Goal: Task Accomplishment & Management: Use online tool/utility

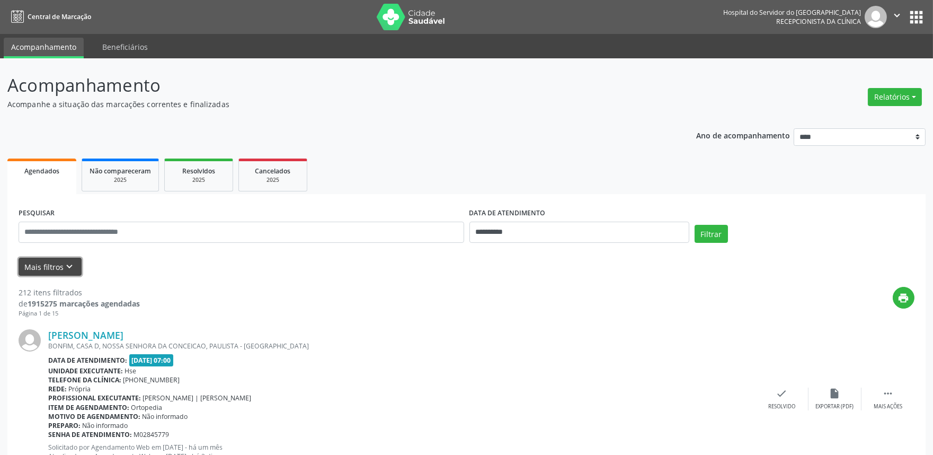
click at [69, 264] on icon "keyboard_arrow_down" at bounding box center [70, 267] width 12 height 12
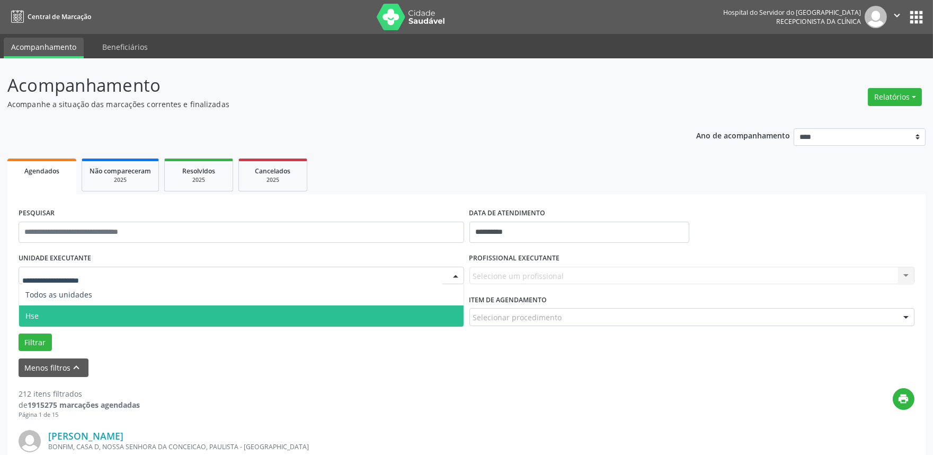
click at [54, 311] on span "Hse" at bounding box center [241, 315] width 445 height 21
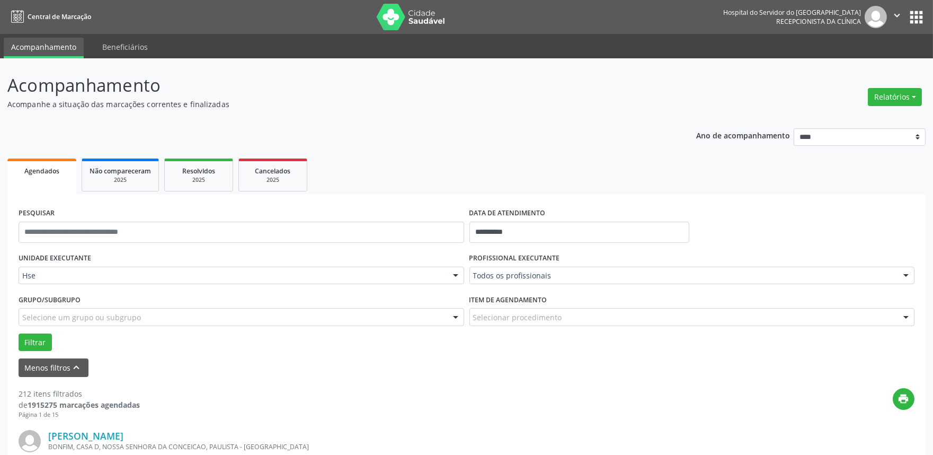
click at [671, 281] on div "Todos os profissionais" at bounding box center [693, 276] width 446 height 18
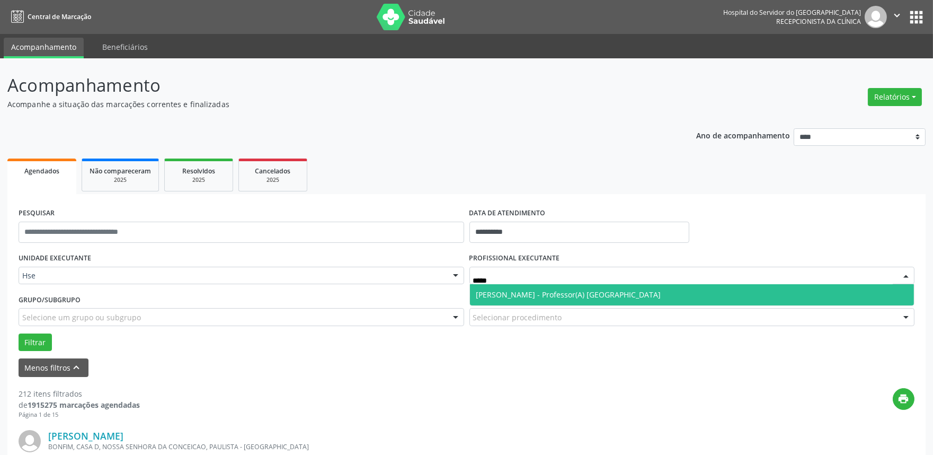
type input "******"
click at [566, 299] on span "[PERSON_NAME] - Professor(A) [GEOGRAPHIC_DATA]" at bounding box center [692, 294] width 445 height 21
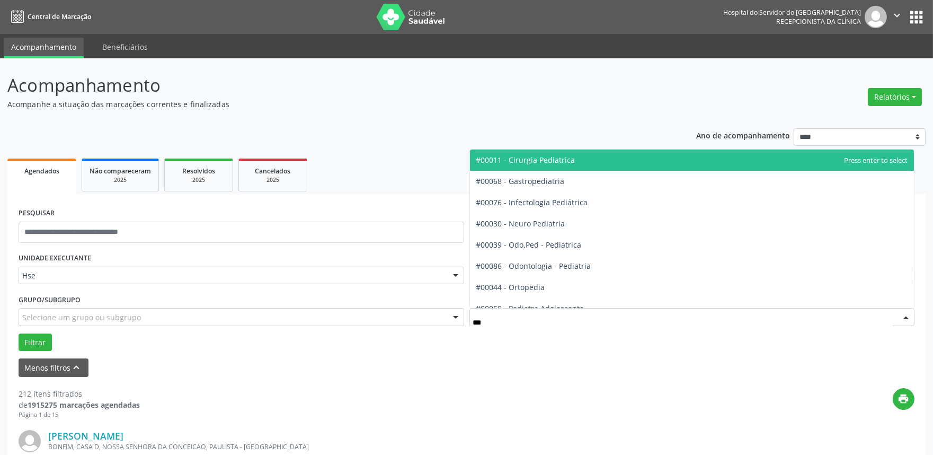
type input "****"
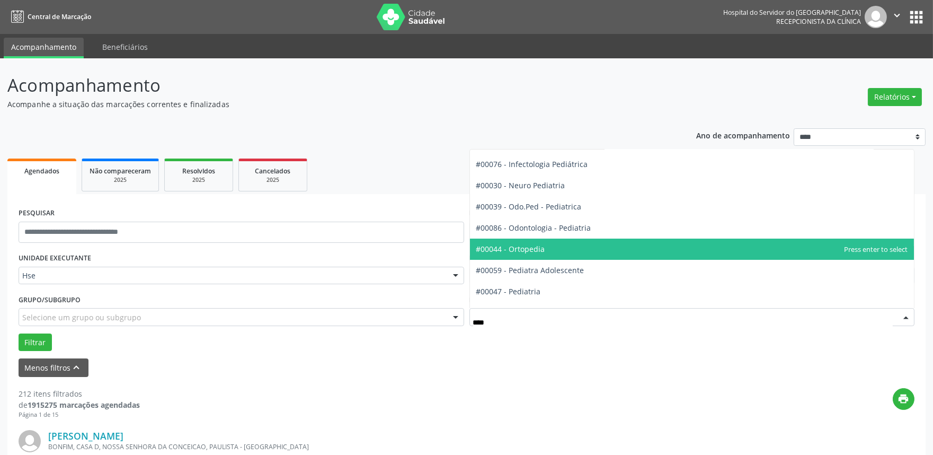
scroll to position [59, 0]
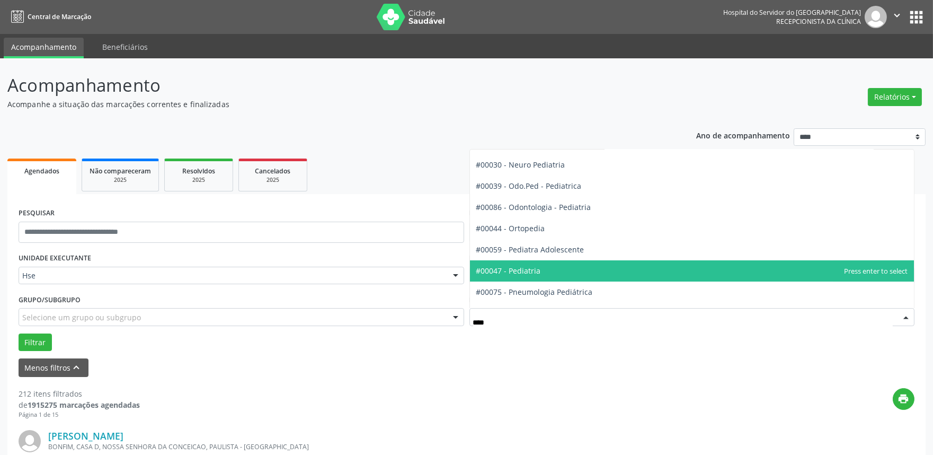
click at [525, 271] on span "#00047 - Pediatria" at bounding box center [508, 271] width 65 height 10
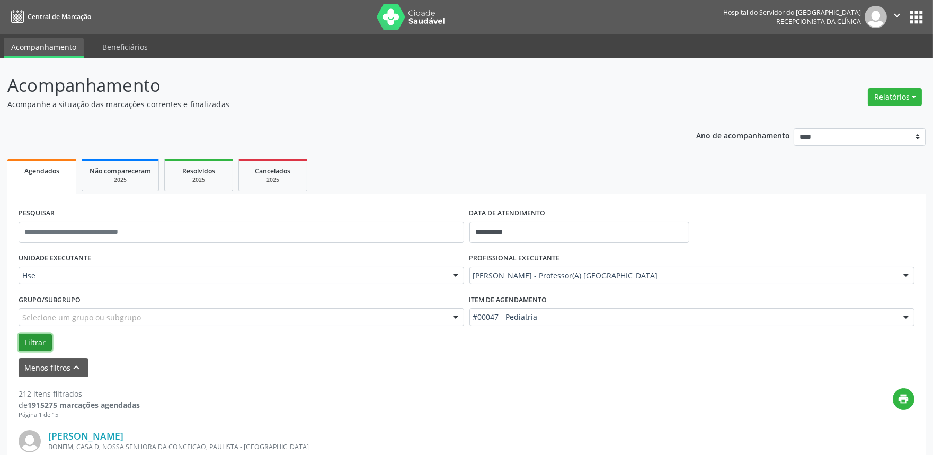
click at [37, 339] on button "Filtrar" at bounding box center [35, 342] width 33 height 18
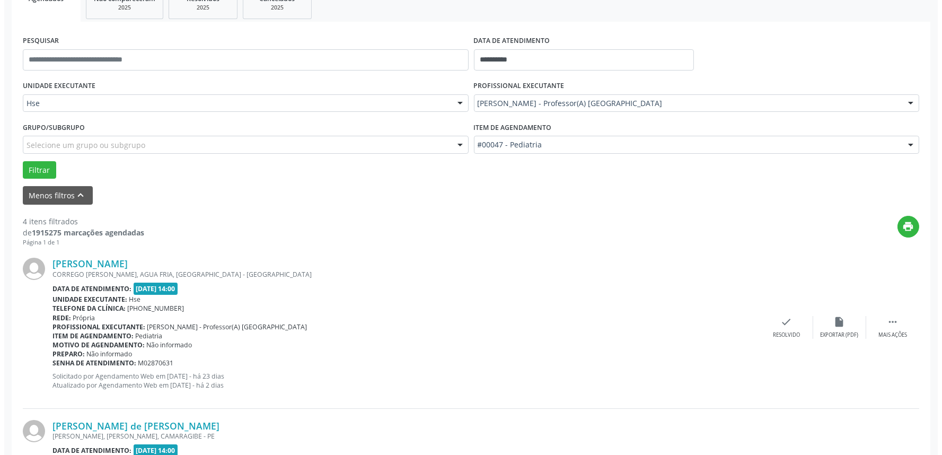
scroll to position [235, 0]
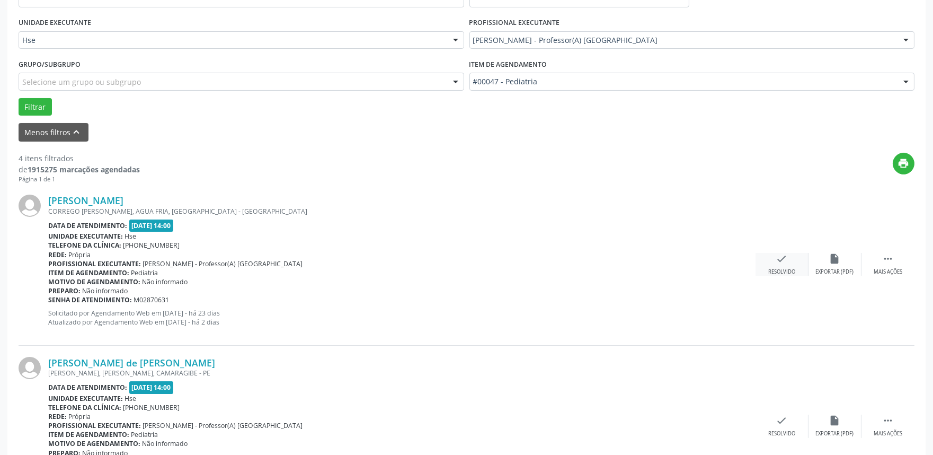
click at [777, 266] on div "check Resolvido" at bounding box center [782, 264] width 53 height 23
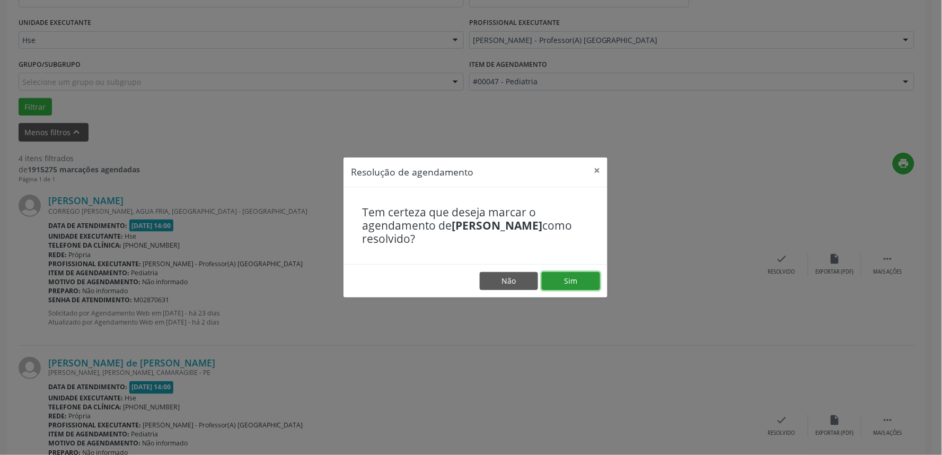
click at [580, 278] on button "Sim" at bounding box center [571, 281] width 58 height 18
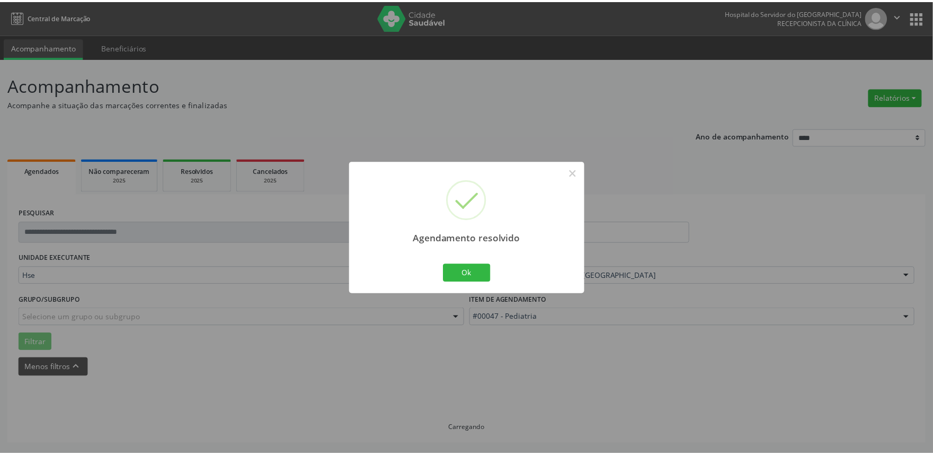
scroll to position [0, 0]
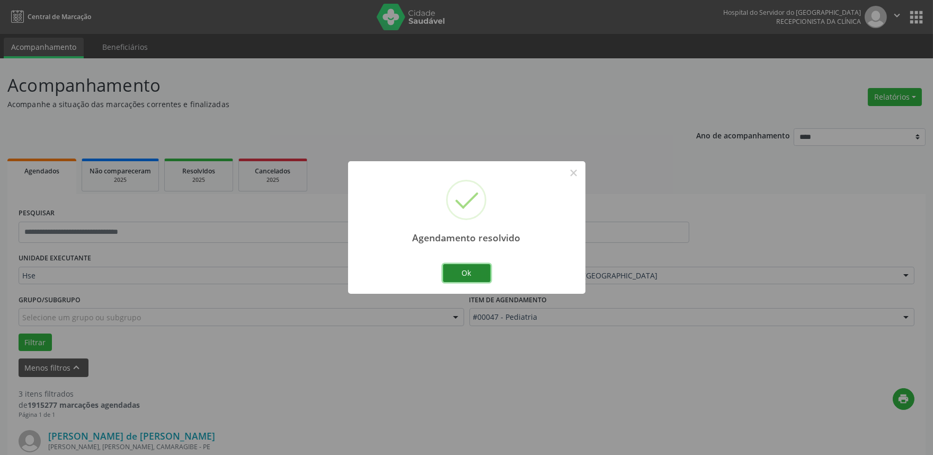
click at [467, 275] on button "Ok" at bounding box center [467, 273] width 48 height 18
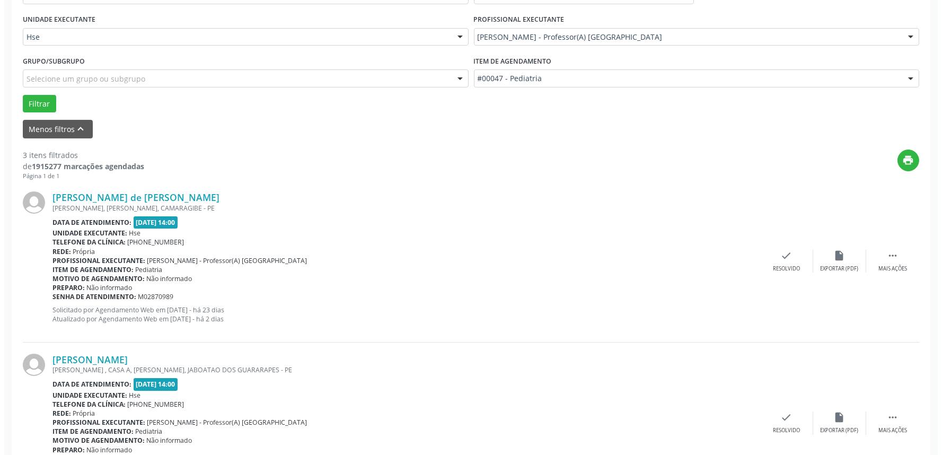
scroll to position [294, 0]
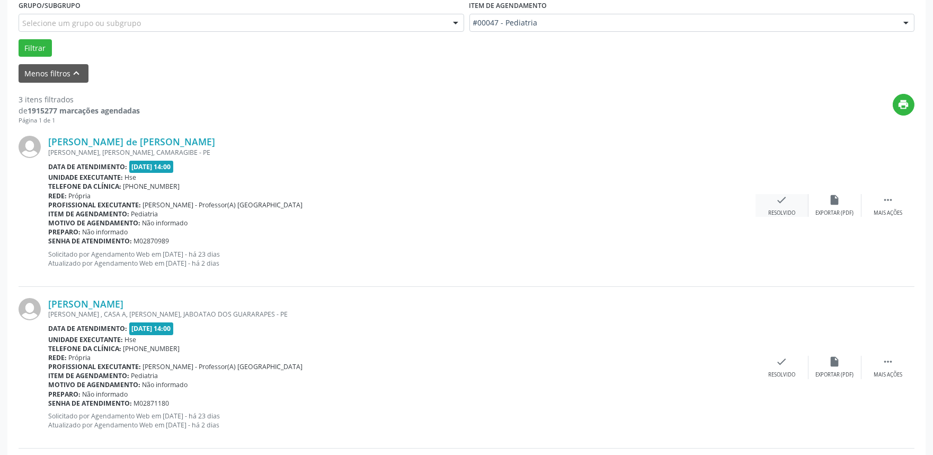
click at [777, 202] on icon "check" at bounding box center [782, 200] width 12 height 12
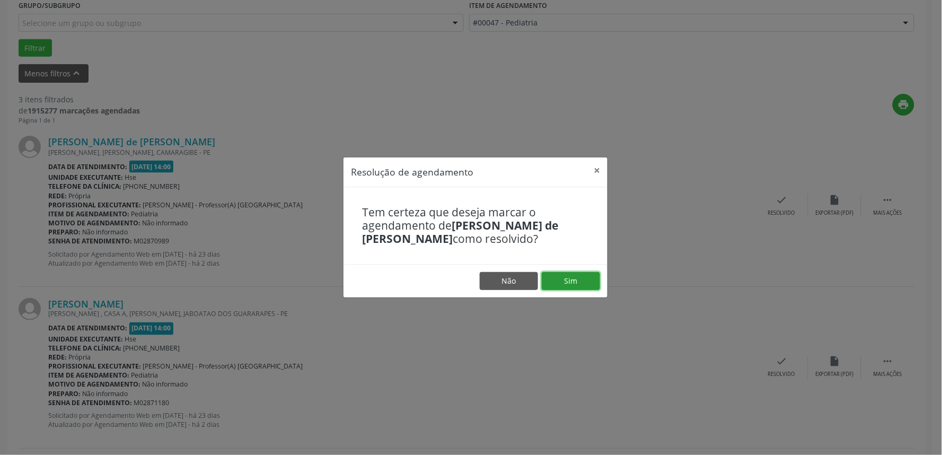
click at [585, 275] on button "Sim" at bounding box center [571, 281] width 58 height 18
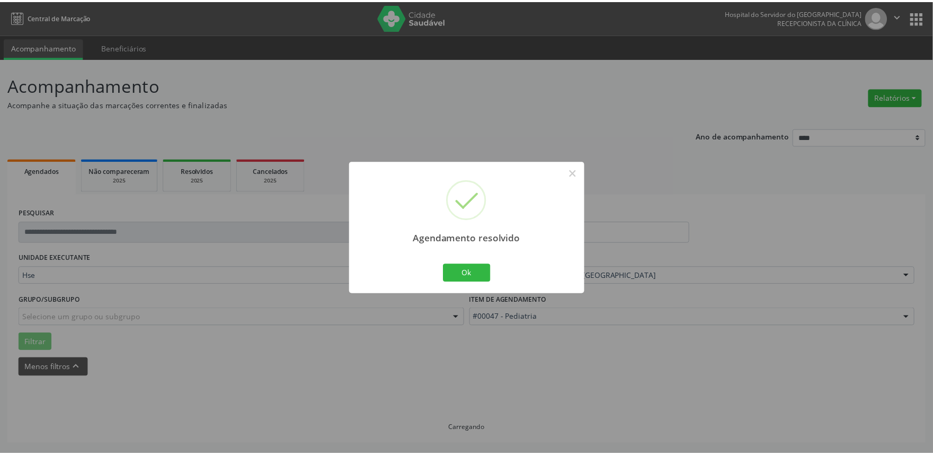
scroll to position [0, 0]
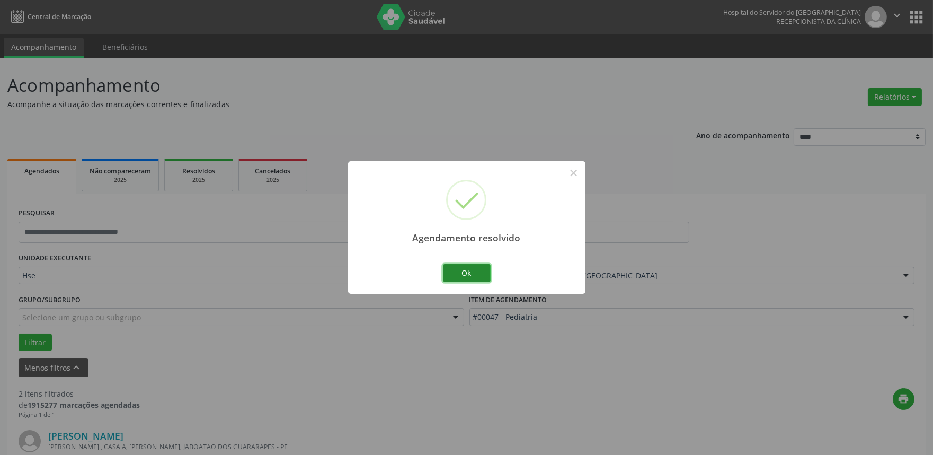
click at [473, 272] on button "Ok" at bounding box center [467, 273] width 48 height 18
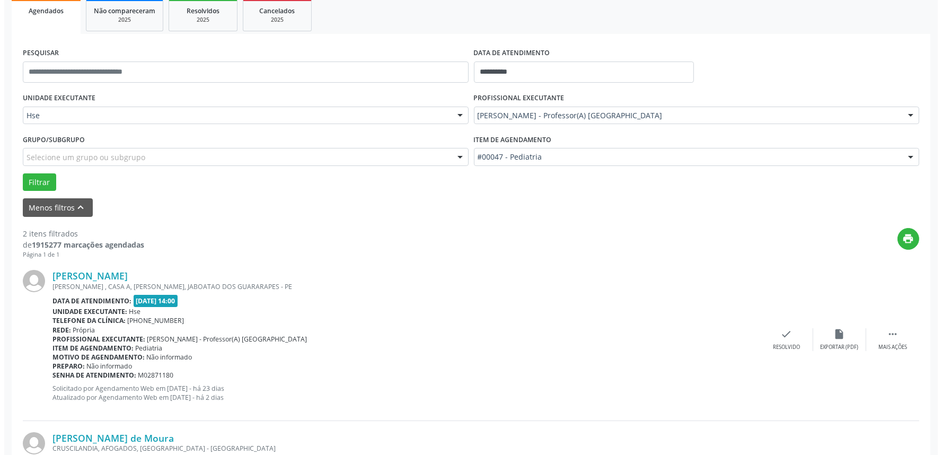
scroll to position [235, 0]
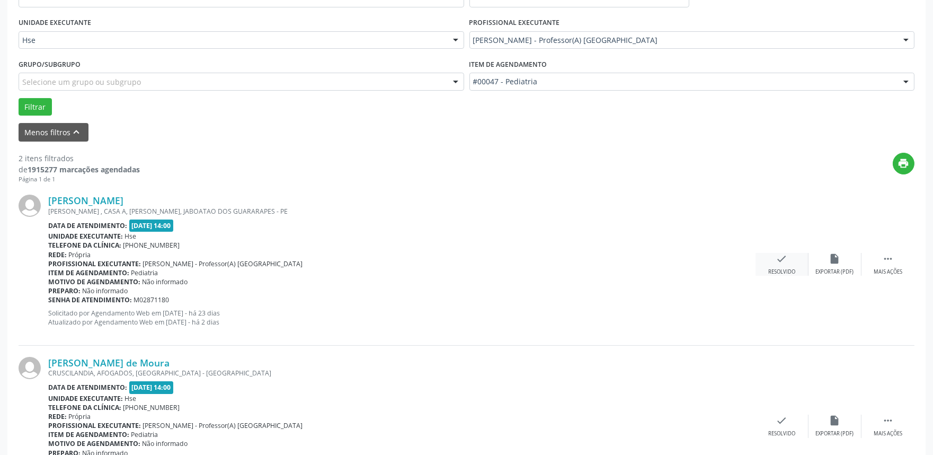
click at [780, 261] on icon "check" at bounding box center [782, 259] width 12 height 12
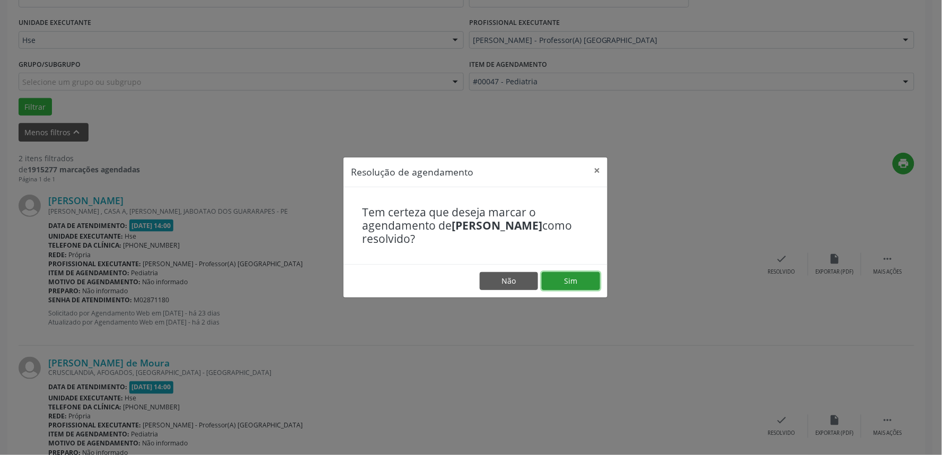
click at [581, 273] on button "Sim" at bounding box center [571, 281] width 58 height 18
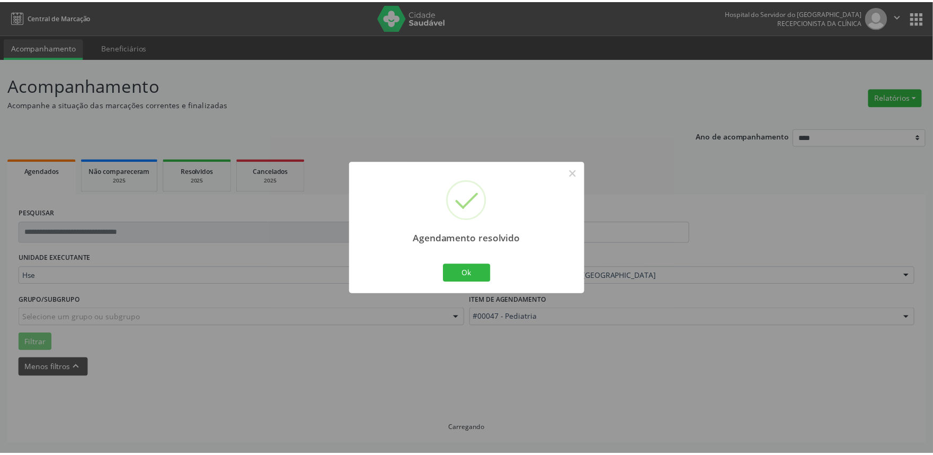
scroll to position [0, 0]
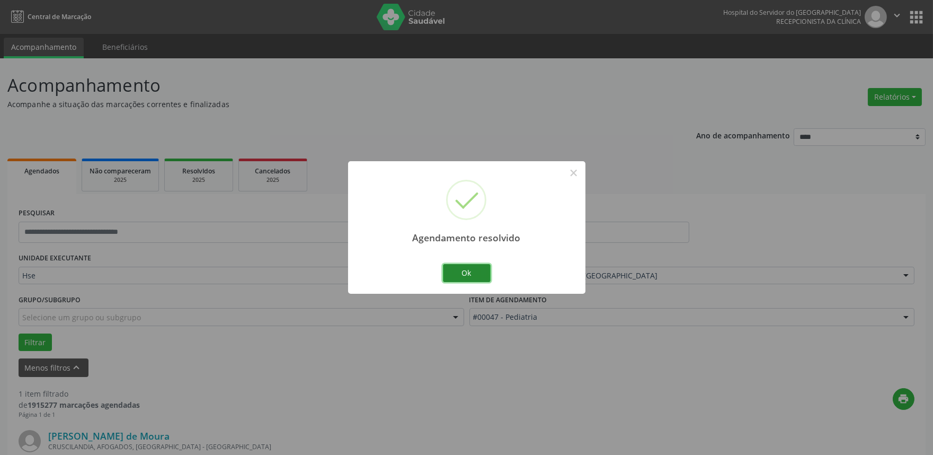
click at [479, 270] on button "Ok" at bounding box center [467, 273] width 48 height 18
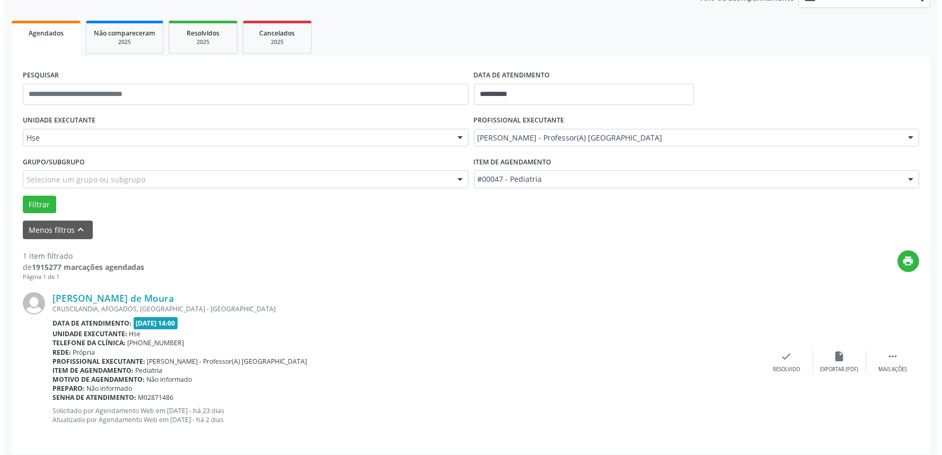
scroll to position [143, 0]
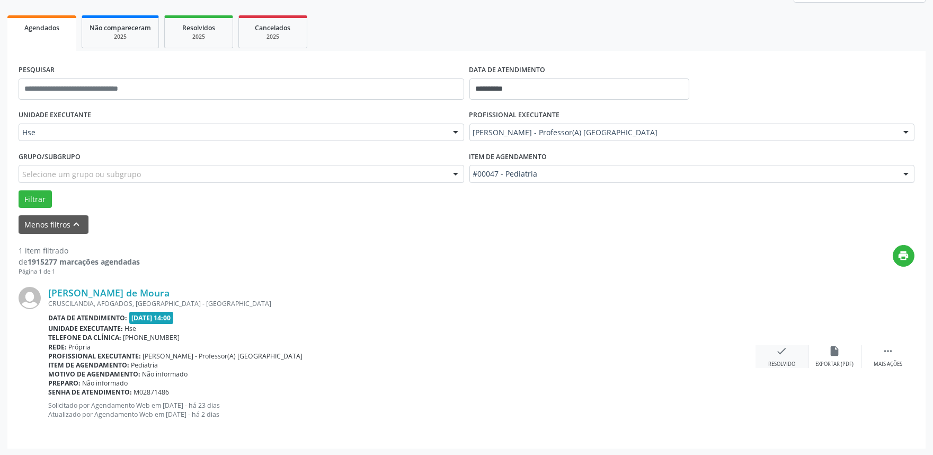
click at [782, 351] on icon "check" at bounding box center [782, 351] width 12 height 12
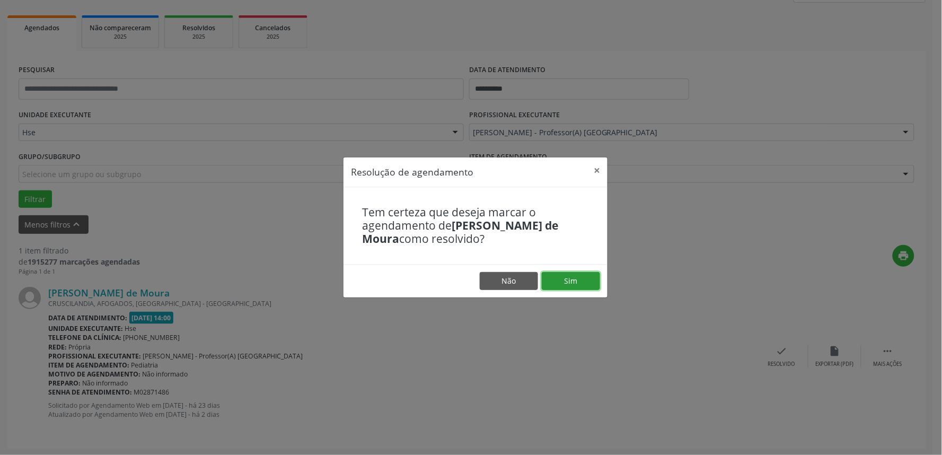
click at [582, 277] on button "Sim" at bounding box center [571, 281] width 58 height 18
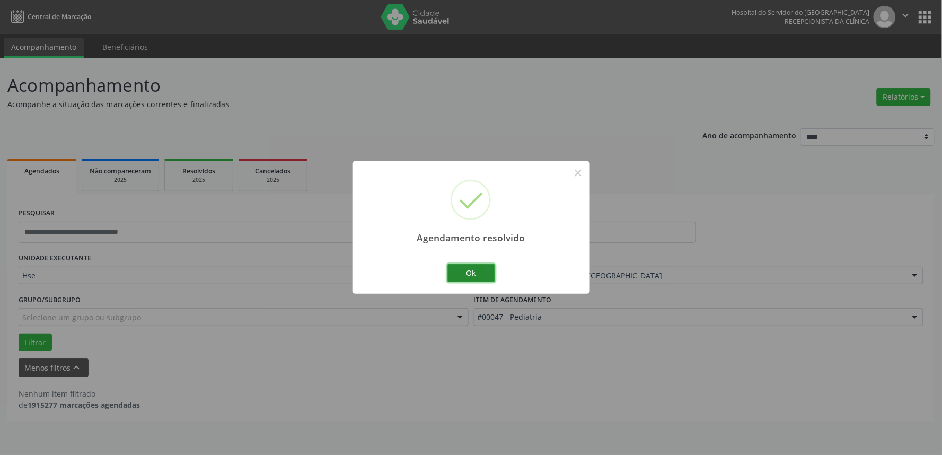
click at [485, 271] on button "Ok" at bounding box center [471, 273] width 48 height 18
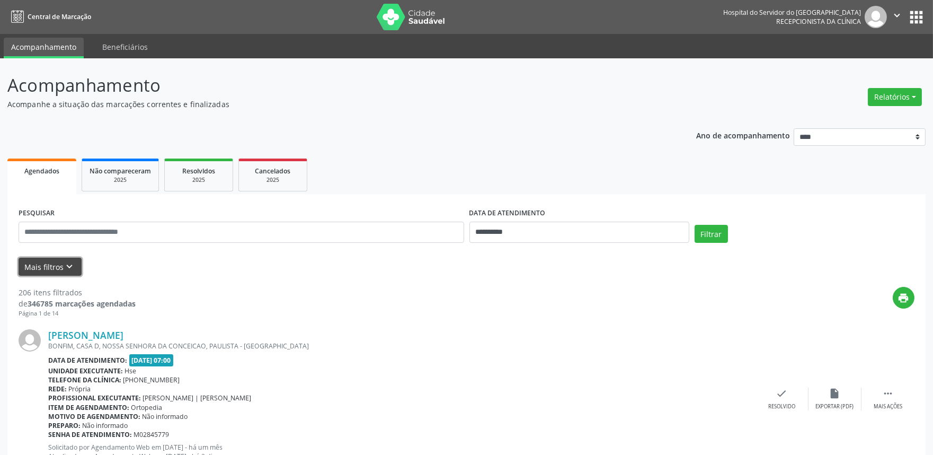
click at [73, 261] on icon "keyboard_arrow_down" at bounding box center [70, 267] width 12 height 12
click at [65, 267] on icon "keyboard_arrow_down" at bounding box center [70, 267] width 12 height 12
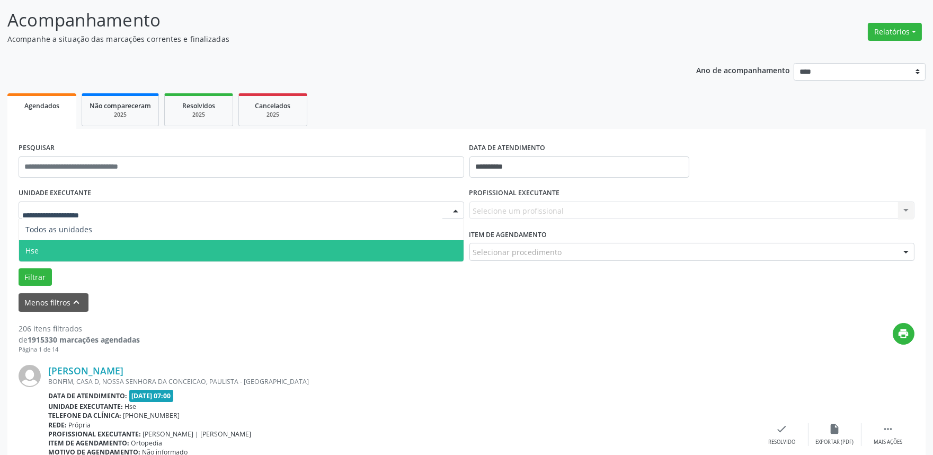
scroll to position [59, 0]
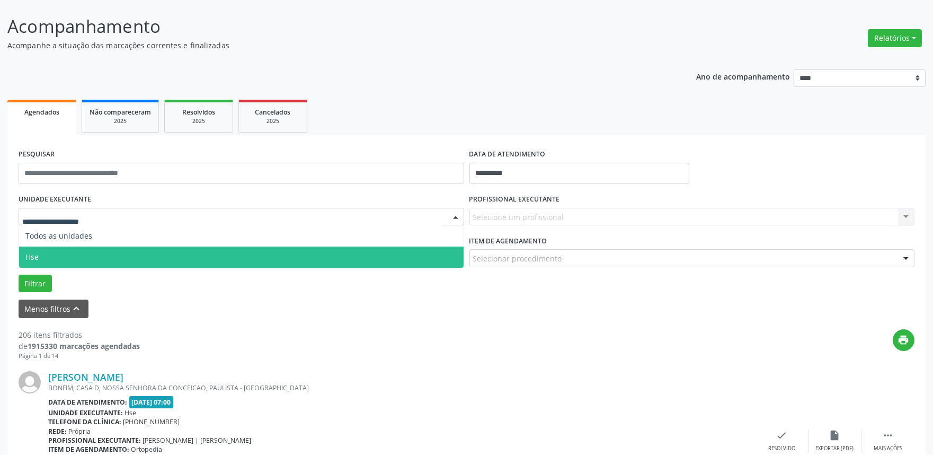
click at [197, 258] on span "Hse" at bounding box center [241, 256] width 445 height 21
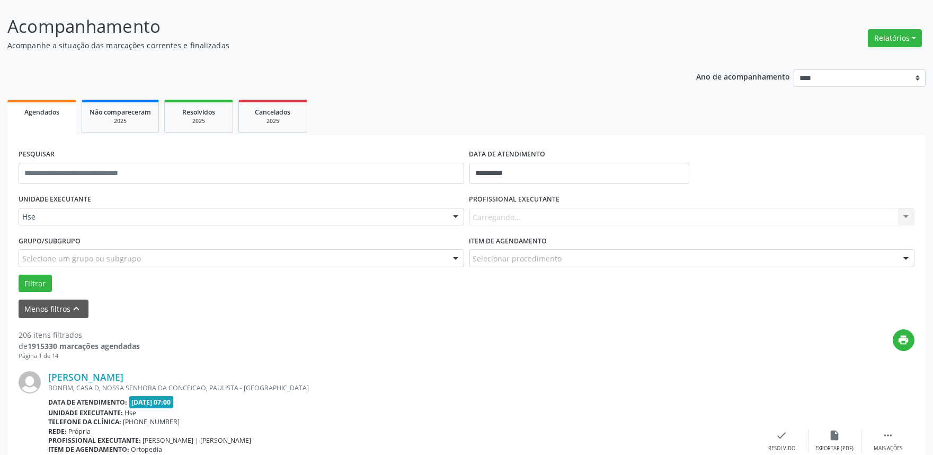
click at [499, 209] on div "Carregando... Nenhum resultado encontrado para: " " Não há nenhuma opção para s…" at bounding box center [693, 217] width 446 height 18
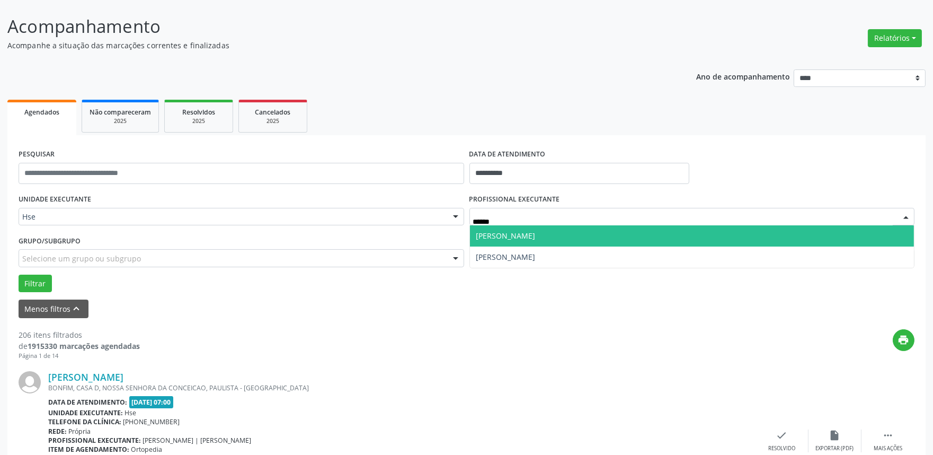
type input "*******"
click at [536, 232] on span "[PERSON_NAME]" at bounding box center [505, 236] width 59 height 10
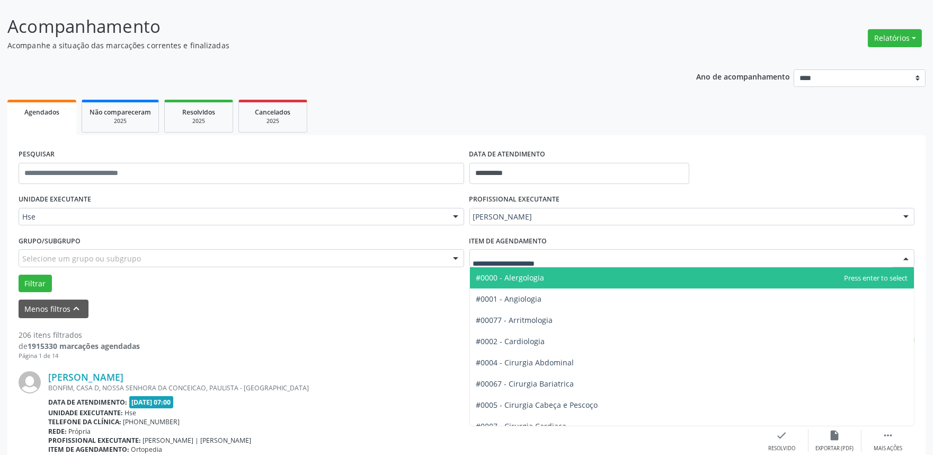
click at [509, 265] on div at bounding box center [693, 258] width 446 height 18
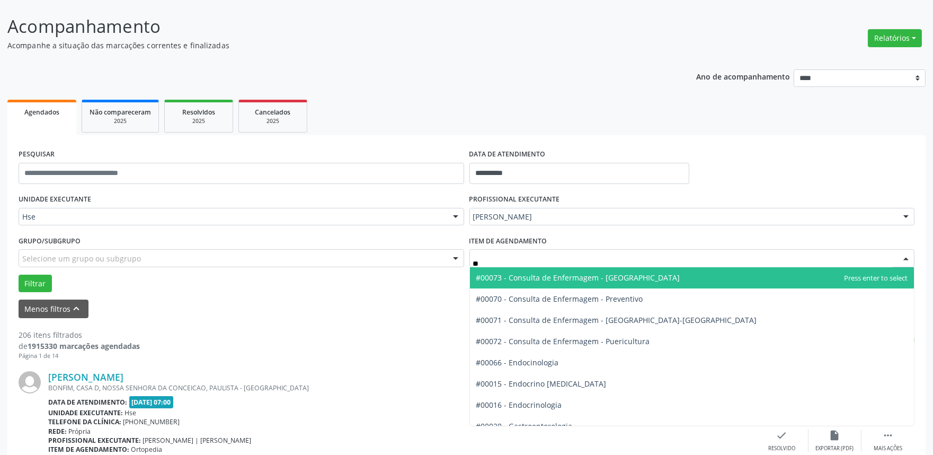
type input "***"
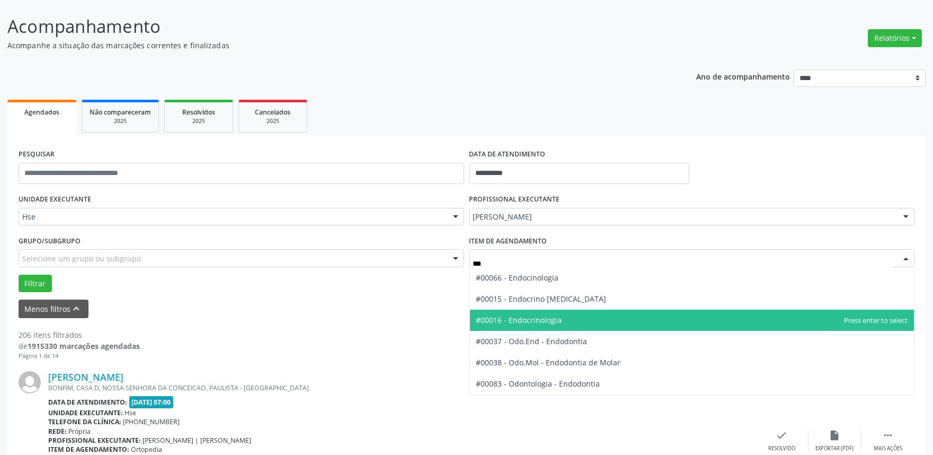
click at [526, 316] on span "#00016 - Endocrinologia" at bounding box center [519, 320] width 86 height 10
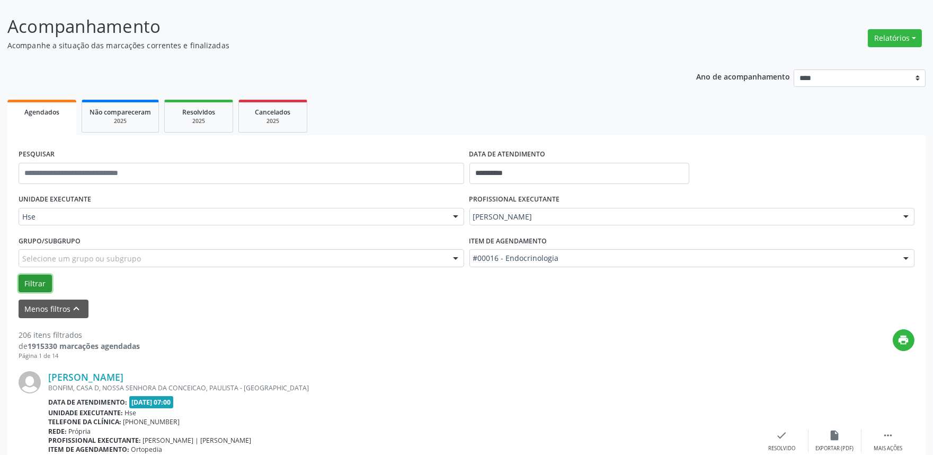
click at [46, 279] on button "Filtrar" at bounding box center [35, 284] width 33 height 18
click at [484, 172] on input "**********" at bounding box center [580, 173] width 220 height 21
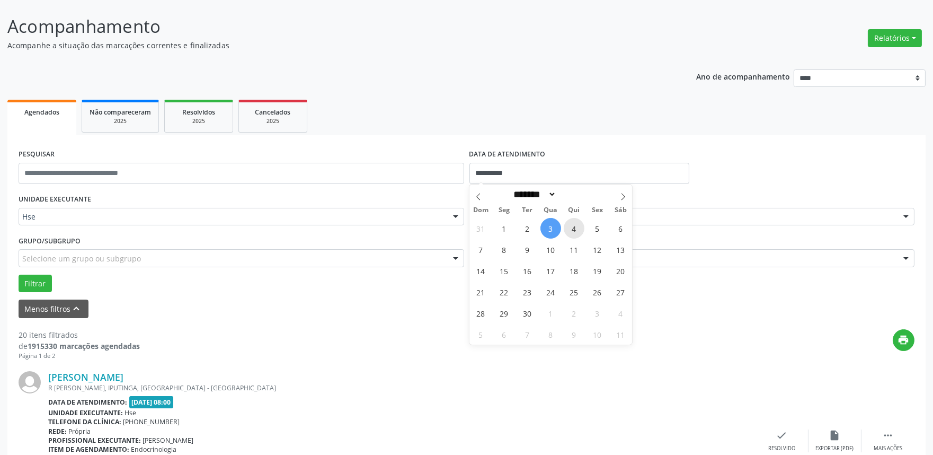
click at [571, 230] on span "4" at bounding box center [574, 228] width 21 height 21
type input "**********"
click at [427, 311] on div "Menos filtros keyboard_arrow_up" at bounding box center [467, 308] width 902 height 19
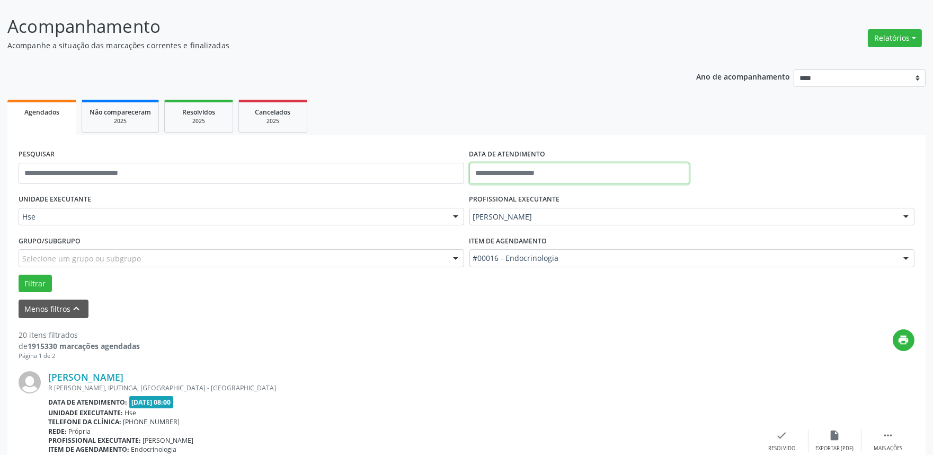
click at [539, 170] on input "text" at bounding box center [580, 173] width 220 height 21
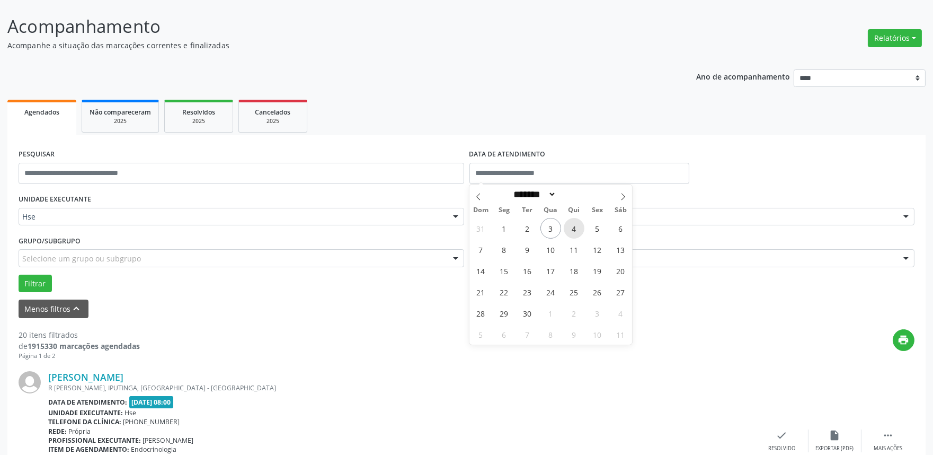
click at [573, 228] on span "4" at bounding box center [574, 228] width 21 height 21
type input "**********"
click at [573, 228] on span "4" at bounding box center [574, 228] width 21 height 21
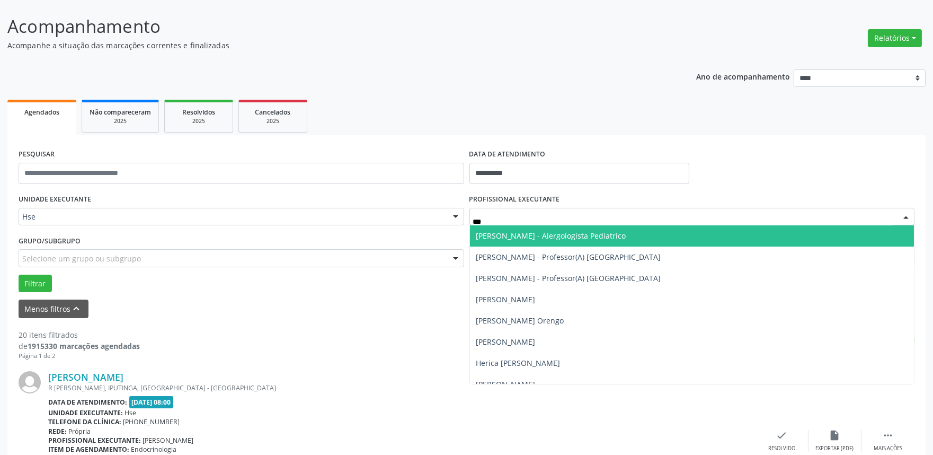
type input "****"
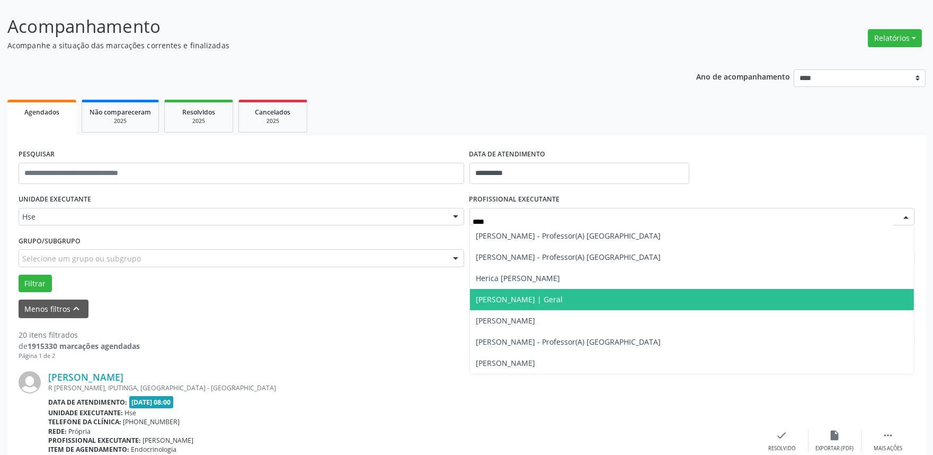
click at [509, 294] on span "[PERSON_NAME] | Geral" at bounding box center [519, 299] width 87 height 10
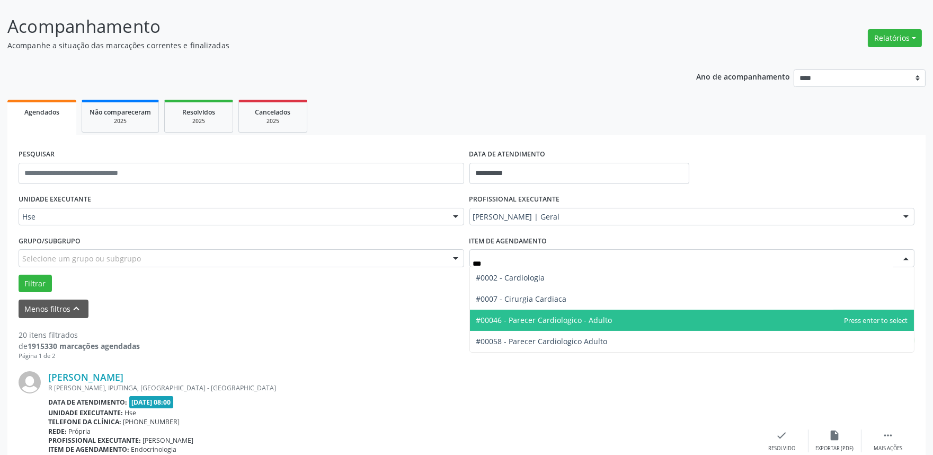
type input "****"
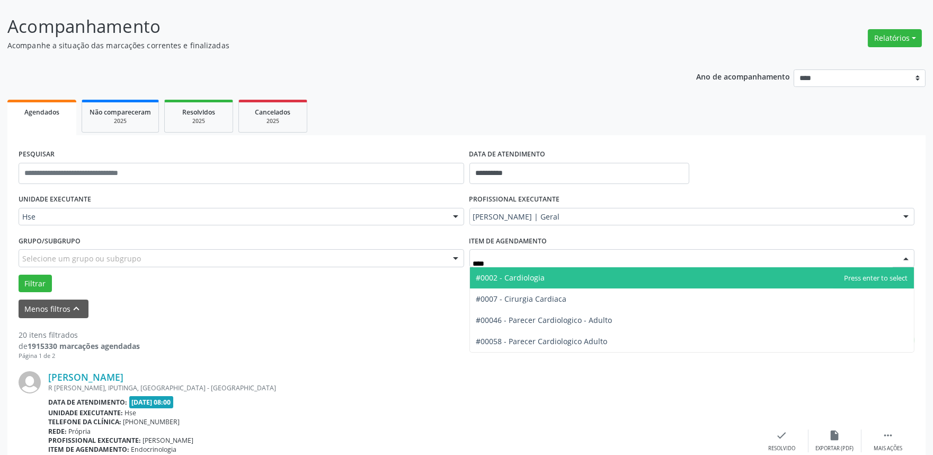
click at [531, 272] on span "#0002 - Cardiologia" at bounding box center [510, 277] width 69 height 10
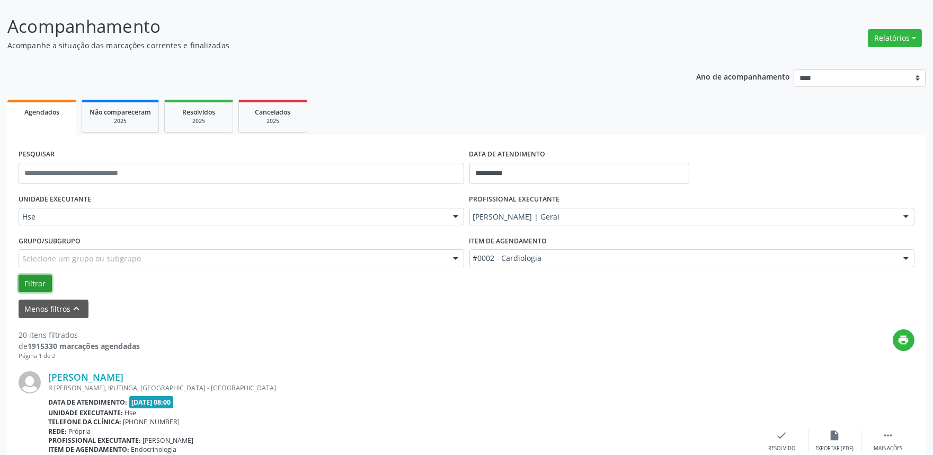
click at [38, 279] on button "Filtrar" at bounding box center [35, 284] width 33 height 18
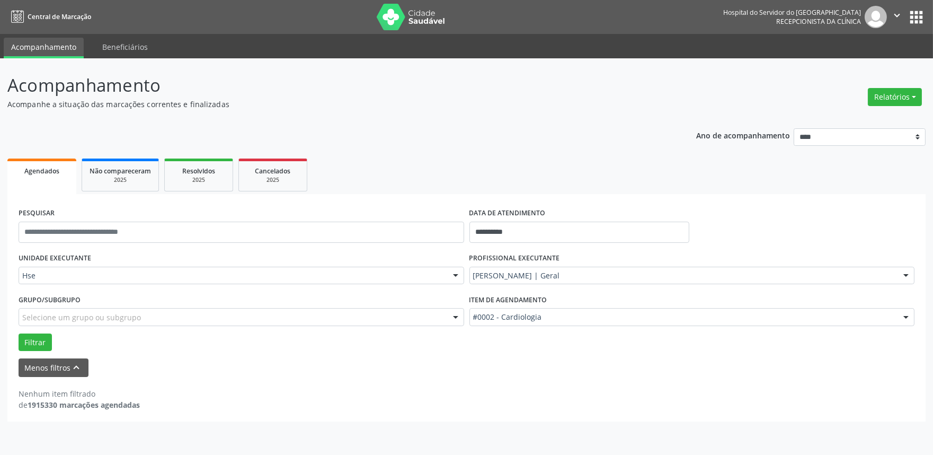
scroll to position [0, 0]
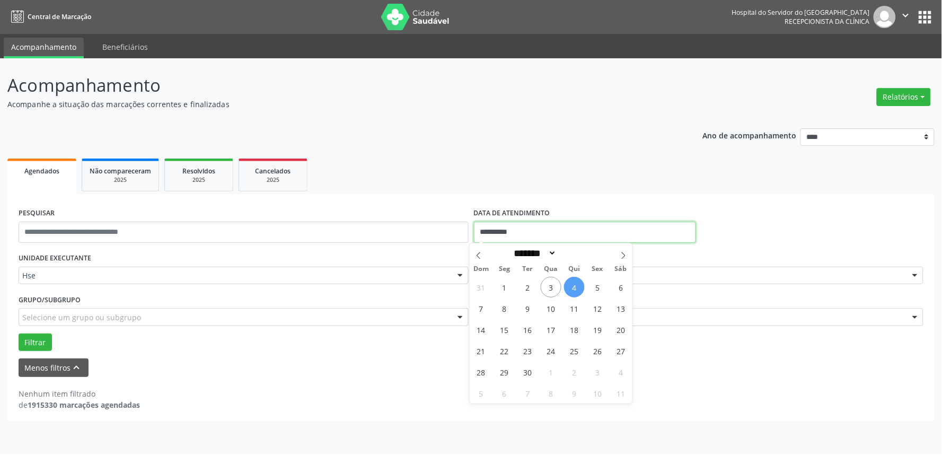
click at [519, 230] on input "**********" at bounding box center [585, 232] width 222 height 21
click at [554, 289] on span "3" at bounding box center [551, 287] width 21 height 21
type input "**********"
click at [554, 289] on span "3" at bounding box center [551, 287] width 21 height 21
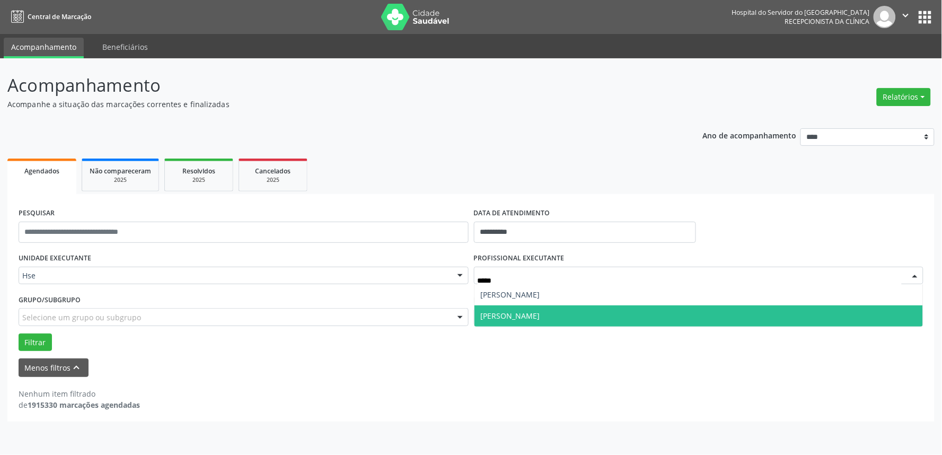
type input "******"
click at [540, 311] on span "[PERSON_NAME]" at bounding box center [510, 316] width 59 height 10
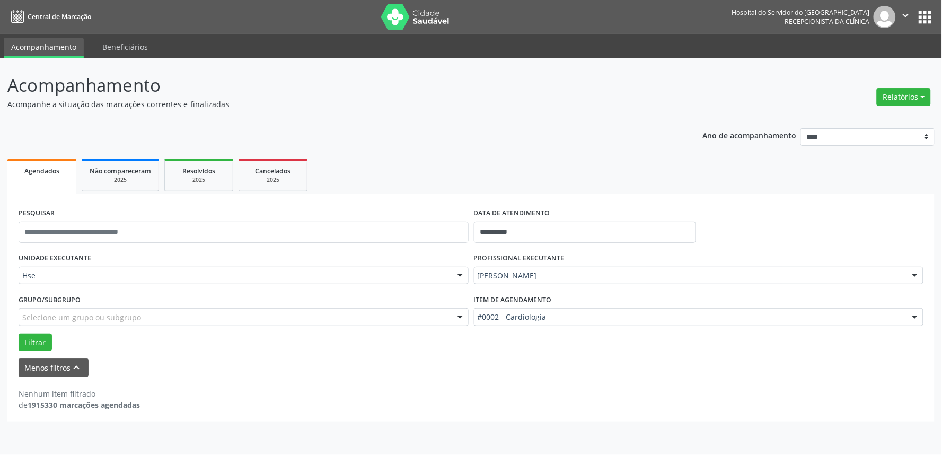
click at [537, 324] on div "#0002 - Cardiologia" at bounding box center [699, 317] width 450 height 18
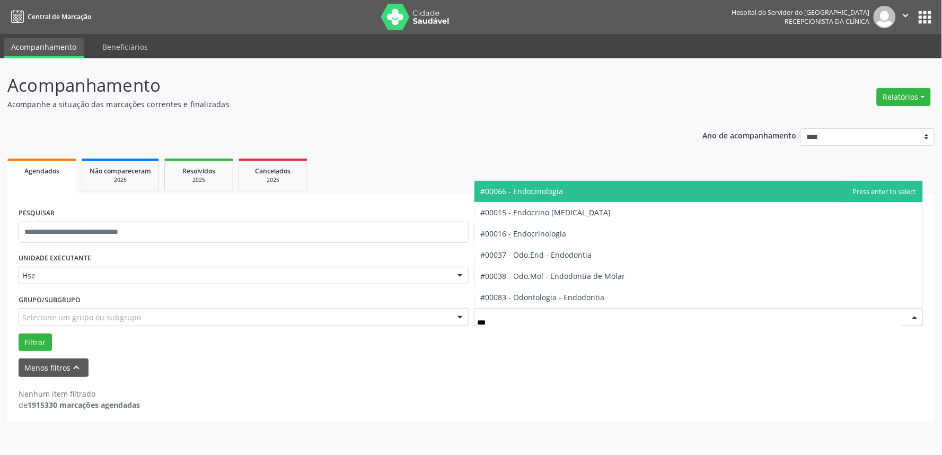
type input "****"
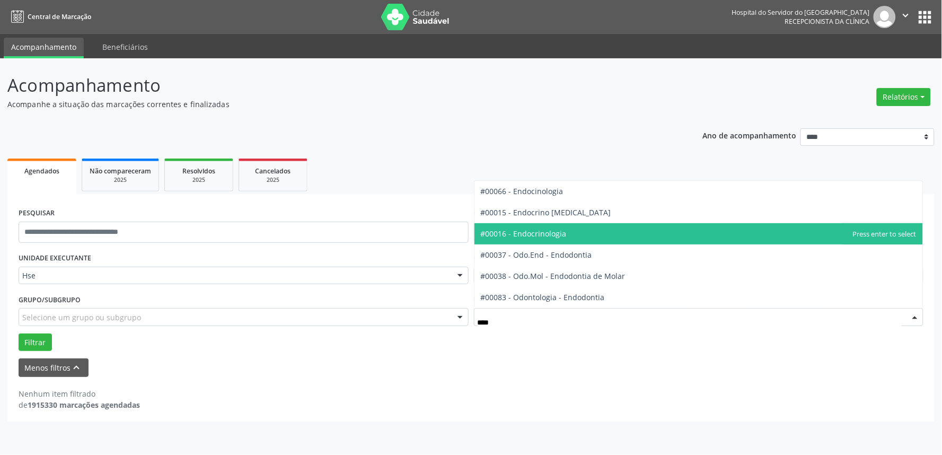
click at [541, 233] on span "#00016 - Endocrinologia" at bounding box center [524, 233] width 86 height 10
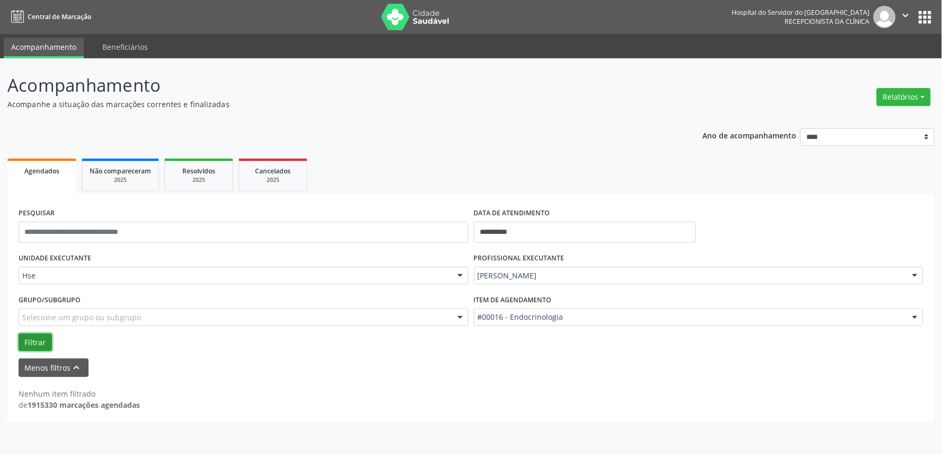
click at [28, 338] on button "Filtrar" at bounding box center [35, 342] width 33 height 18
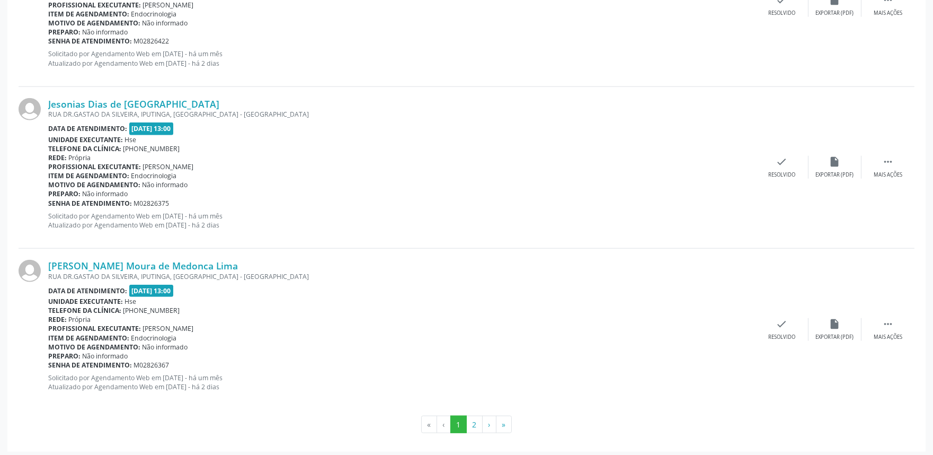
scroll to position [2440, 0]
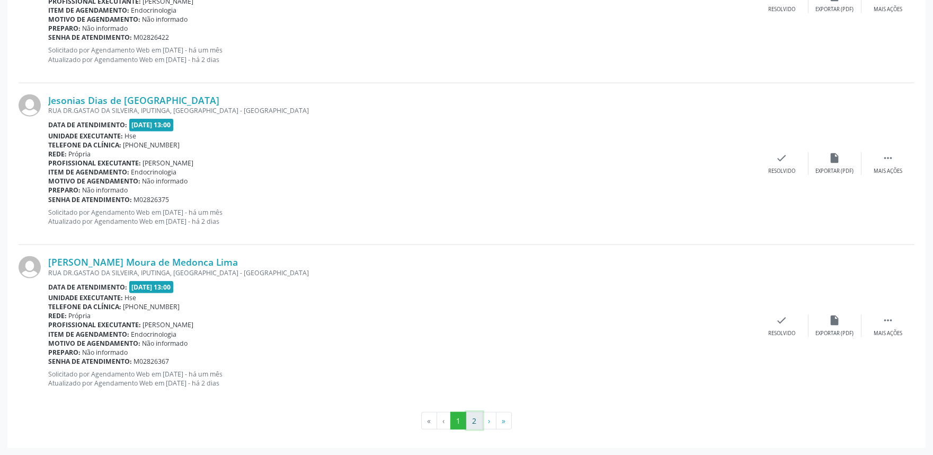
click at [475, 419] on button "2" at bounding box center [474, 421] width 16 height 18
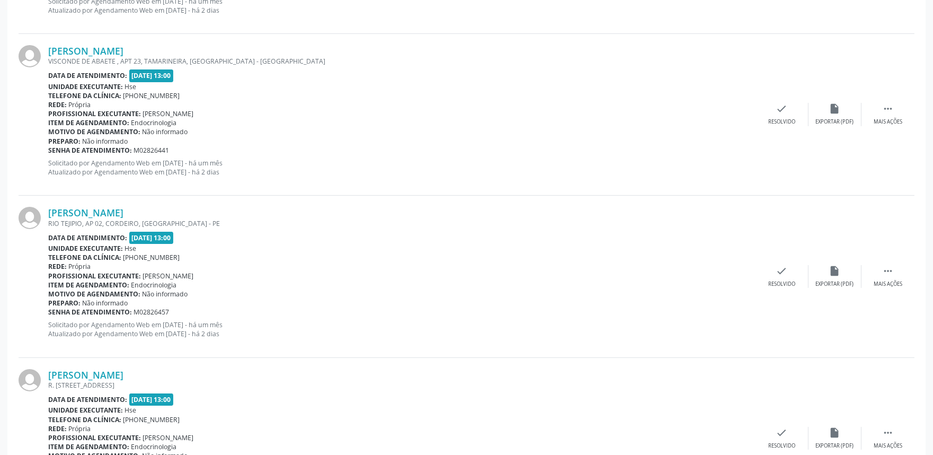
scroll to position [822, 0]
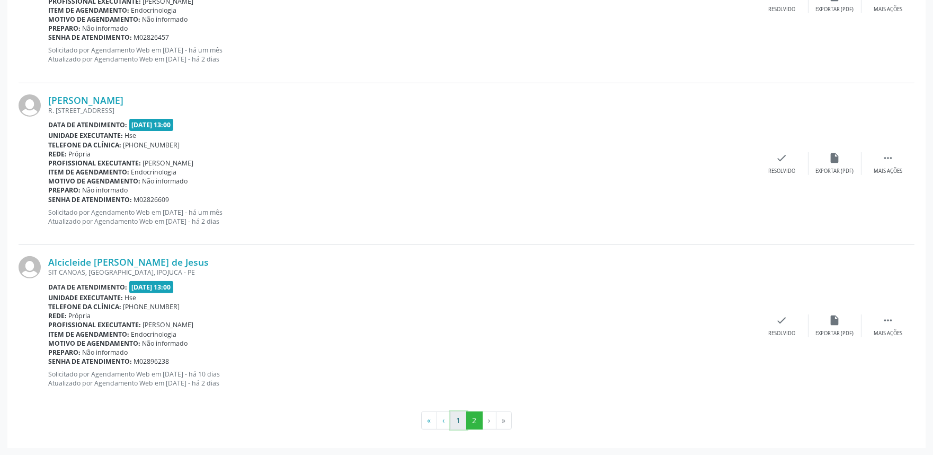
click at [461, 420] on button "1" at bounding box center [459, 420] width 16 height 18
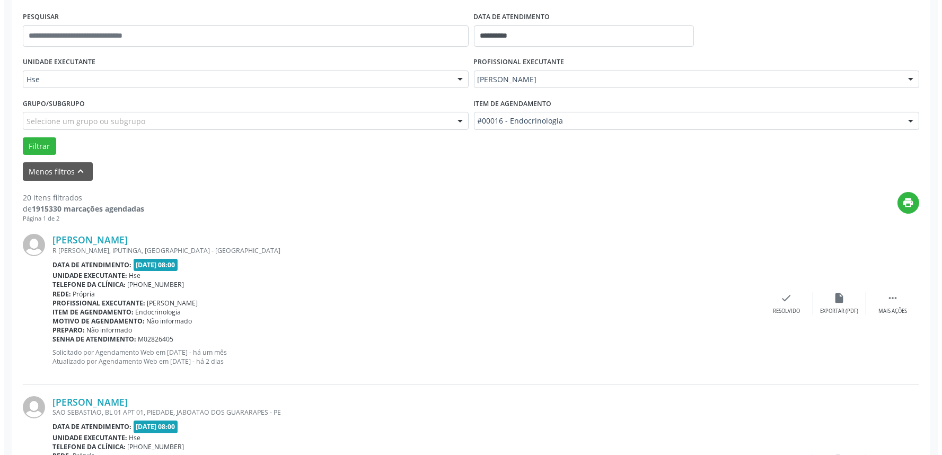
scroll to position [299, 0]
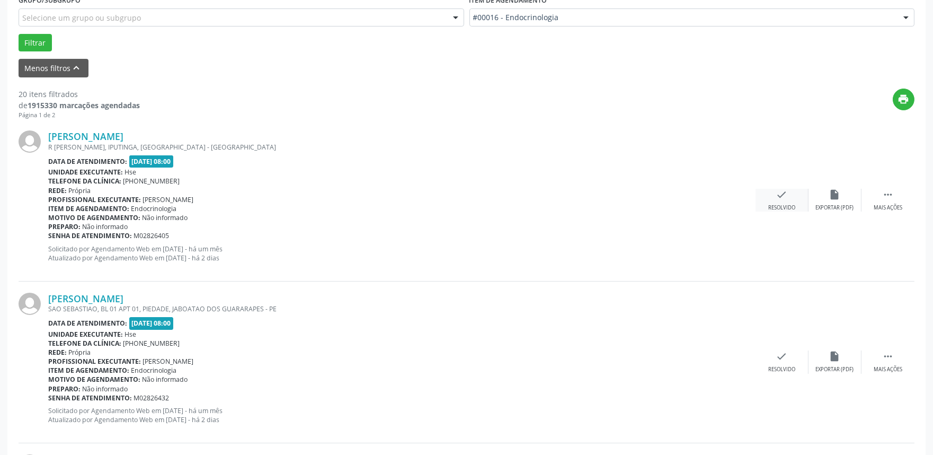
click at [786, 193] on icon "check" at bounding box center [782, 195] width 12 height 12
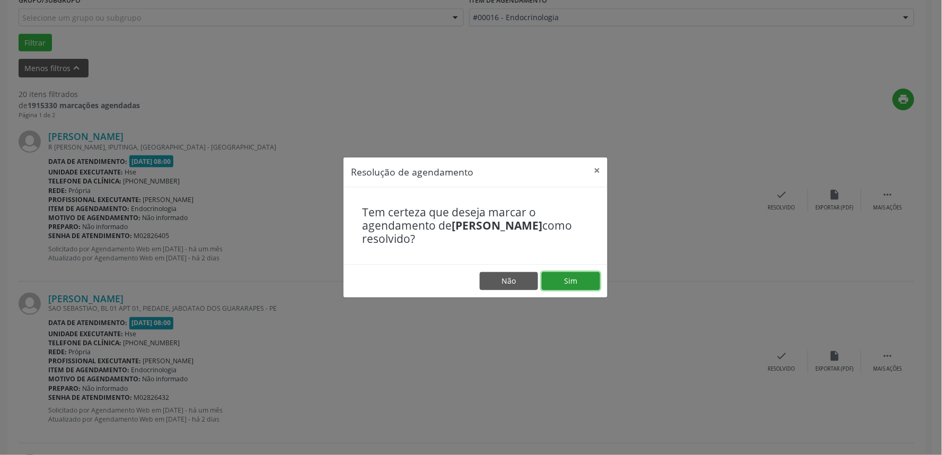
click at [576, 278] on button "Sim" at bounding box center [571, 281] width 58 height 18
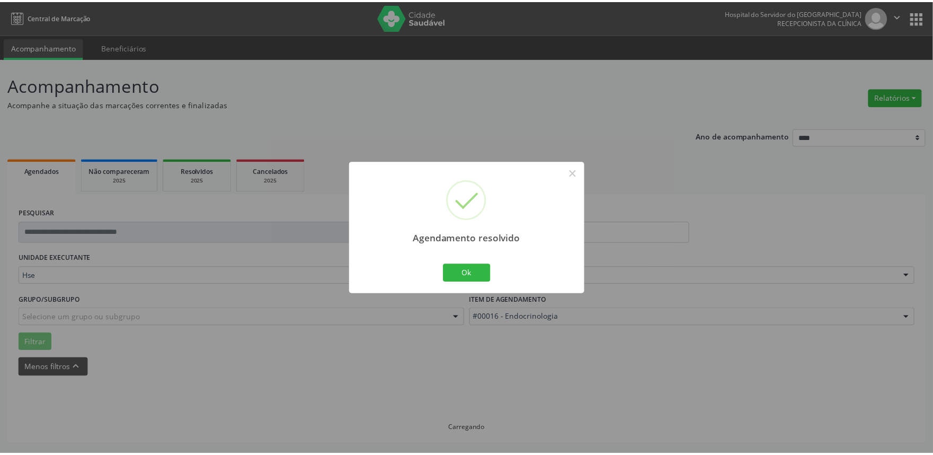
scroll to position [0, 0]
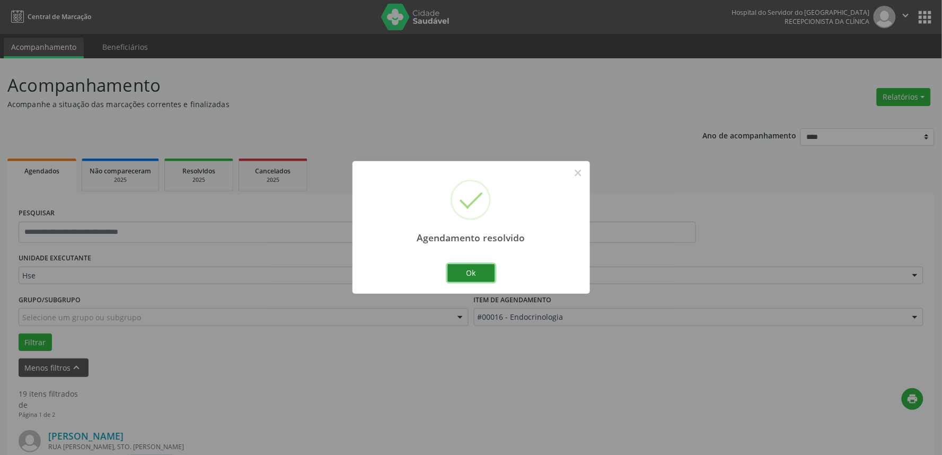
click at [460, 276] on button "Ok" at bounding box center [471, 273] width 48 height 18
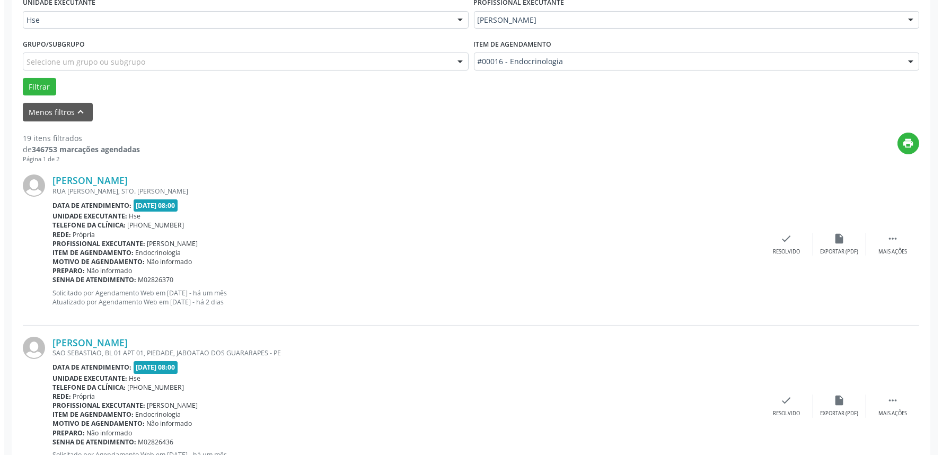
scroll to position [294, 0]
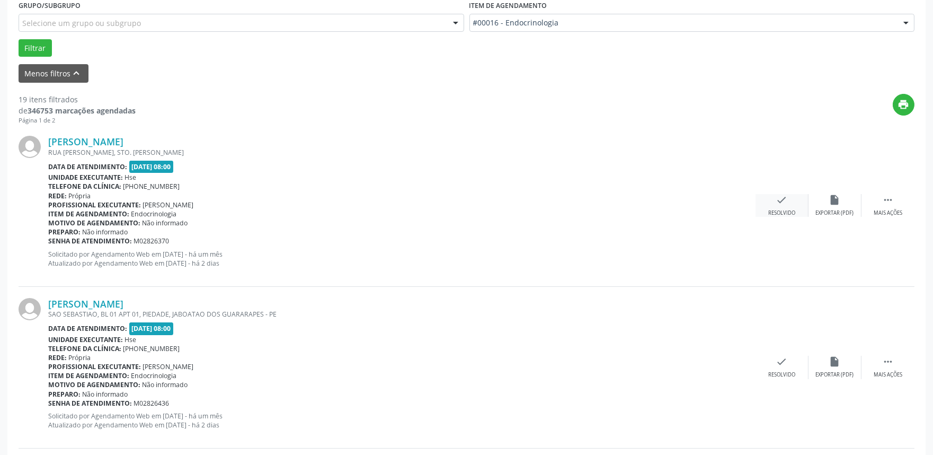
click at [783, 203] on icon "check" at bounding box center [782, 200] width 12 height 12
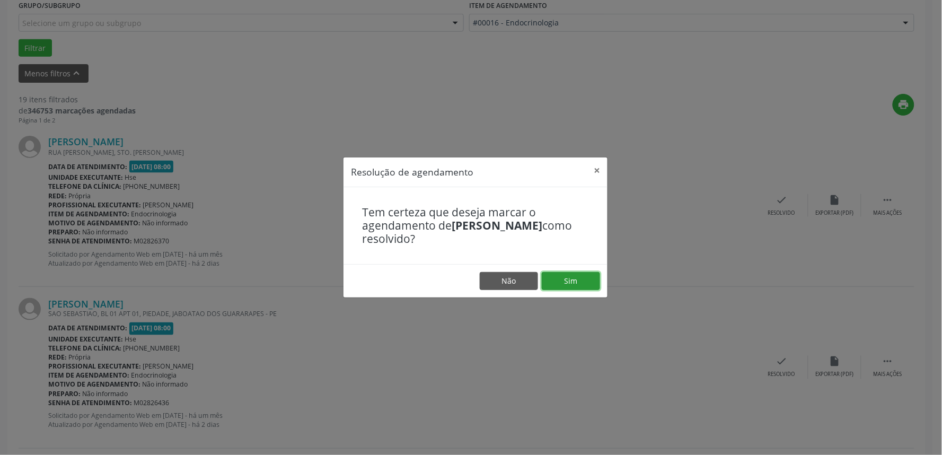
click at [580, 276] on button "Sim" at bounding box center [571, 281] width 58 height 18
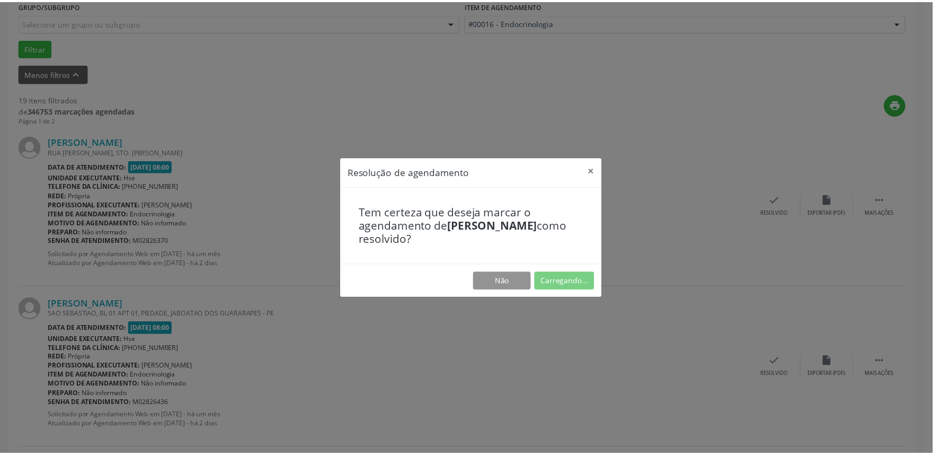
scroll to position [0, 0]
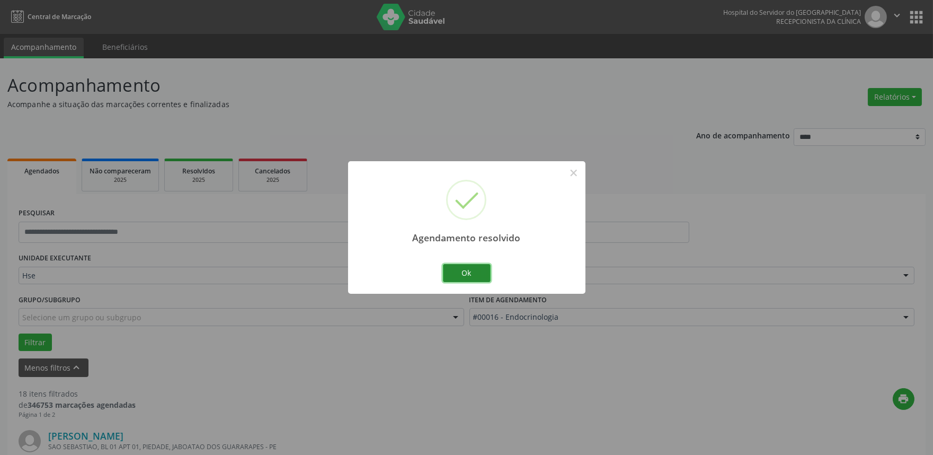
click at [460, 271] on button "Ok" at bounding box center [467, 273] width 48 height 18
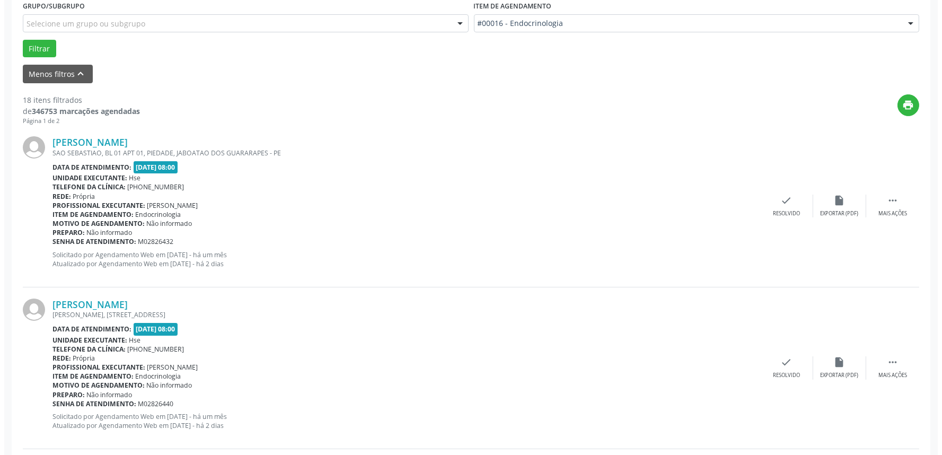
scroll to position [294, 0]
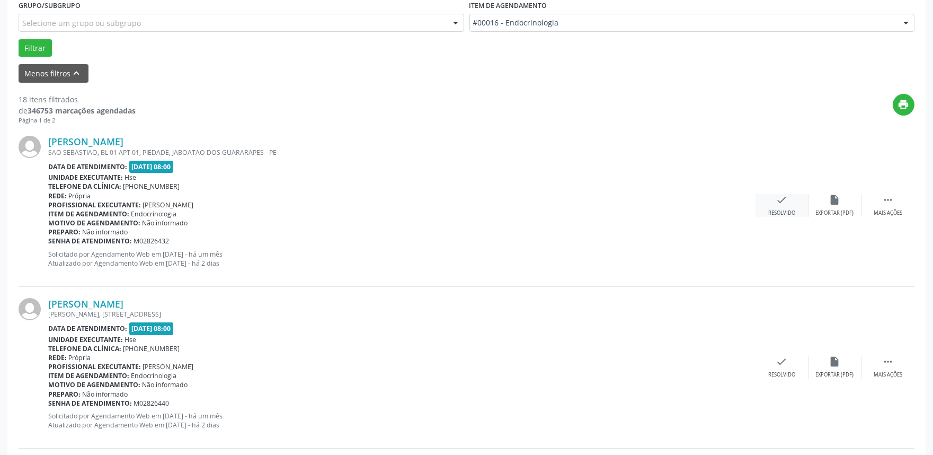
click at [785, 205] on icon "check" at bounding box center [782, 200] width 12 height 12
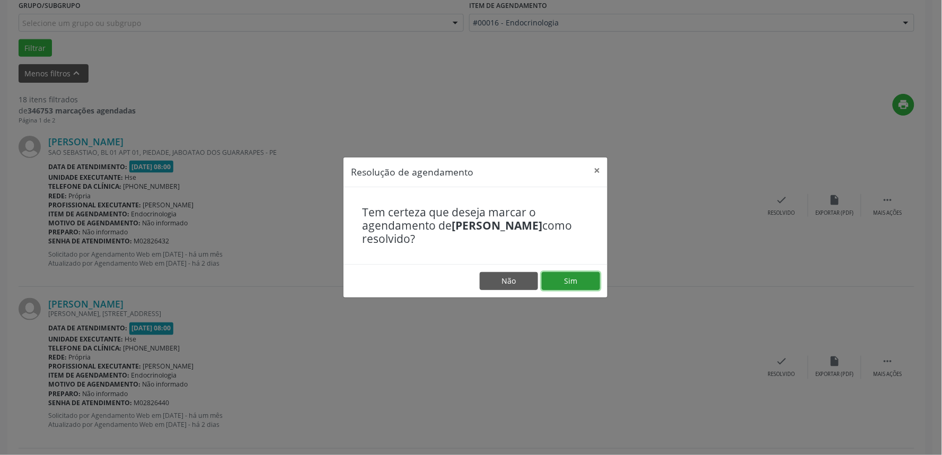
click at [566, 277] on button "Sim" at bounding box center [571, 281] width 58 height 18
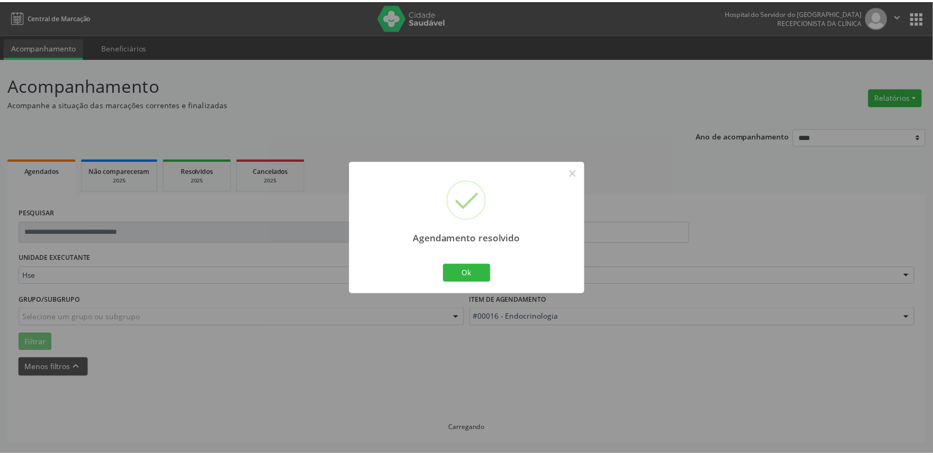
scroll to position [0, 0]
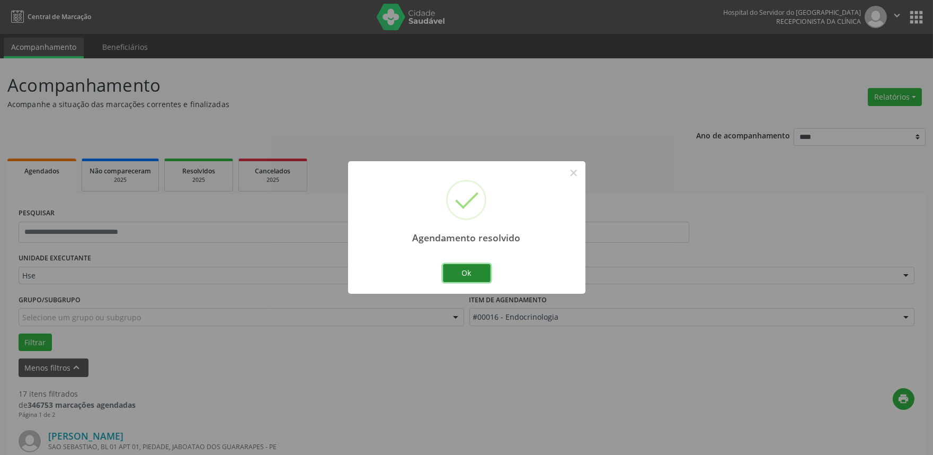
click at [467, 272] on button "Ok" at bounding box center [467, 273] width 48 height 18
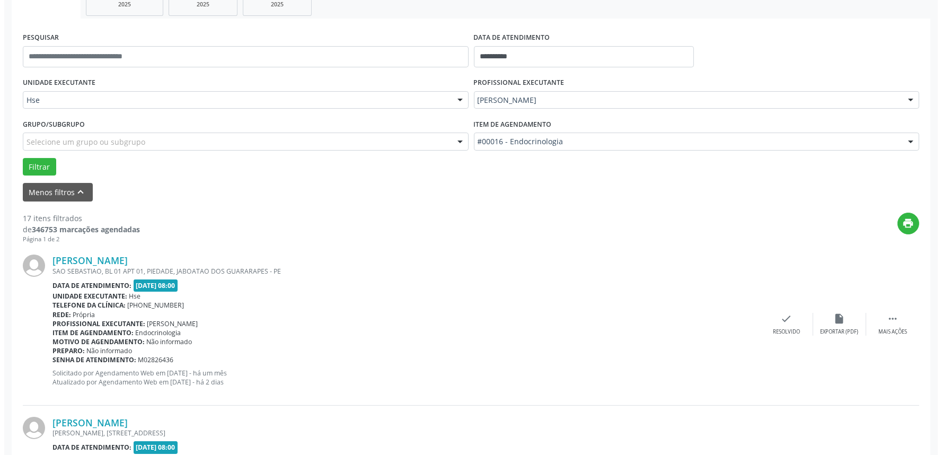
scroll to position [235, 0]
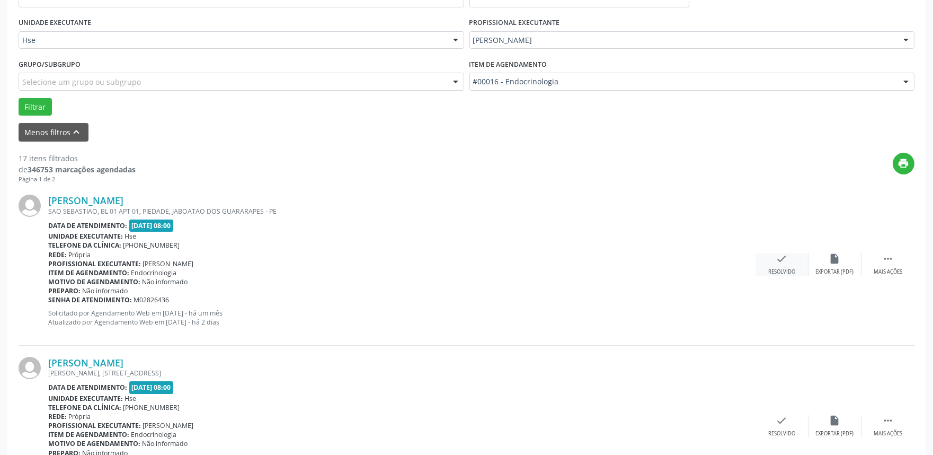
click at [764, 258] on div "check Resolvido" at bounding box center [782, 264] width 53 height 23
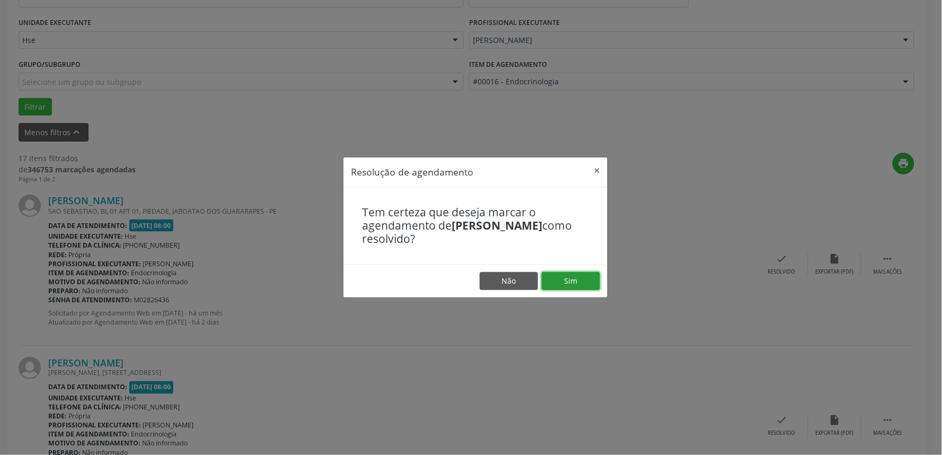
click at [590, 278] on button "Sim" at bounding box center [571, 281] width 58 height 18
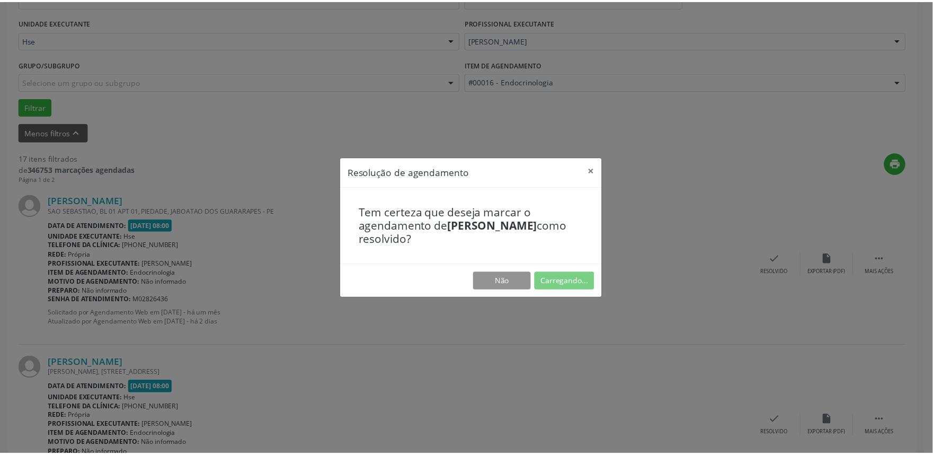
scroll to position [0, 0]
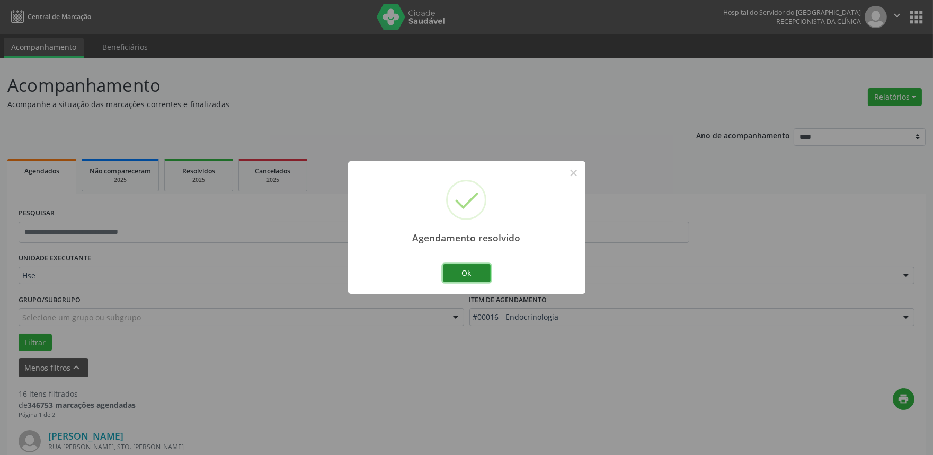
click at [469, 279] on button "Ok" at bounding box center [467, 273] width 48 height 18
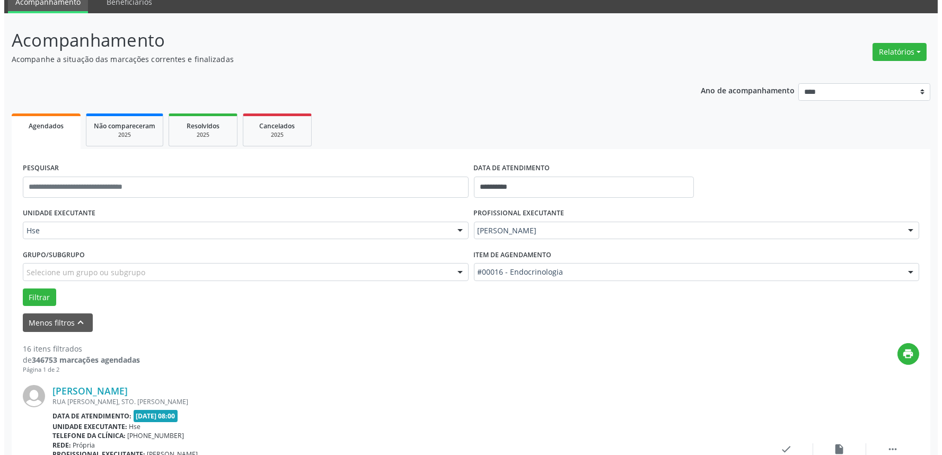
scroll to position [176, 0]
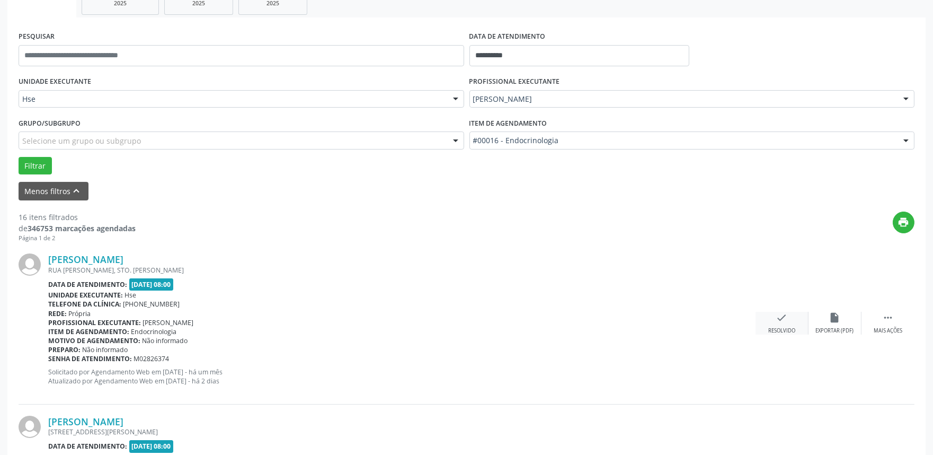
click at [787, 314] on icon "check" at bounding box center [782, 318] width 12 height 12
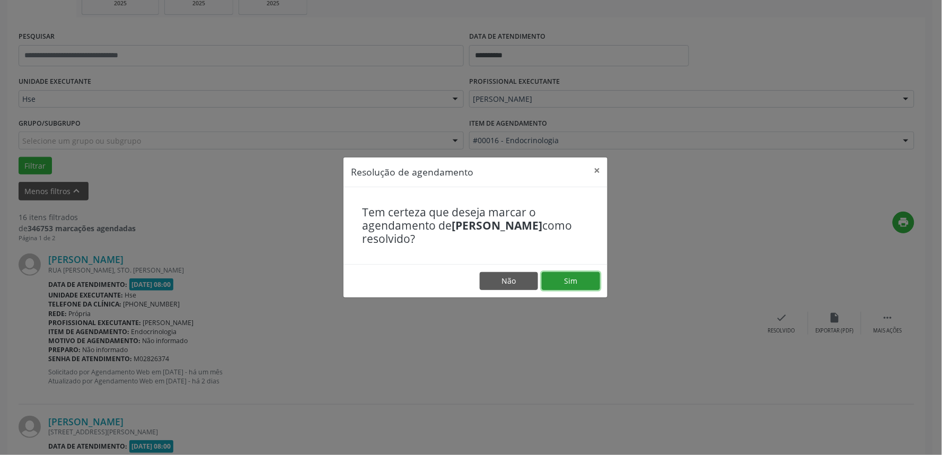
click at [577, 285] on button "Sim" at bounding box center [571, 281] width 58 height 18
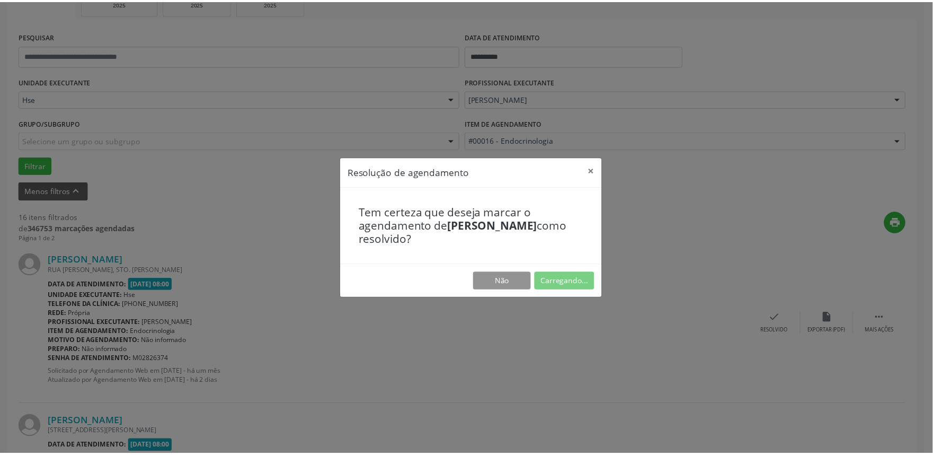
scroll to position [0, 0]
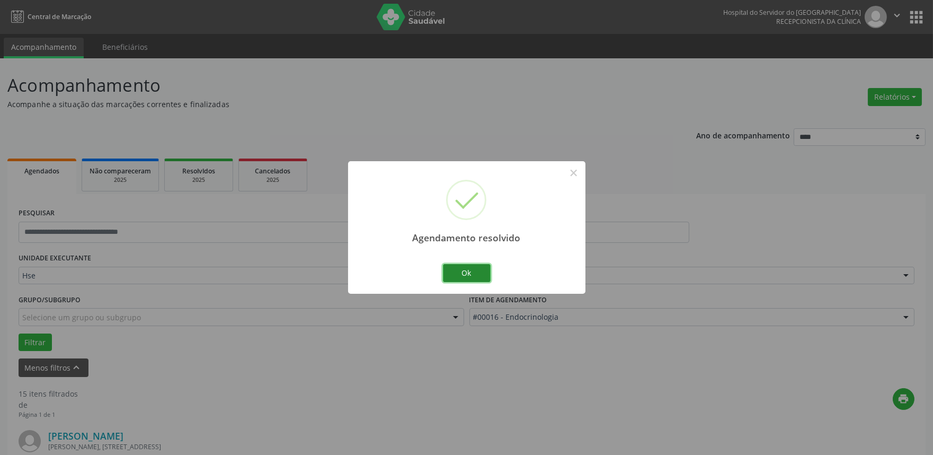
click at [477, 272] on button "Ok" at bounding box center [467, 273] width 48 height 18
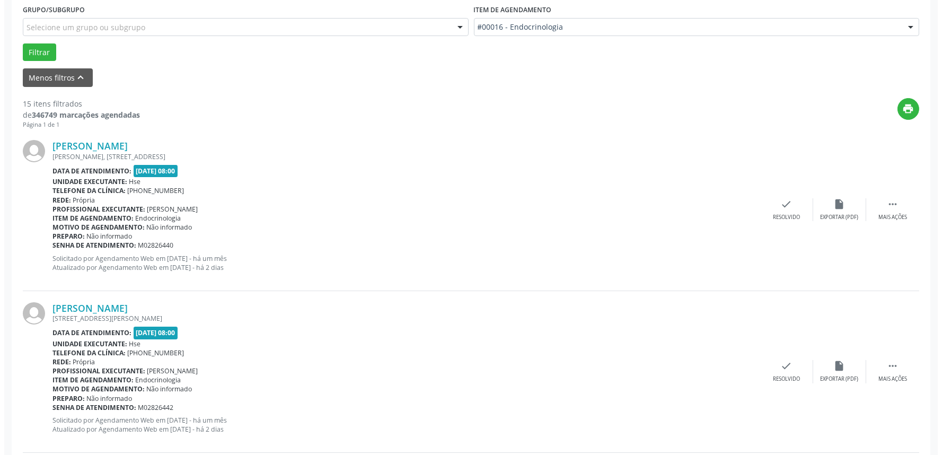
scroll to position [353, 0]
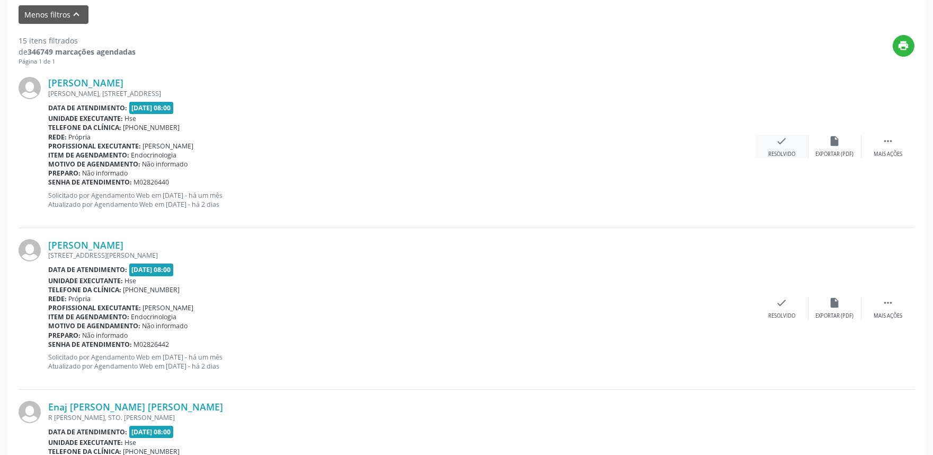
click at [781, 139] on icon "check" at bounding box center [782, 141] width 12 height 12
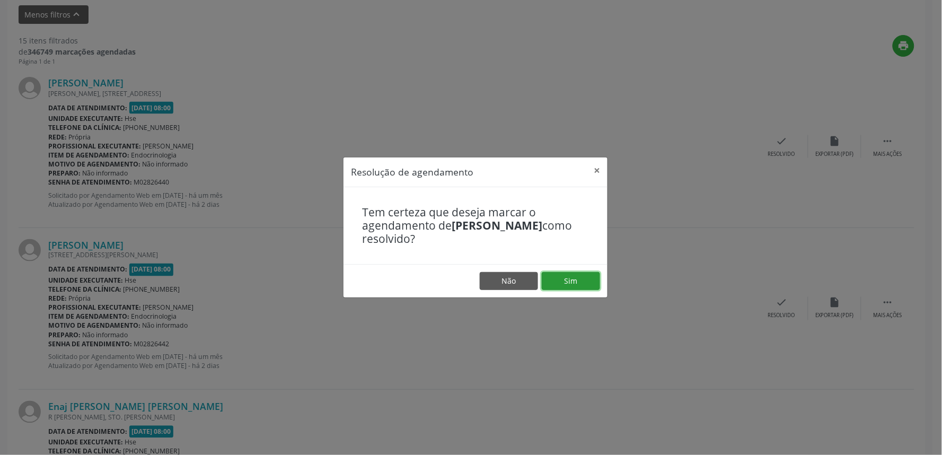
click at [580, 277] on button "Sim" at bounding box center [571, 281] width 58 height 18
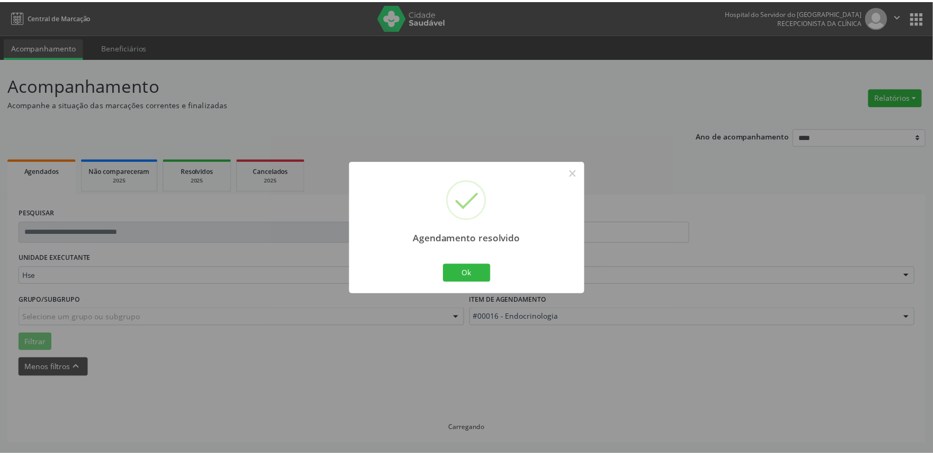
scroll to position [0, 0]
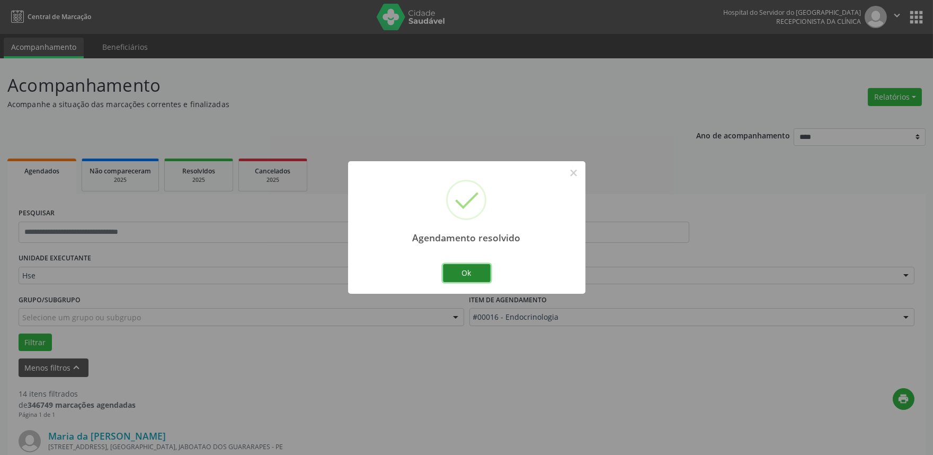
click at [473, 275] on button "Ok" at bounding box center [467, 273] width 48 height 18
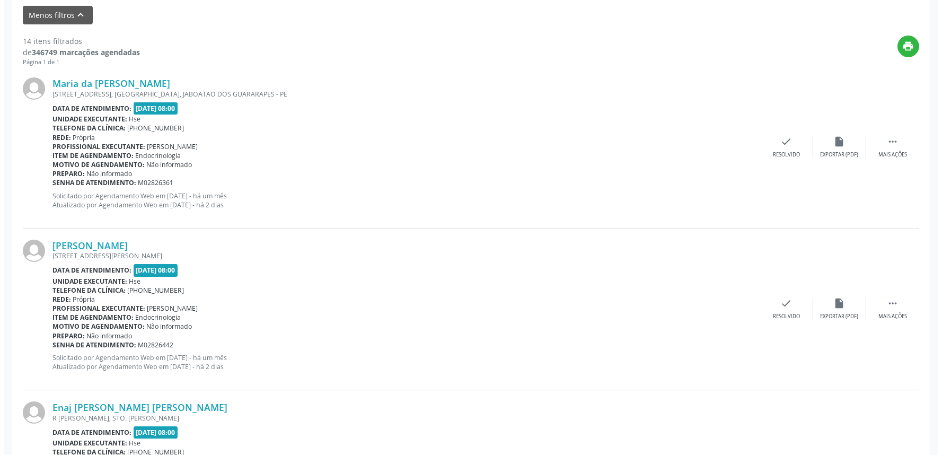
scroll to position [353, 0]
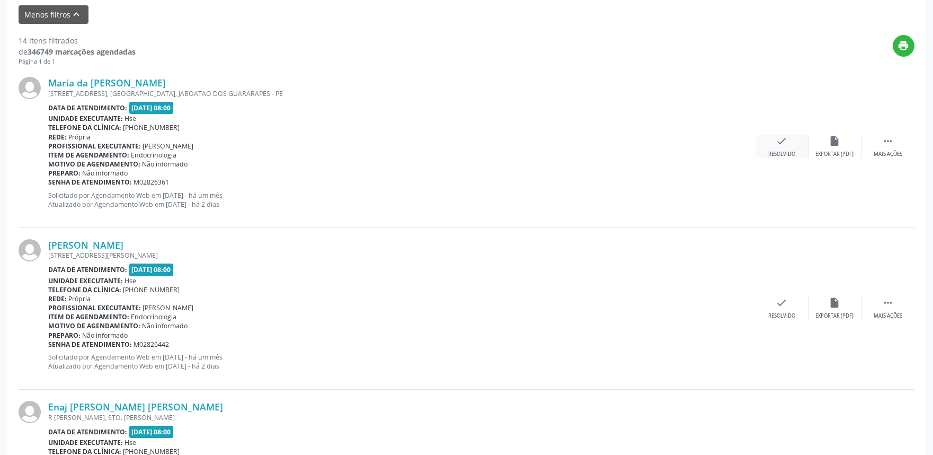
click at [777, 139] on icon "check" at bounding box center [782, 141] width 12 height 12
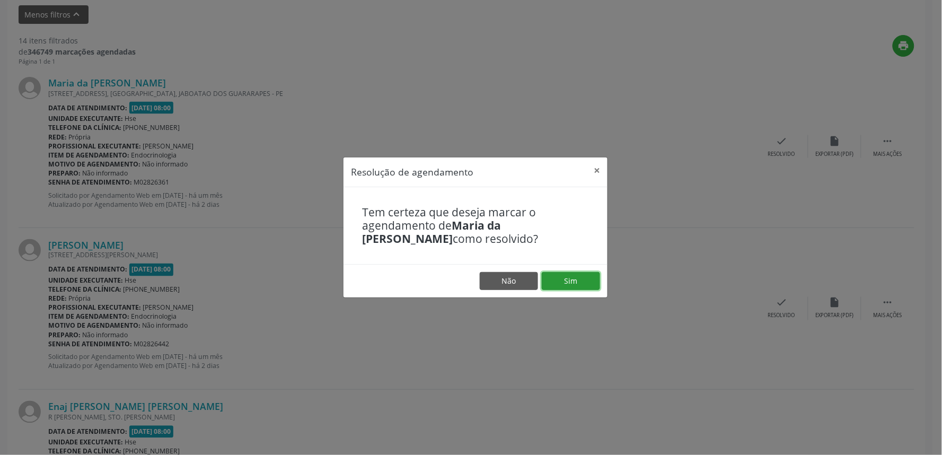
click at [578, 276] on button "Sim" at bounding box center [571, 281] width 58 height 18
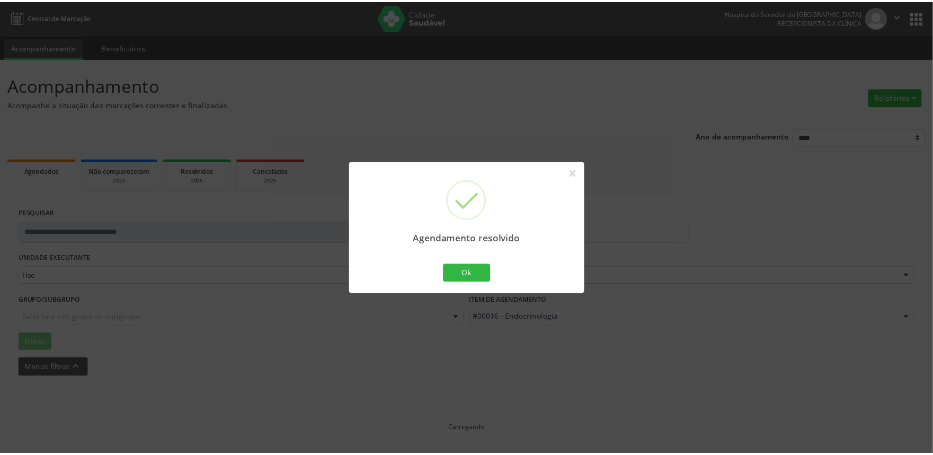
scroll to position [0, 0]
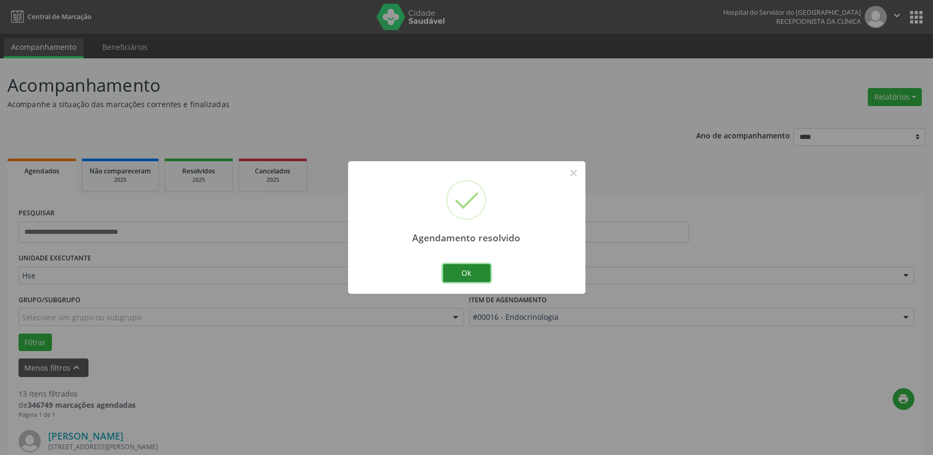
click at [473, 277] on button "Ok" at bounding box center [467, 273] width 48 height 18
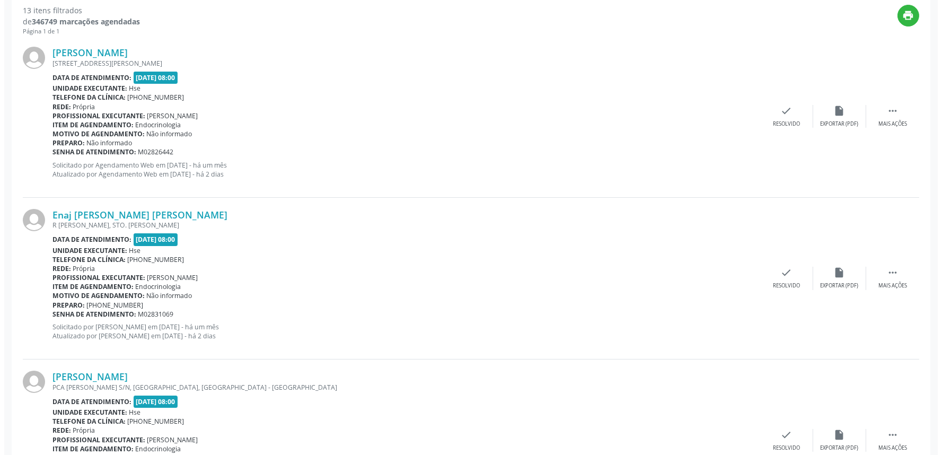
scroll to position [412, 0]
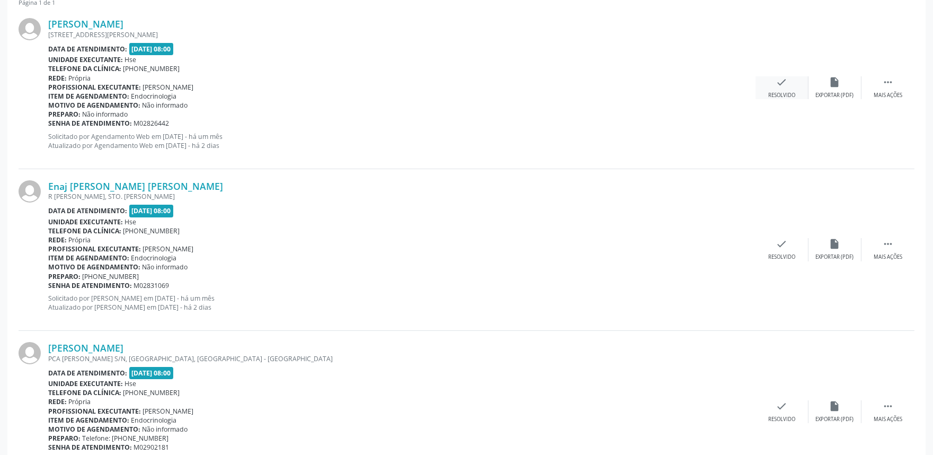
click at [777, 84] on icon "check" at bounding box center [782, 82] width 12 height 12
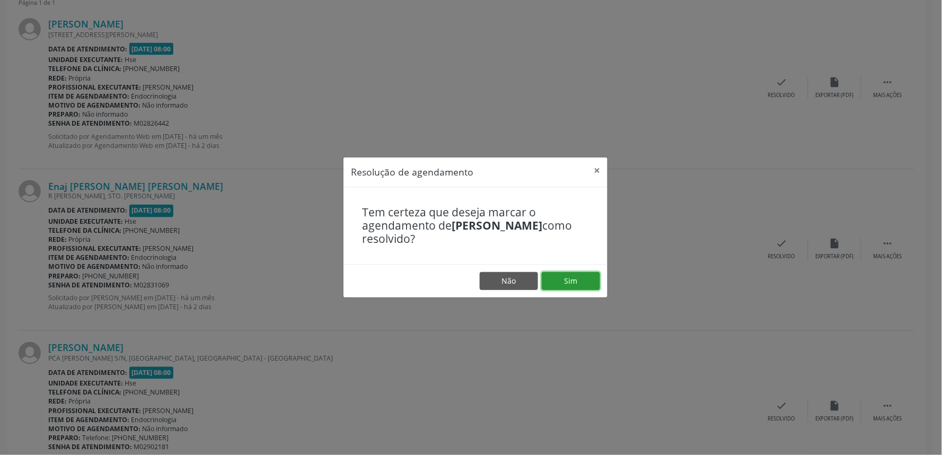
click at [552, 283] on button "Sim" at bounding box center [571, 281] width 58 height 18
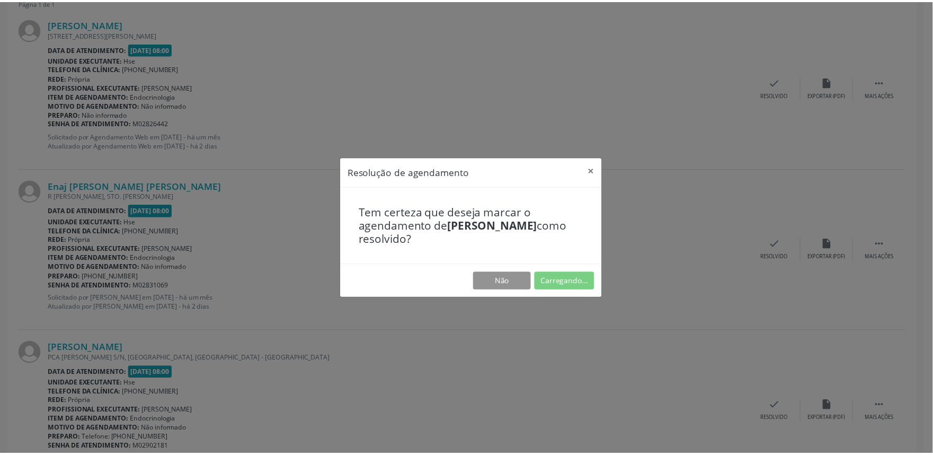
scroll to position [0, 0]
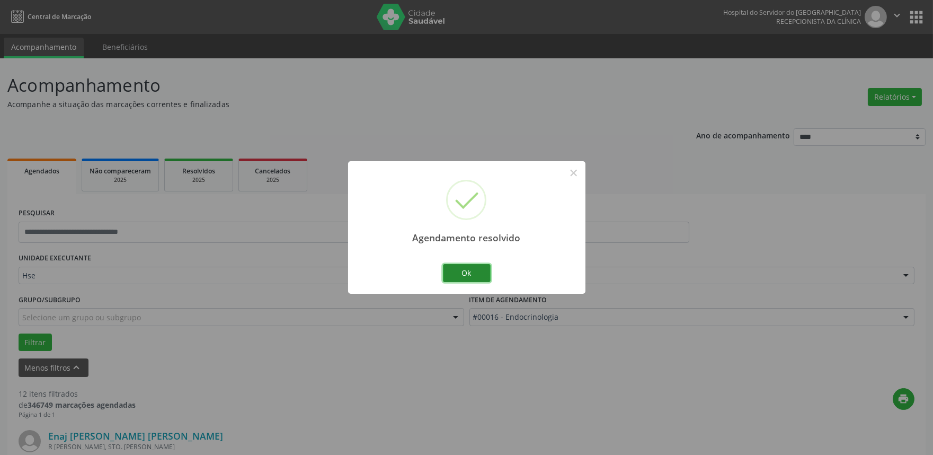
click at [478, 273] on button "Ok" at bounding box center [467, 273] width 48 height 18
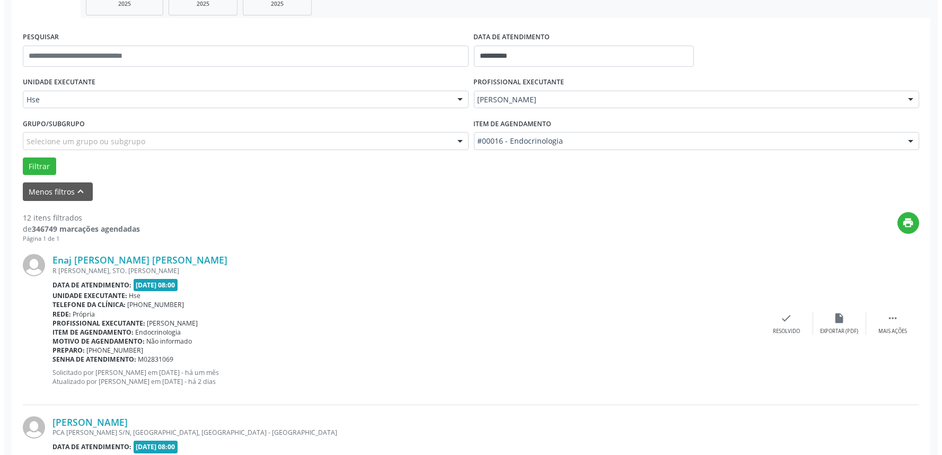
scroll to position [176, 0]
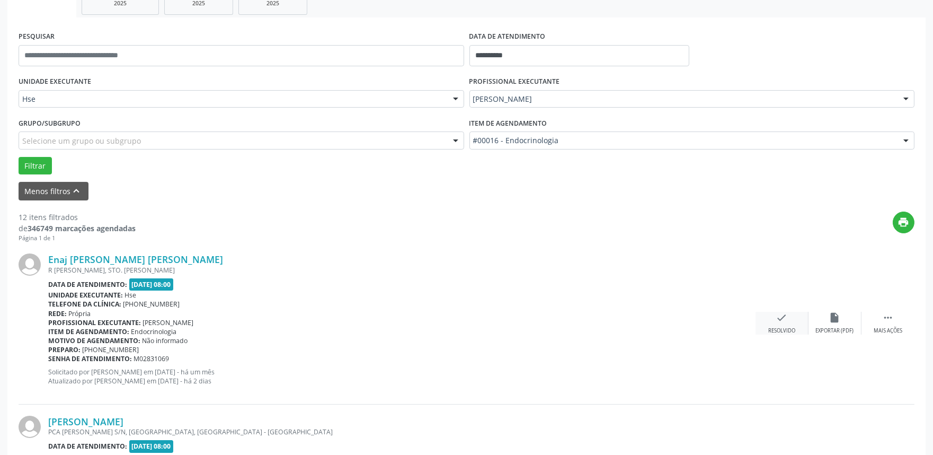
click at [779, 316] on icon "check" at bounding box center [782, 318] width 12 height 12
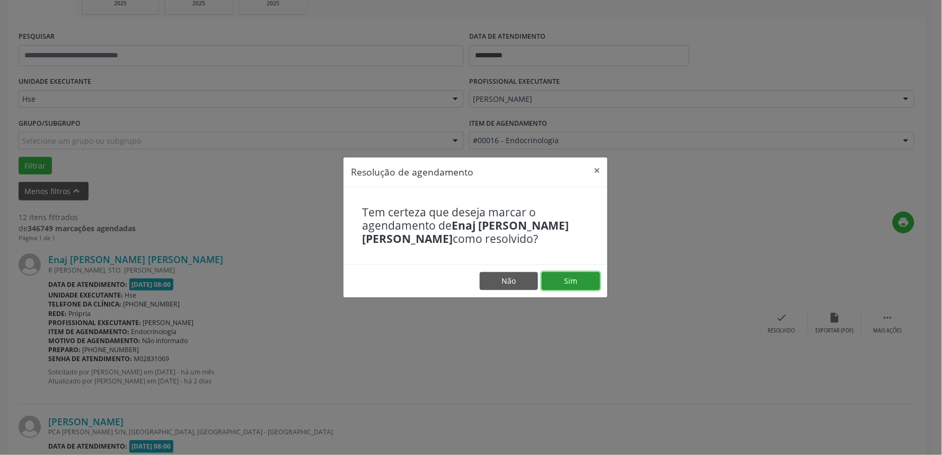
click at [584, 279] on button "Sim" at bounding box center [571, 281] width 58 height 18
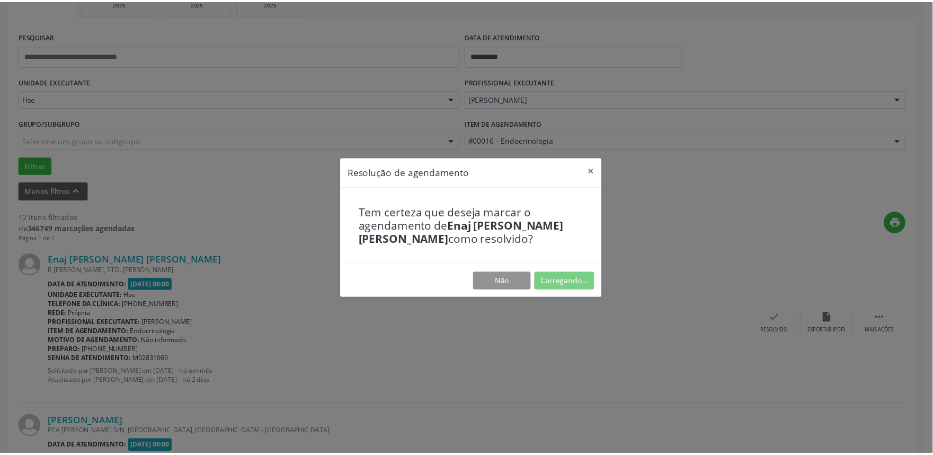
scroll to position [0, 0]
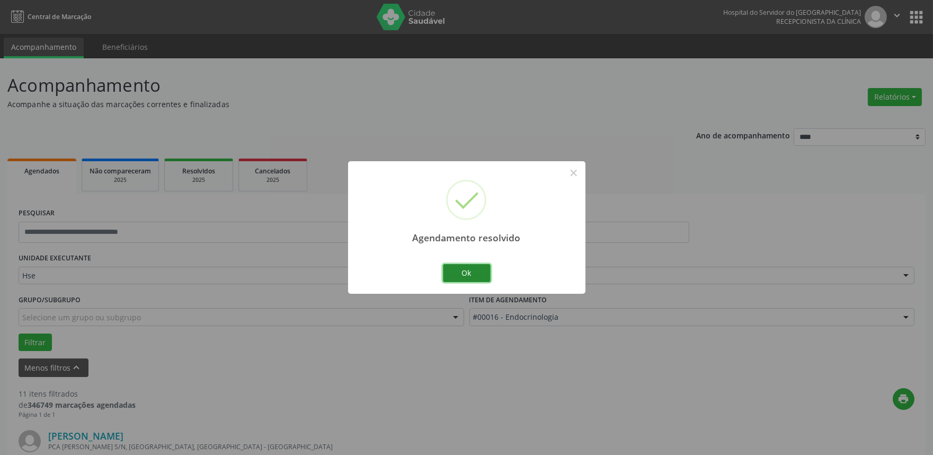
click at [462, 279] on button "Ok" at bounding box center [467, 273] width 48 height 18
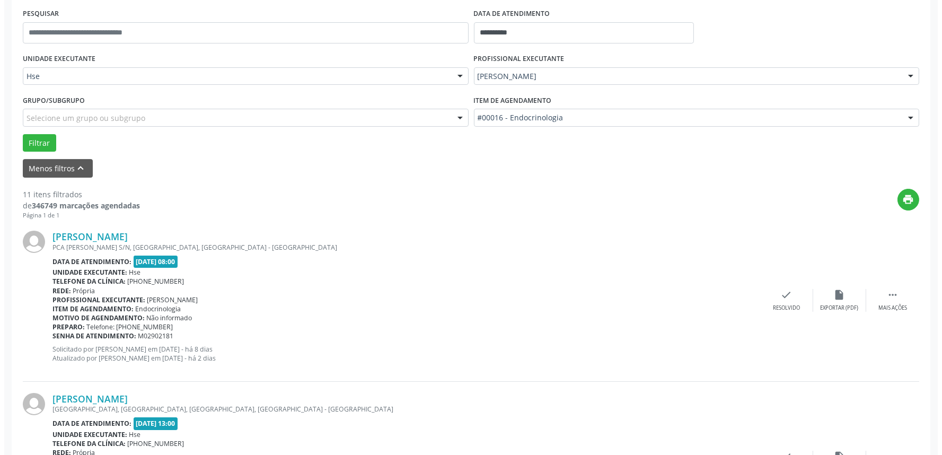
scroll to position [235, 0]
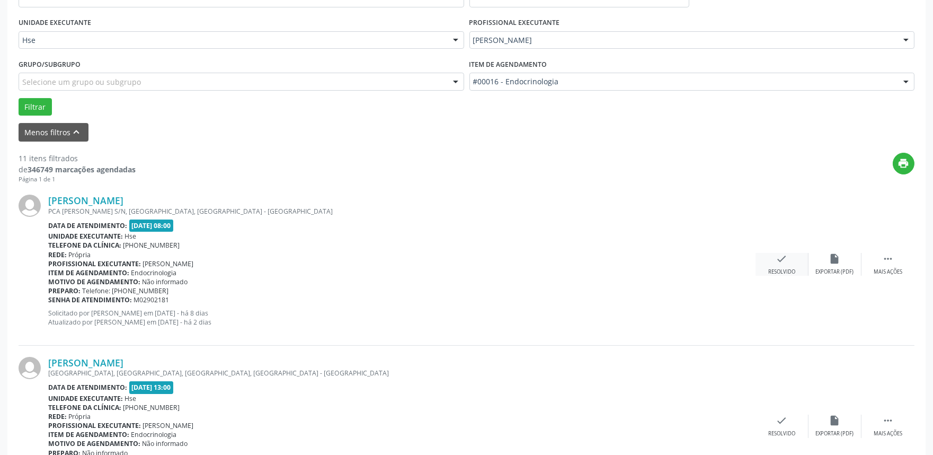
click at [771, 261] on div "check Resolvido" at bounding box center [782, 264] width 53 height 23
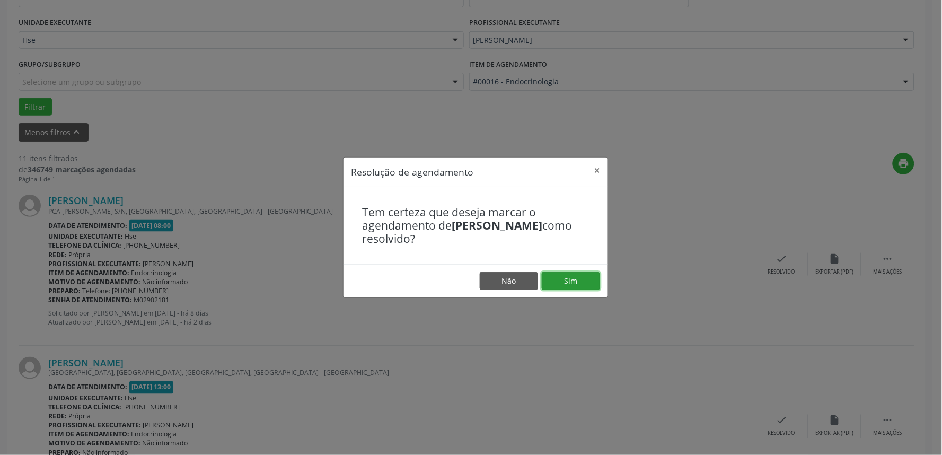
click at [557, 277] on button "Sim" at bounding box center [571, 281] width 58 height 18
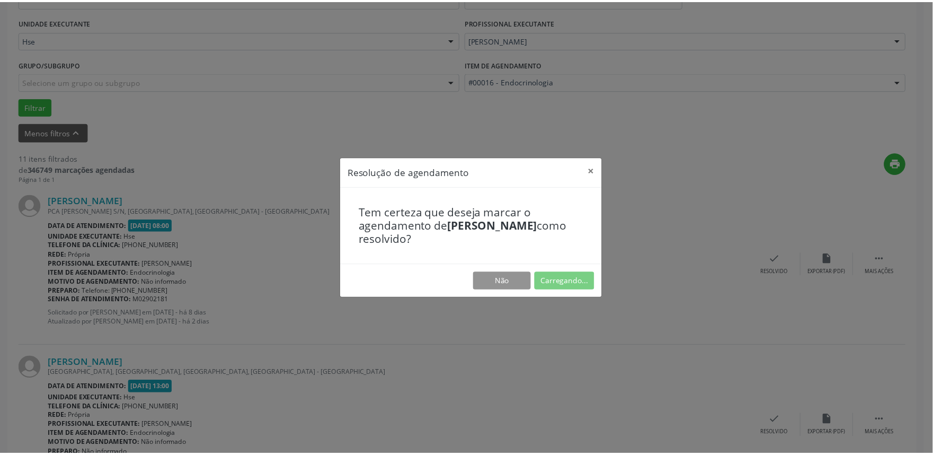
scroll to position [0, 0]
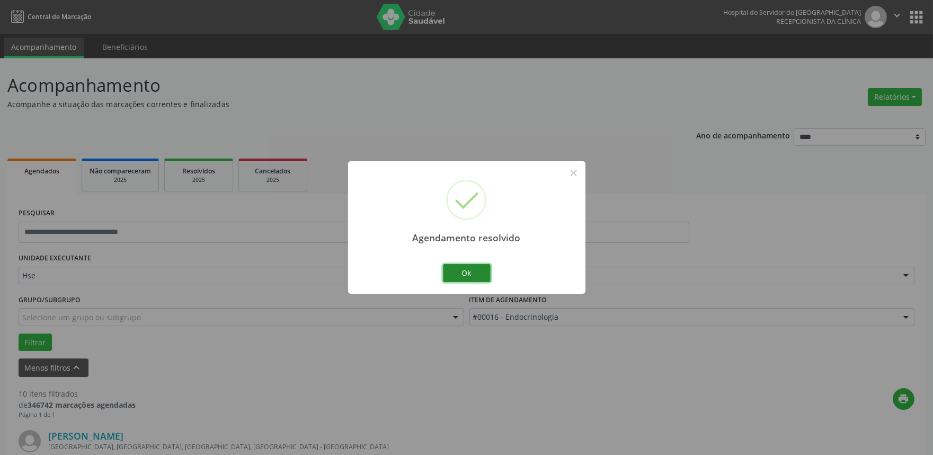
click at [473, 269] on button "Ok" at bounding box center [467, 273] width 48 height 18
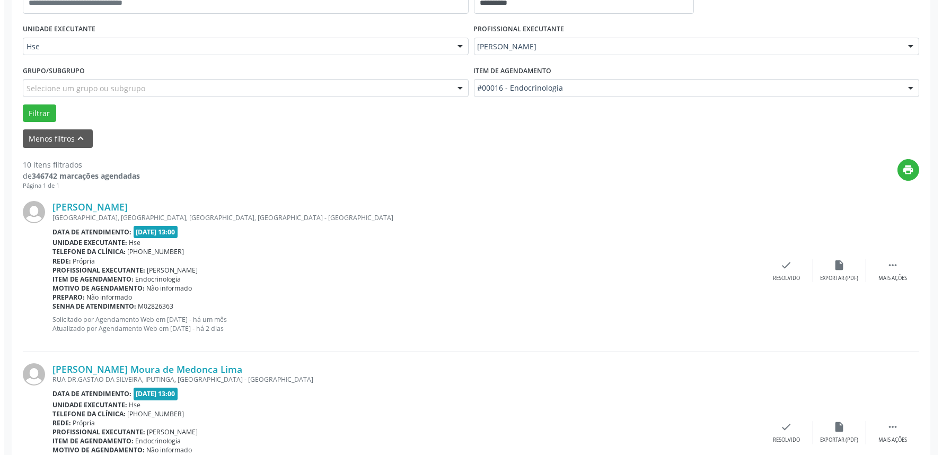
scroll to position [235, 0]
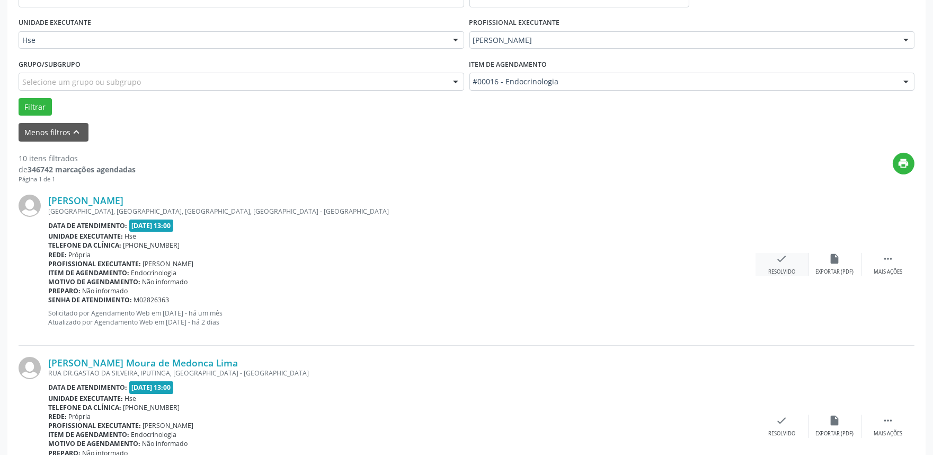
click at [778, 256] on icon "check" at bounding box center [782, 259] width 12 height 12
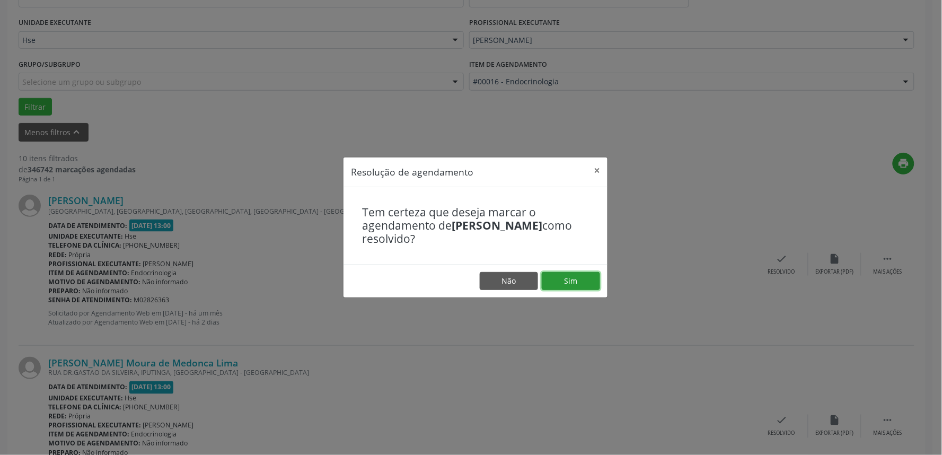
click at [568, 282] on button "Sim" at bounding box center [571, 281] width 58 height 18
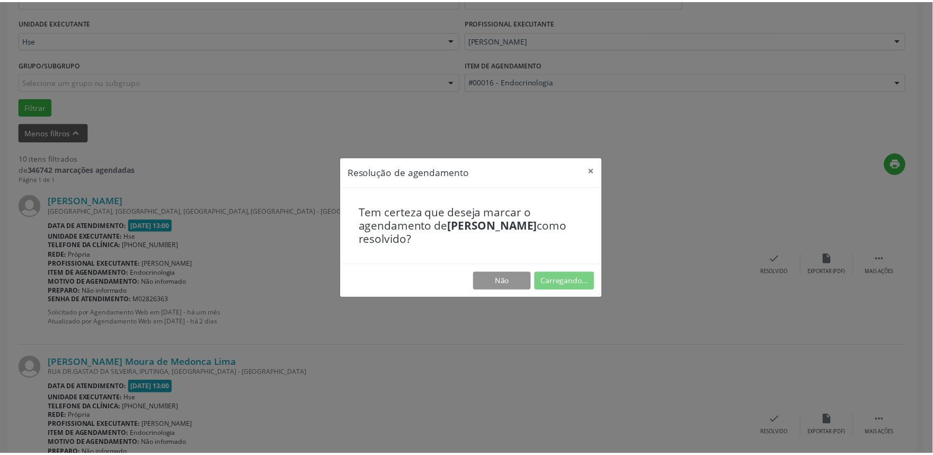
scroll to position [0, 0]
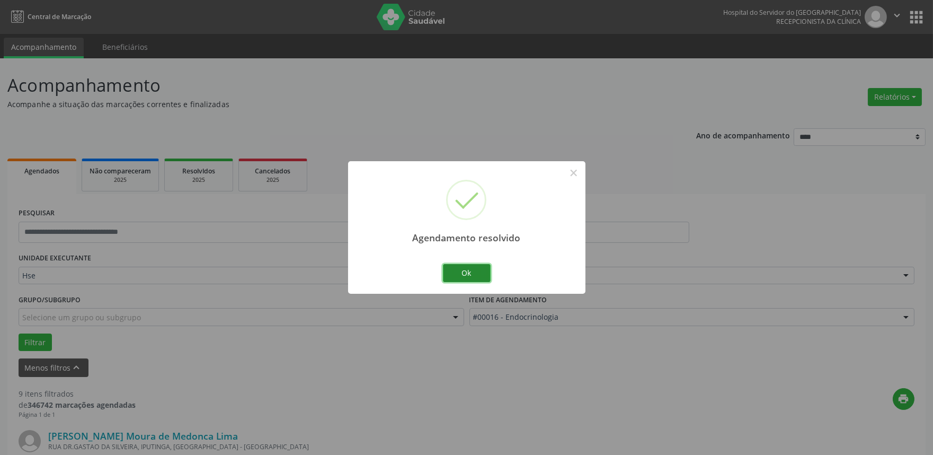
click at [473, 270] on button "Ok" at bounding box center [467, 273] width 48 height 18
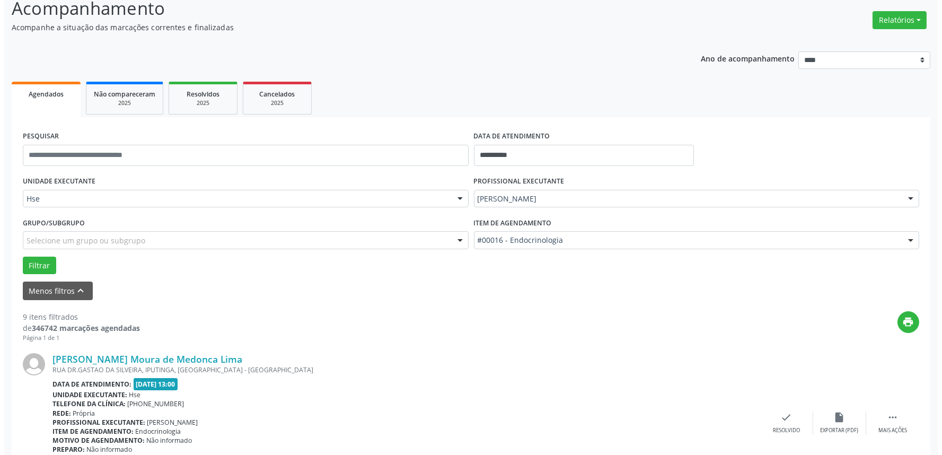
scroll to position [235, 0]
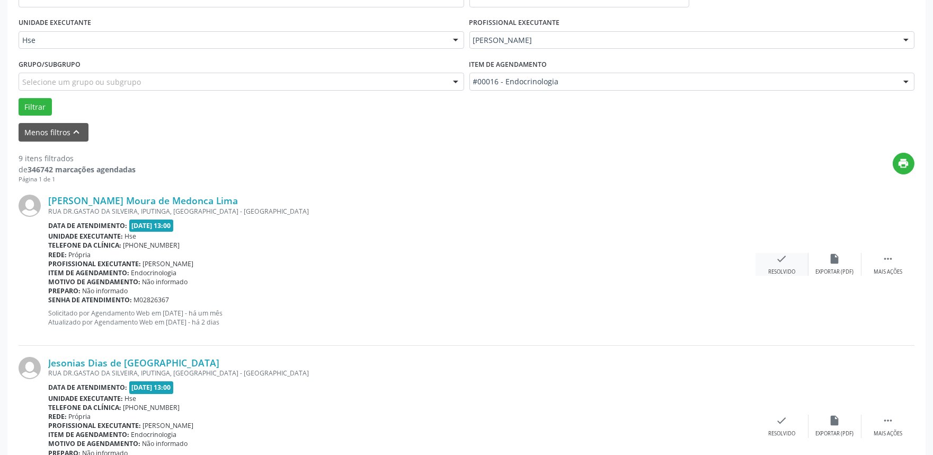
click at [777, 266] on div "check Resolvido" at bounding box center [782, 264] width 53 height 23
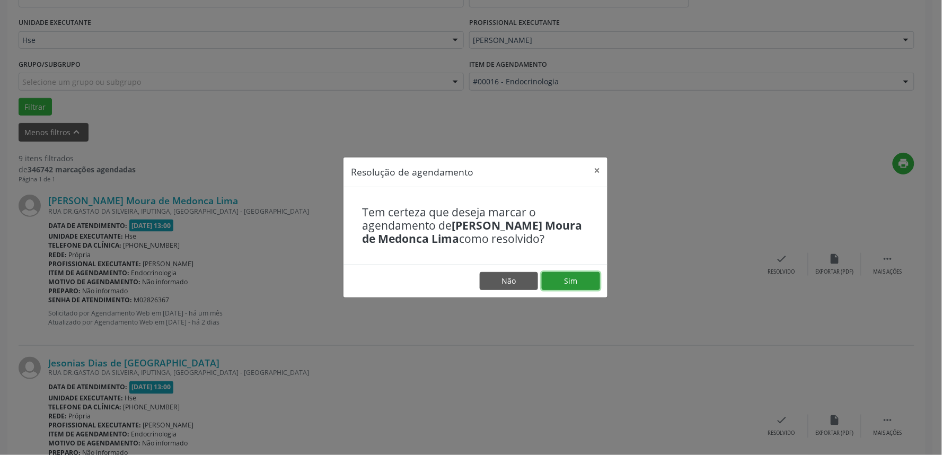
click at [571, 276] on button "Sim" at bounding box center [571, 281] width 58 height 18
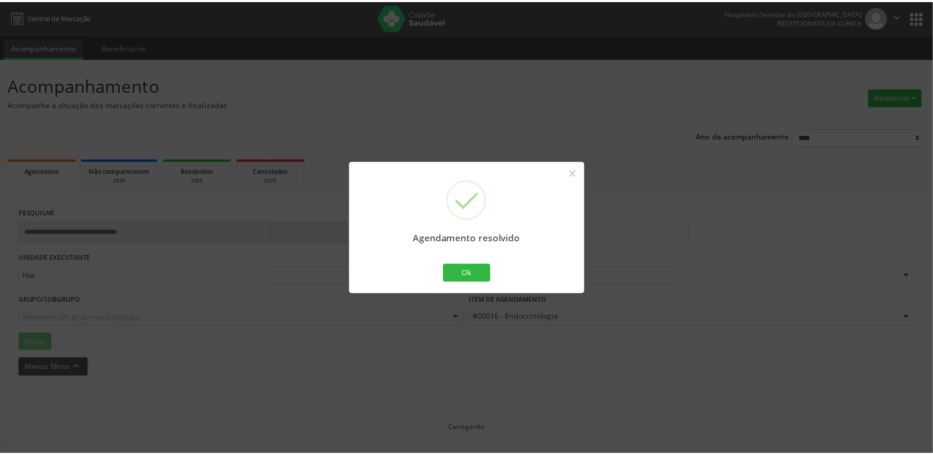
scroll to position [0, 0]
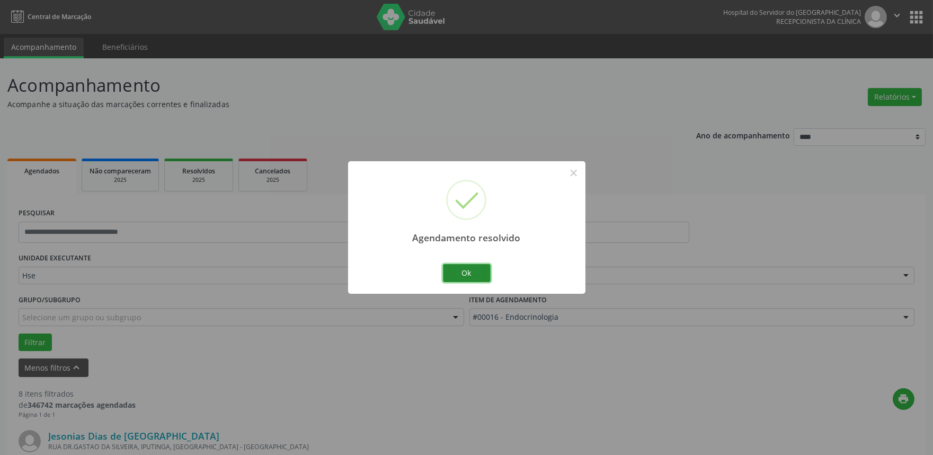
click at [479, 277] on button "Ok" at bounding box center [467, 273] width 48 height 18
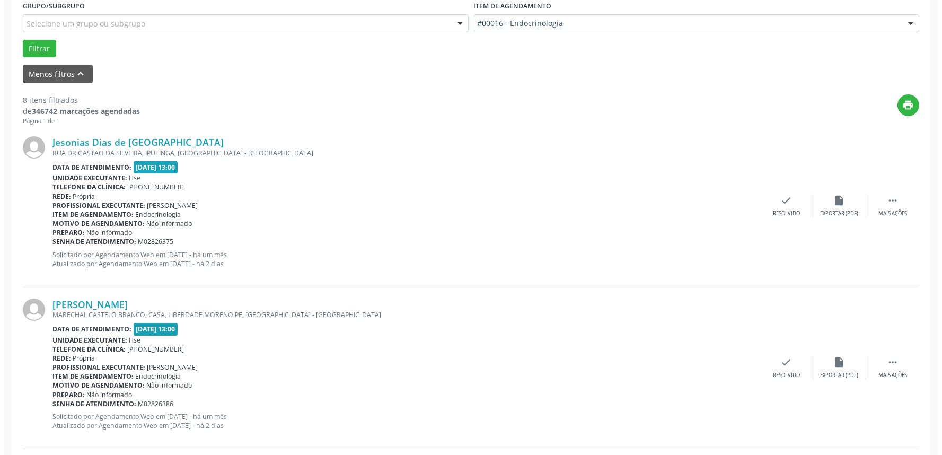
scroll to position [294, 0]
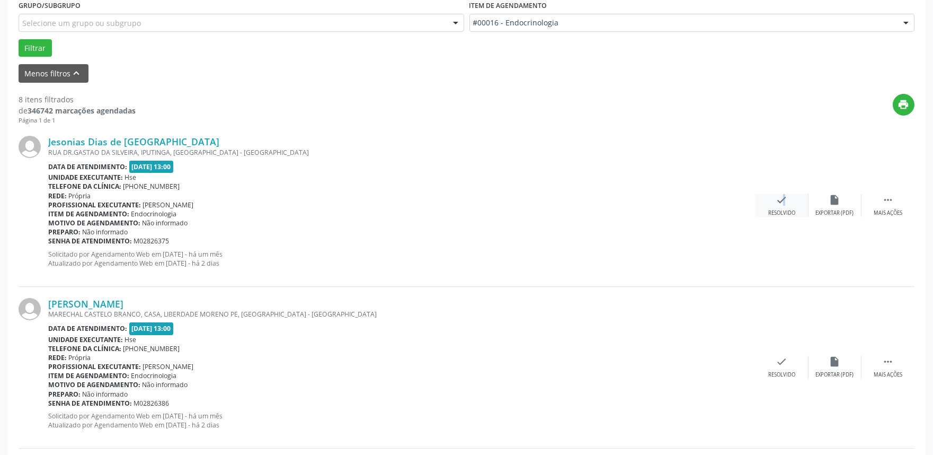
click at [777, 202] on icon "check" at bounding box center [782, 200] width 12 height 12
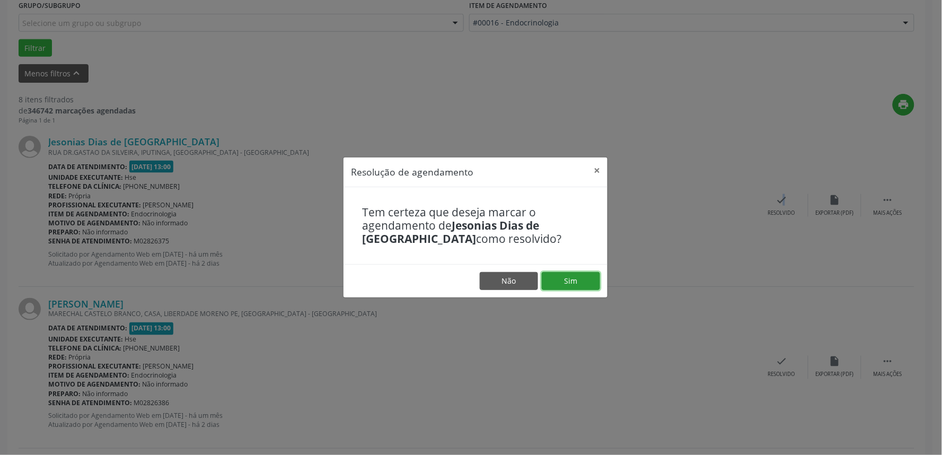
click at [573, 273] on button "Sim" at bounding box center [571, 281] width 58 height 18
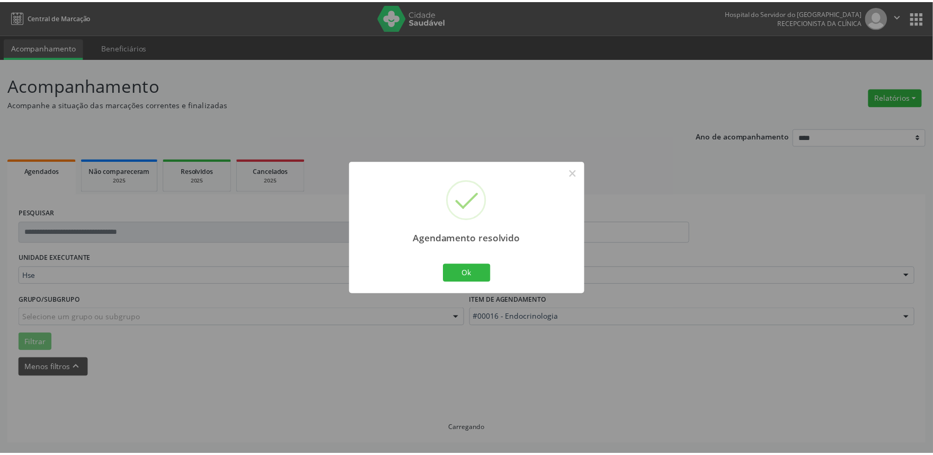
scroll to position [0, 0]
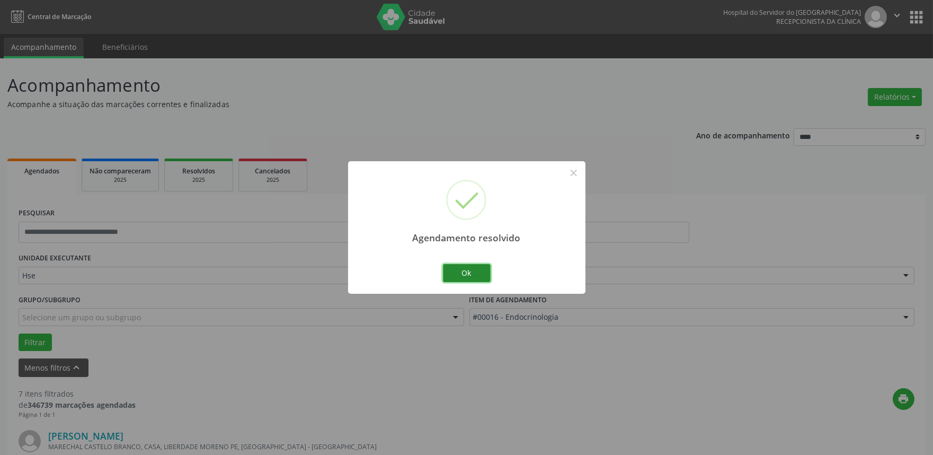
click at [474, 273] on button "Ok" at bounding box center [467, 273] width 48 height 18
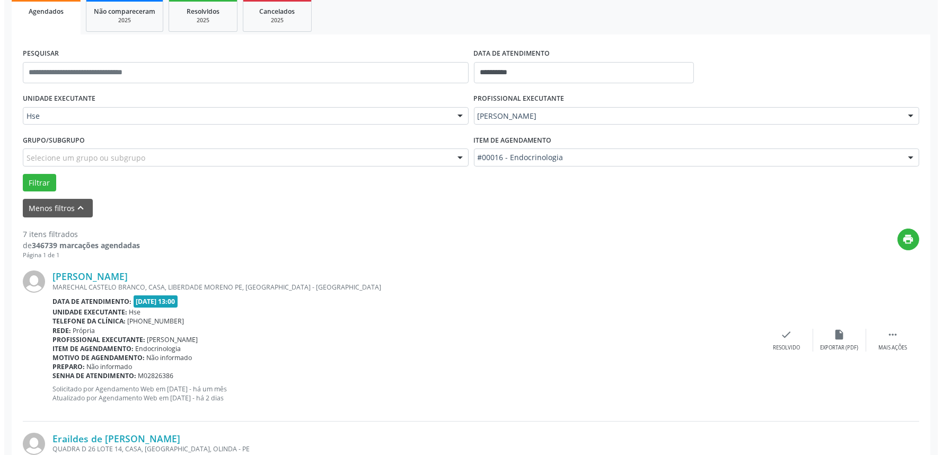
scroll to position [176, 0]
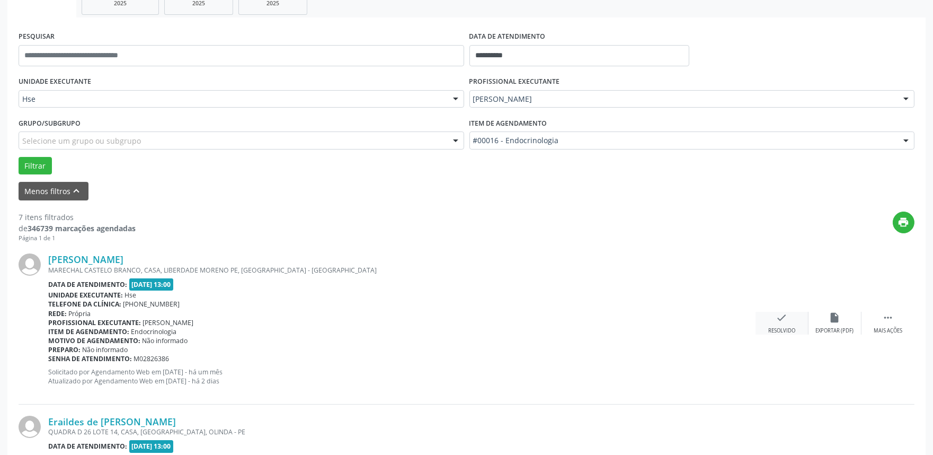
click at [774, 319] on div "check Resolvido" at bounding box center [782, 323] width 53 height 23
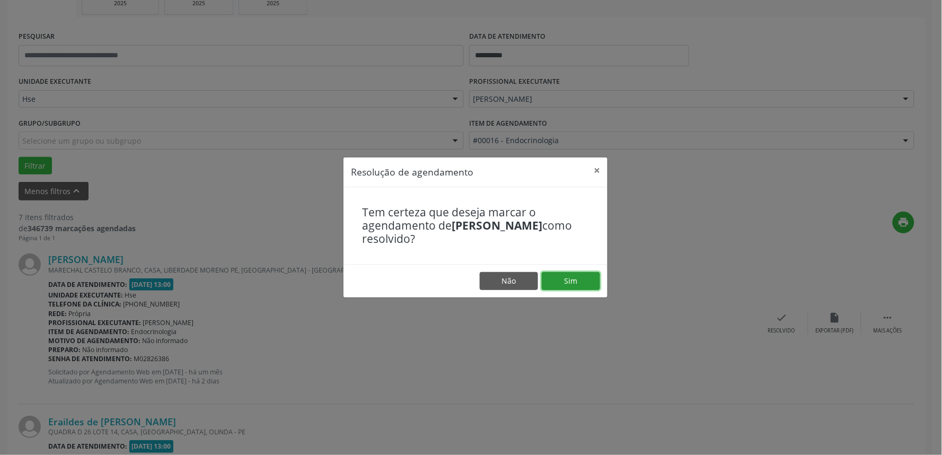
click at [569, 281] on button "Sim" at bounding box center [571, 281] width 58 height 18
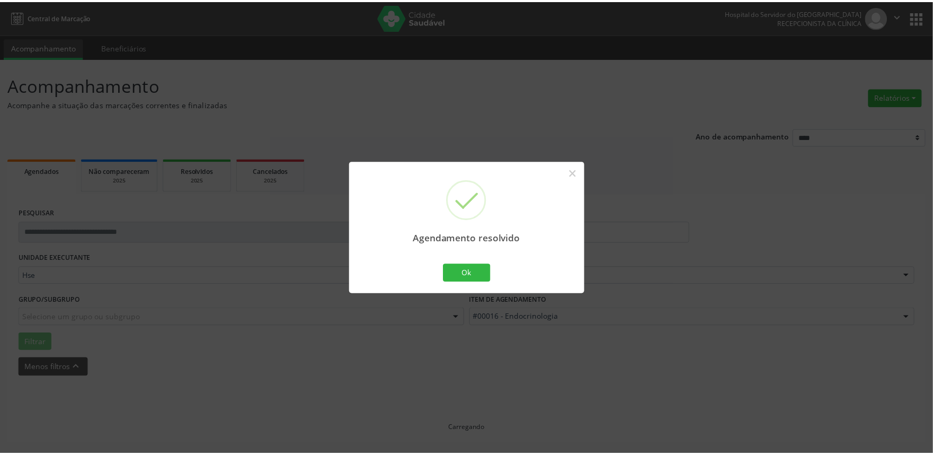
scroll to position [0, 0]
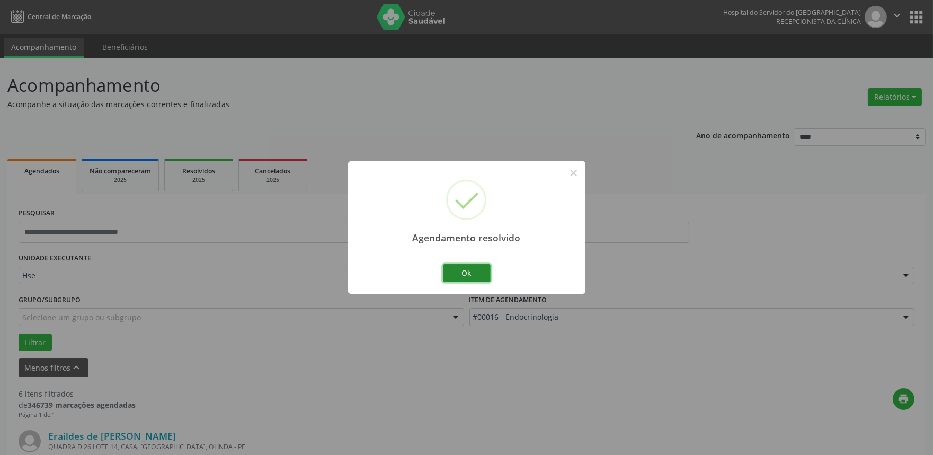
click at [463, 279] on button "Ok" at bounding box center [467, 273] width 48 height 18
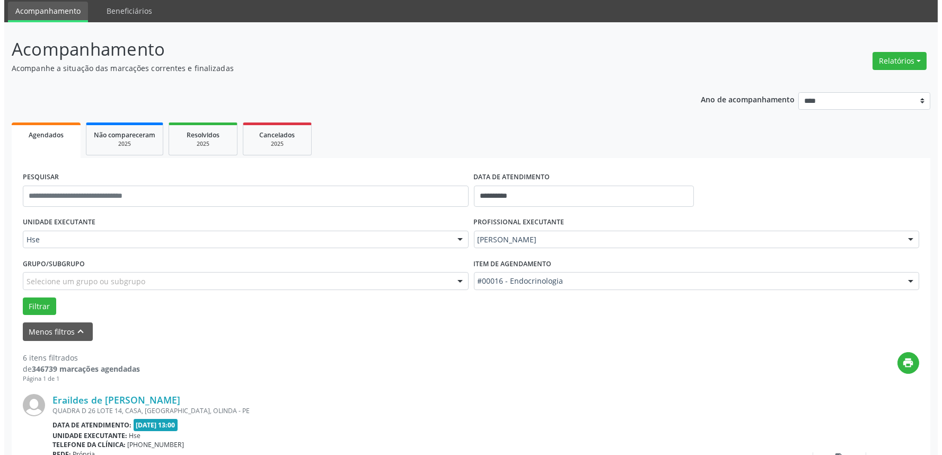
scroll to position [235, 0]
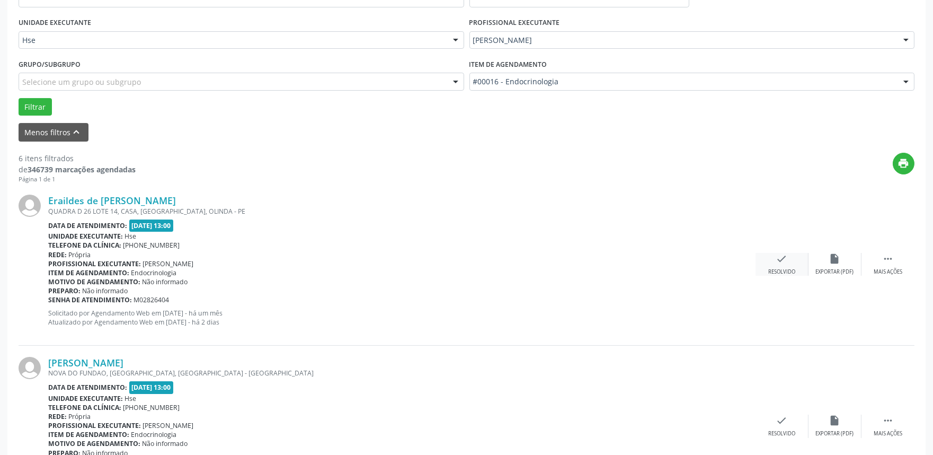
click at [785, 259] on icon "check" at bounding box center [782, 259] width 12 height 12
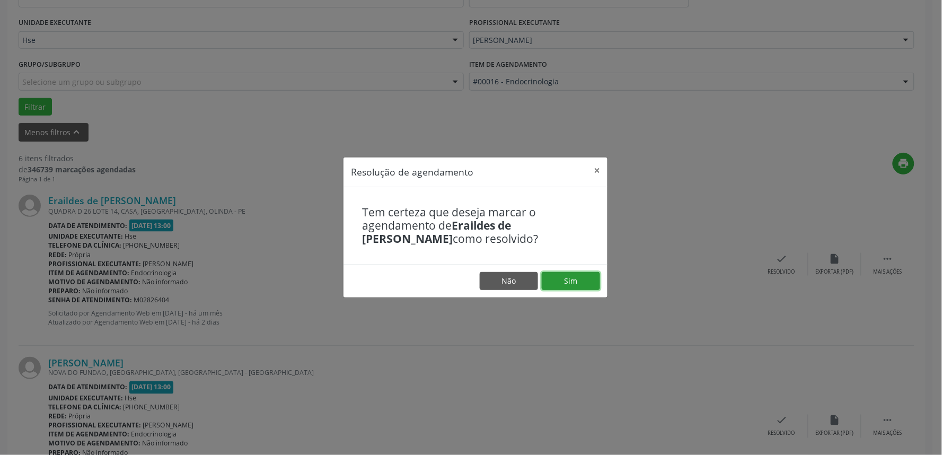
click at [557, 279] on button "Sim" at bounding box center [571, 281] width 58 height 18
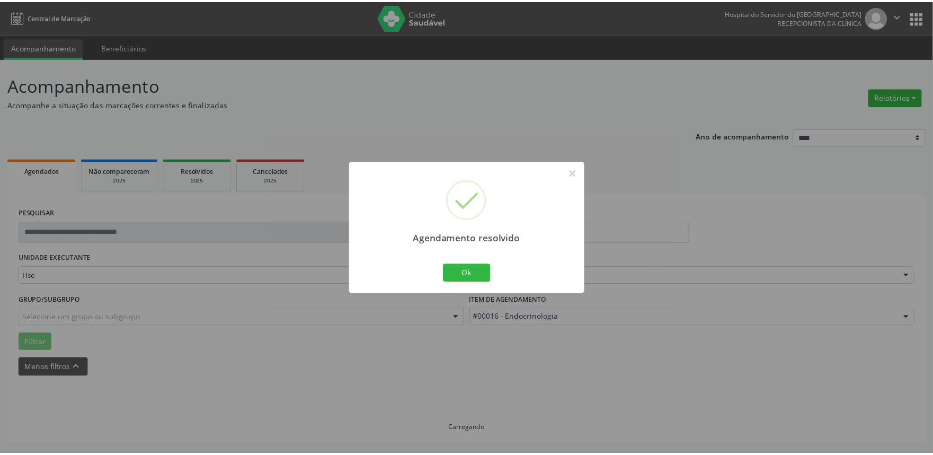
scroll to position [0, 0]
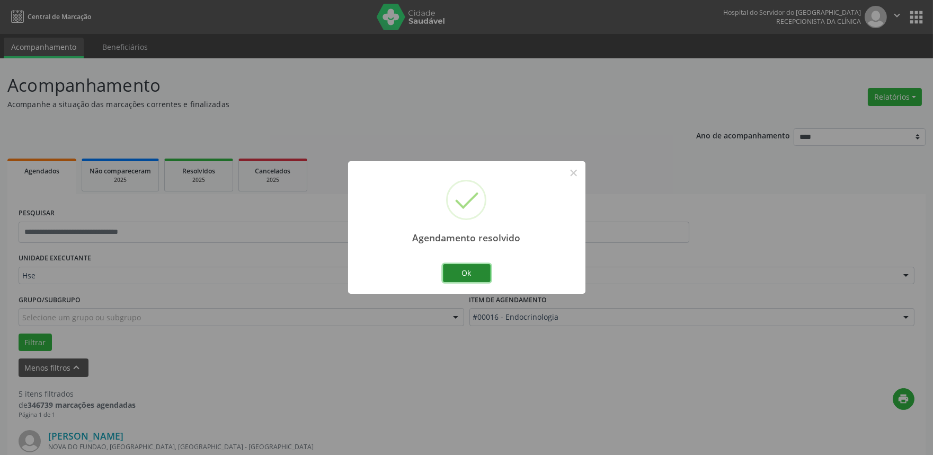
click at [458, 266] on button "Ok" at bounding box center [467, 273] width 48 height 18
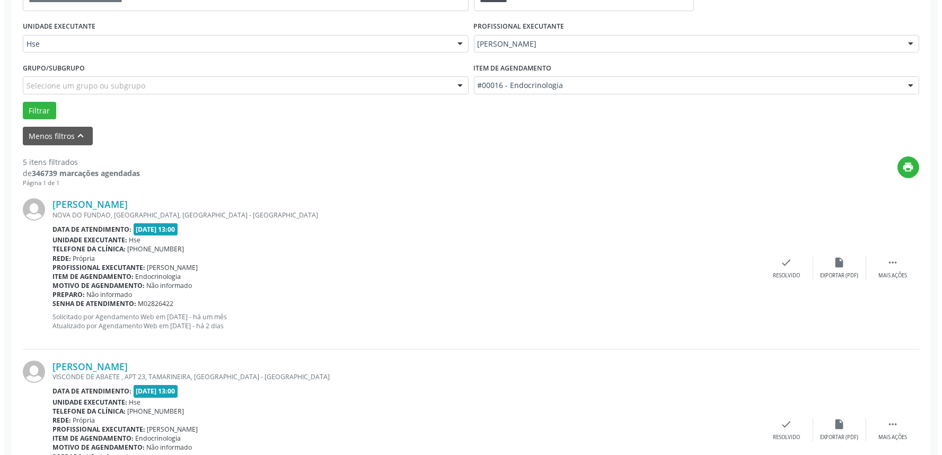
scroll to position [235, 0]
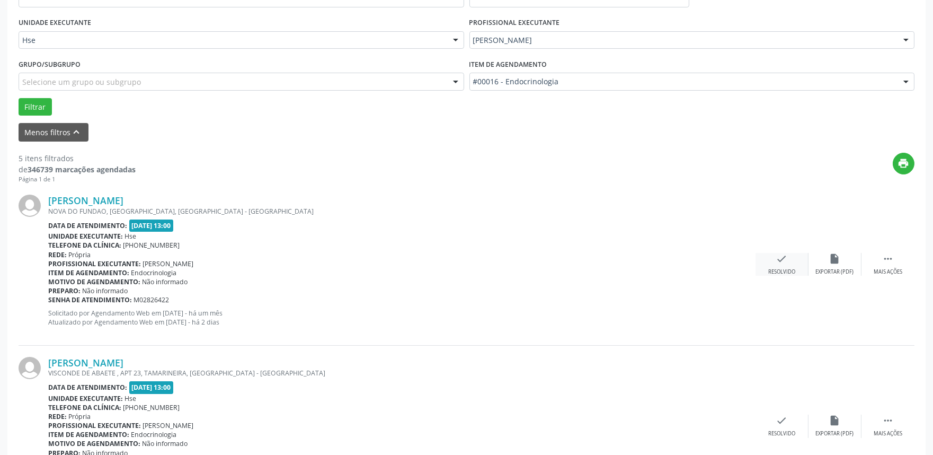
click at [782, 263] on icon "check" at bounding box center [782, 259] width 12 height 12
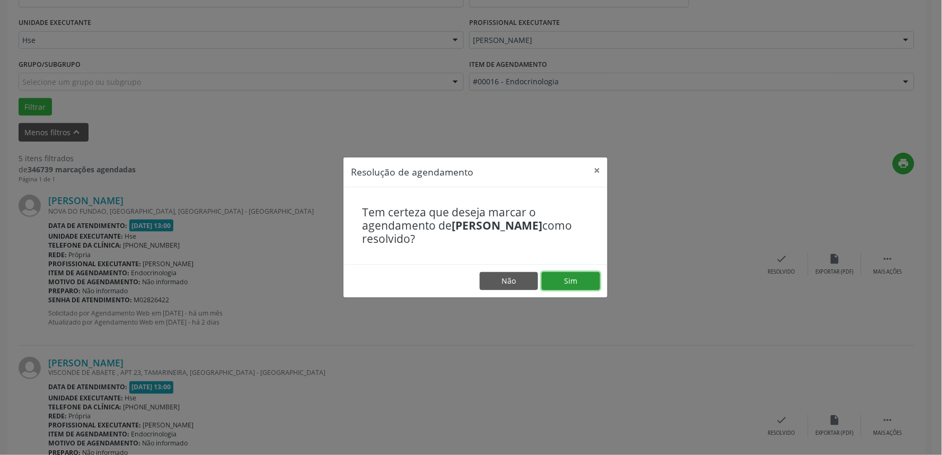
click at [555, 278] on button "Sim" at bounding box center [571, 281] width 58 height 18
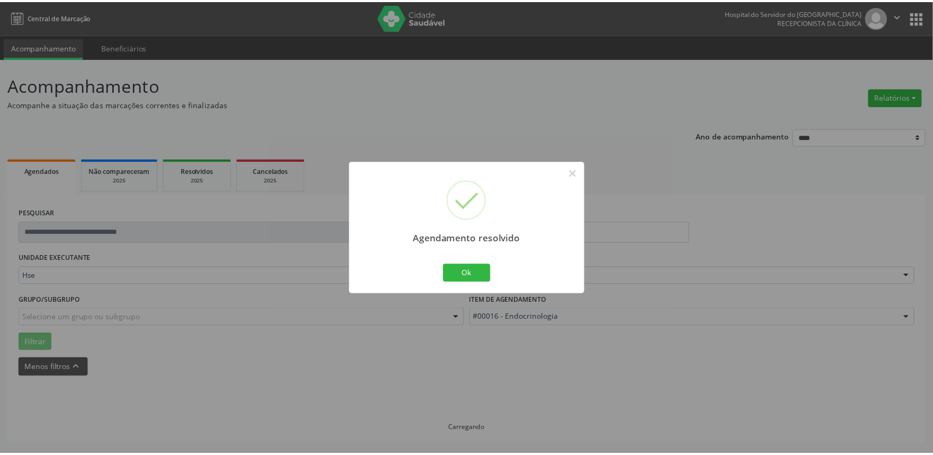
scroll to position [0, 0]
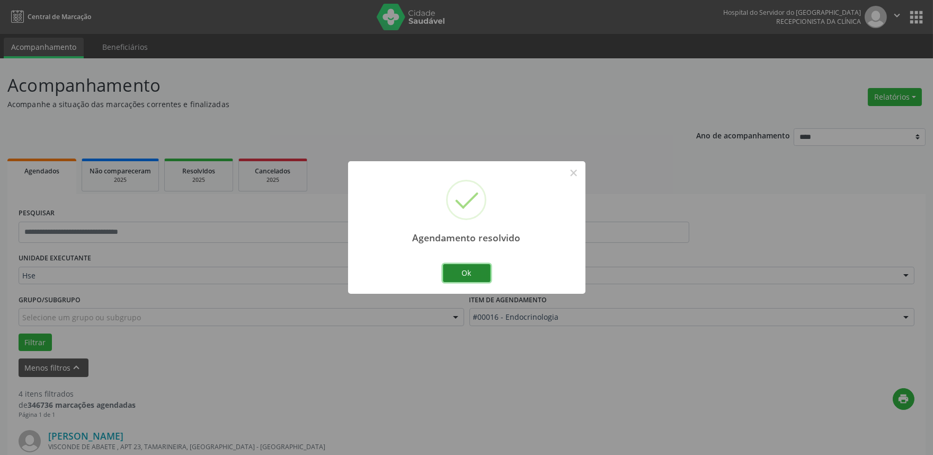
click at [458, 272] on button "Ok" at bounding box center [467, 273] width 48 height 18
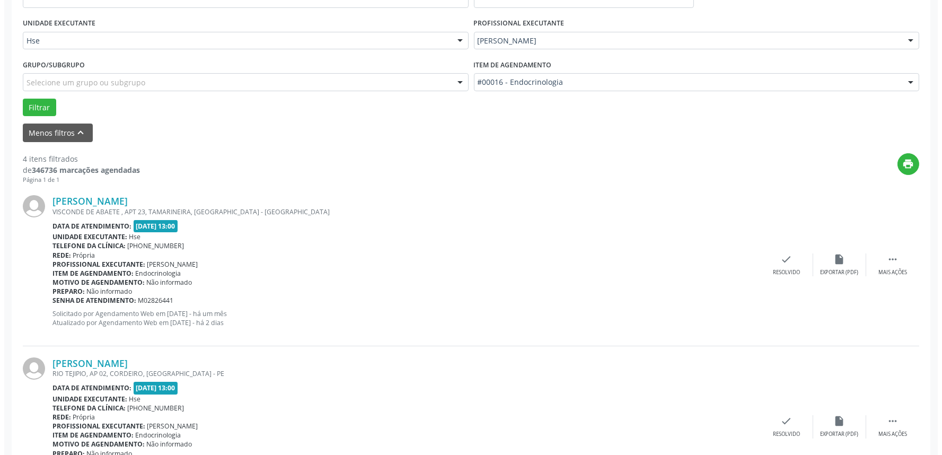
scroll to position [235, 0]
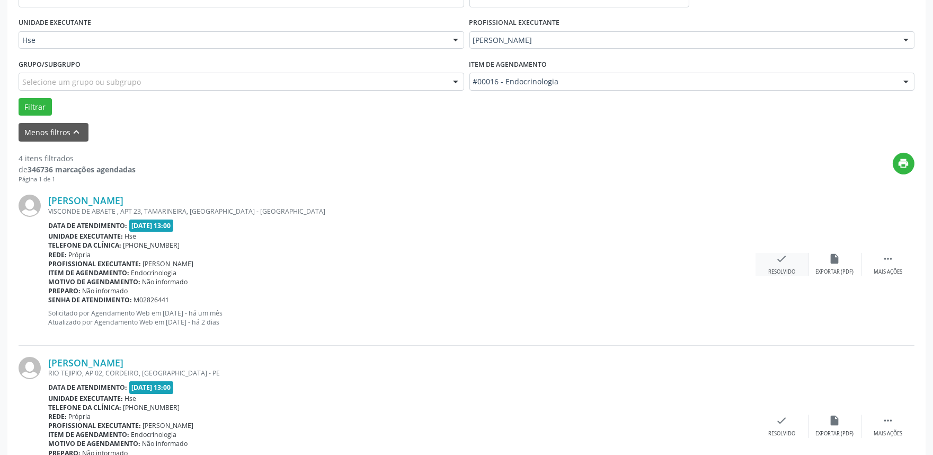
click at [780, 256] on icon "check" at bounding box center [782, 259] width 12 height 12
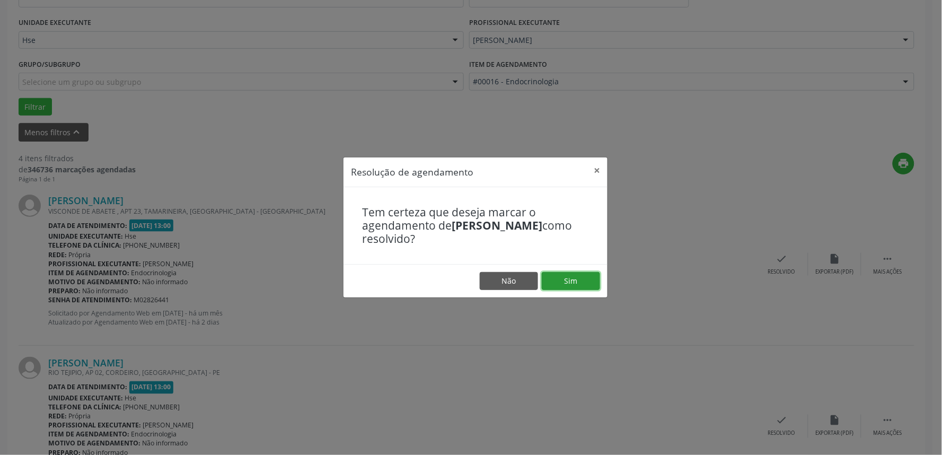
click at [573, 282] on button "Sim" at bounding box center [571, 281] width 58 height 18
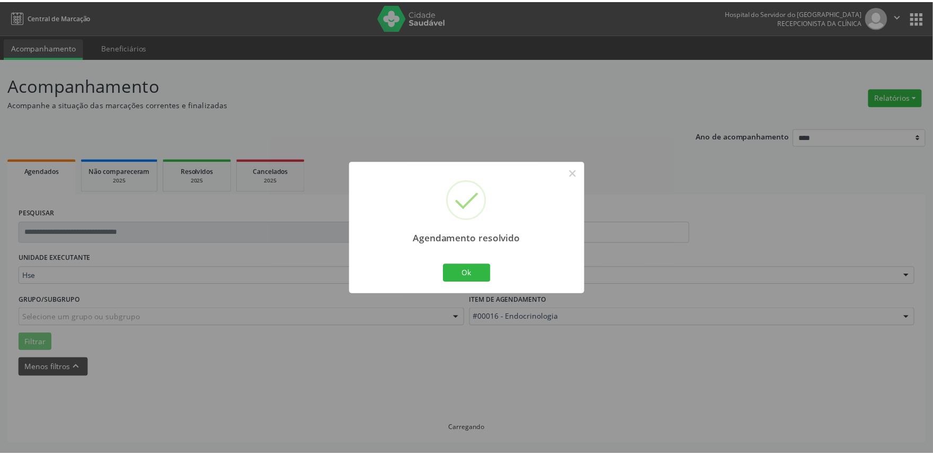
scroll to position [0, 0]
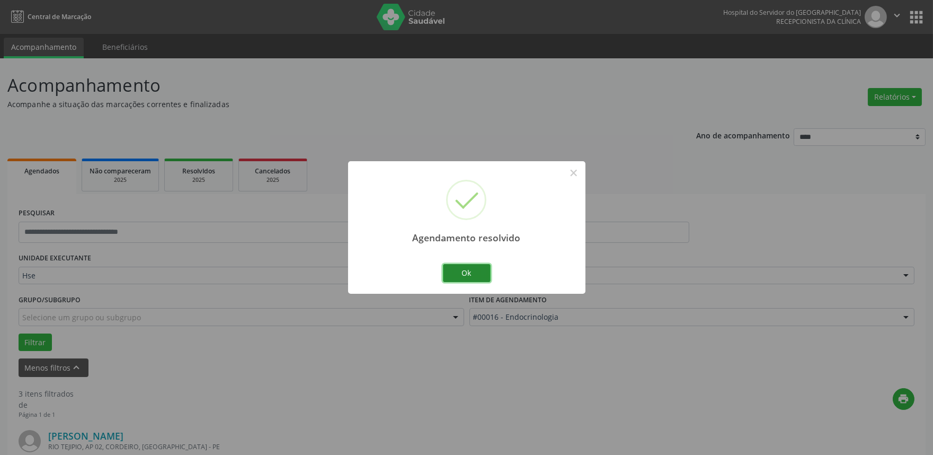
click at [470, 272] on button "Ok" at bounding box center [467, 273] width 48 height 18
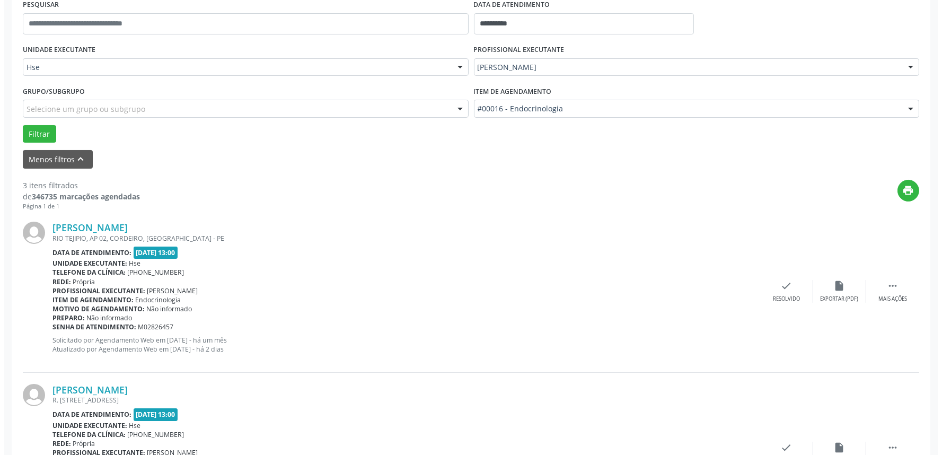
scroll to position [235, 0]
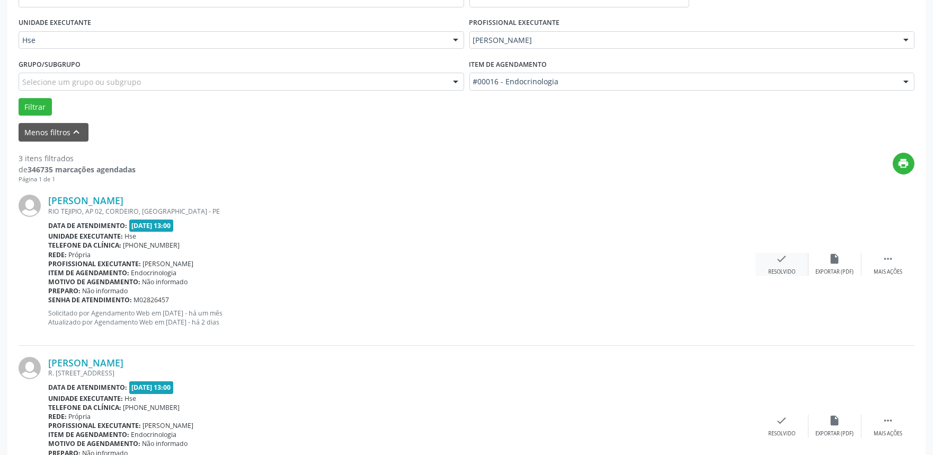
click at [779, 253] on icon "check" at bounding box center [782, 259] width 12 height 12
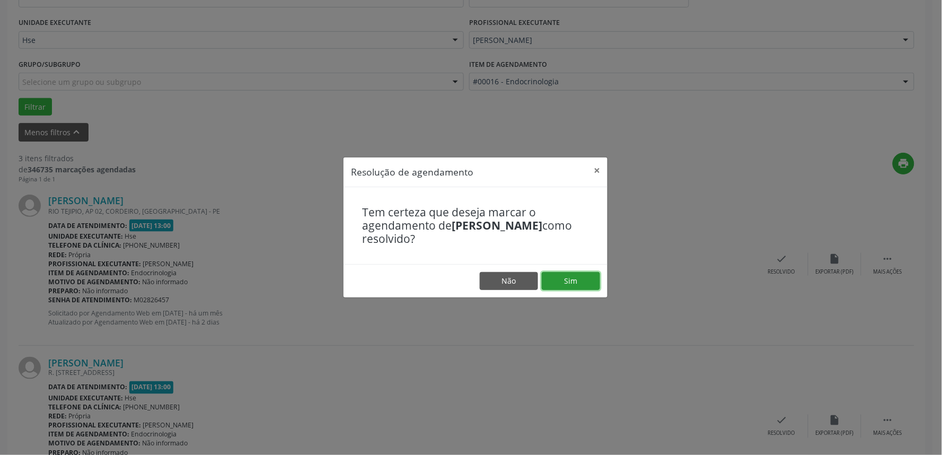
click at [580, 278] on button "Sim" at bounding box center [571, 281] width 58 height 18
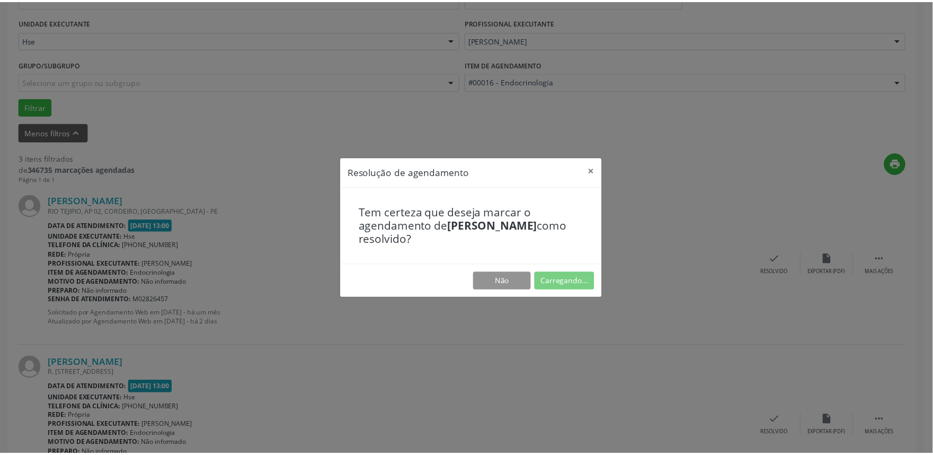
scroll to position [0, 0]
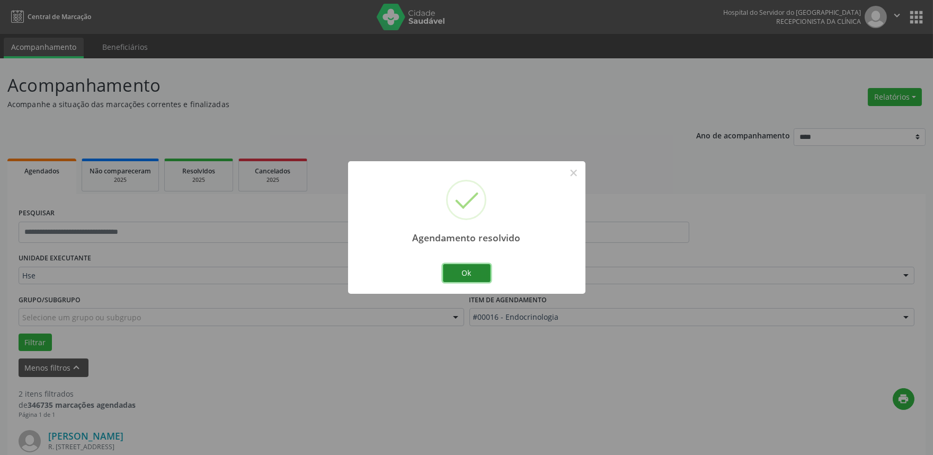
click at [472, 270] on button "Ok" at bounding box center [467, 273] width 48 height 18
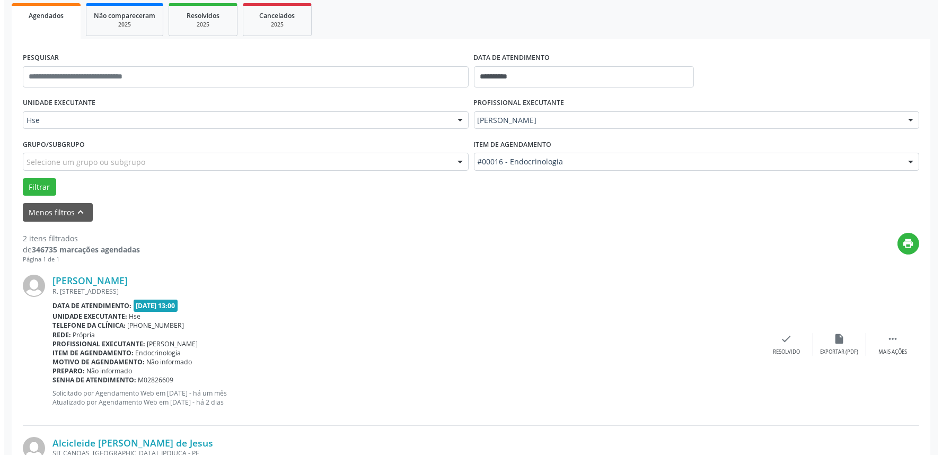
scroll to position [235, 0]
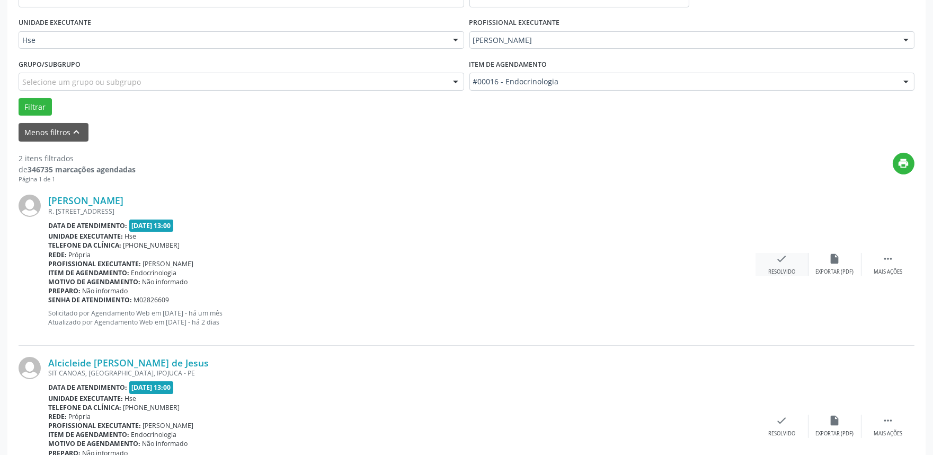
click at [785, 266] on div "check Resolvido" at bounding box center [782, 264] width 53 height 23
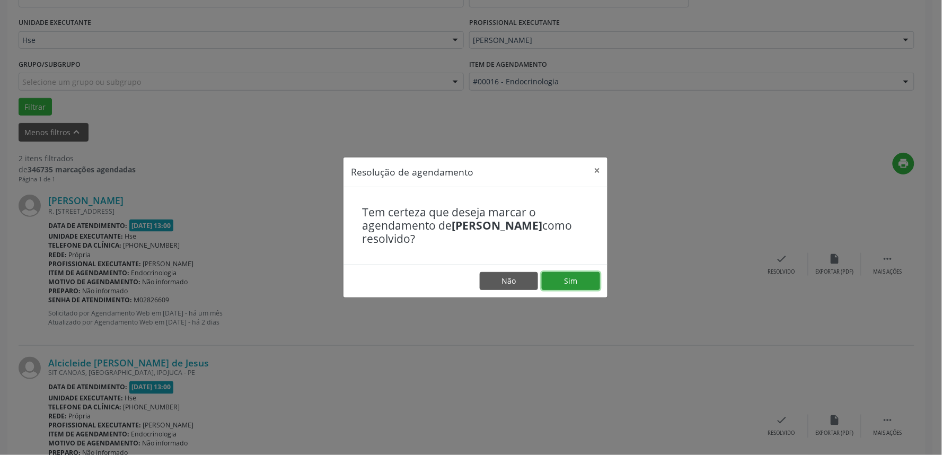
click at [564, 273] on button "Sim" at bounding box center [571, 281] width 58 height 18
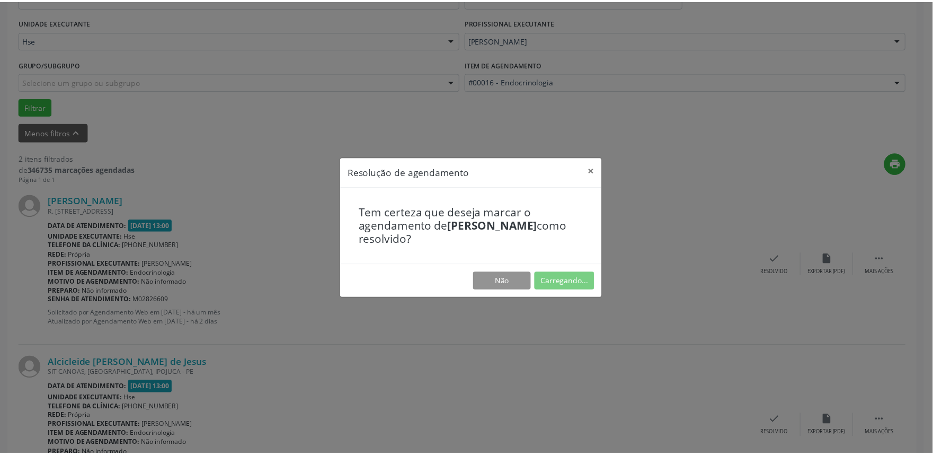
scroll to position [0, 0]
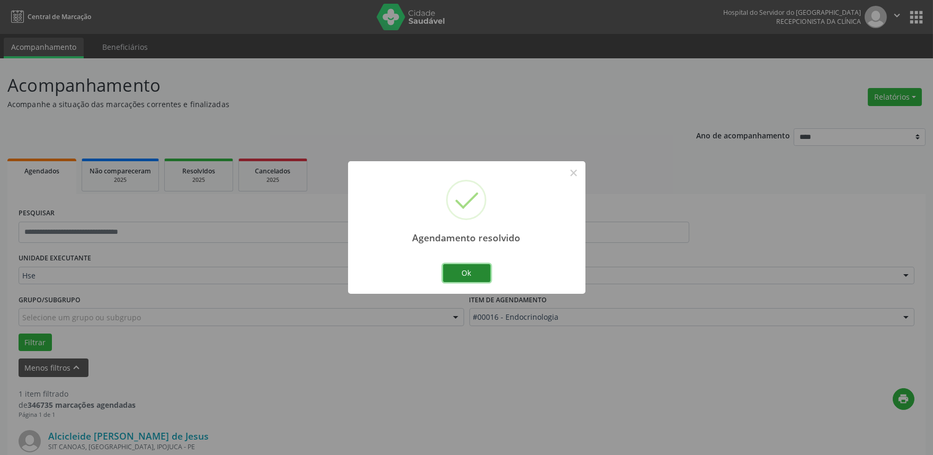
click at [473, 269] on button "Ok" at bounding box center [467, 273] width 48 height 18
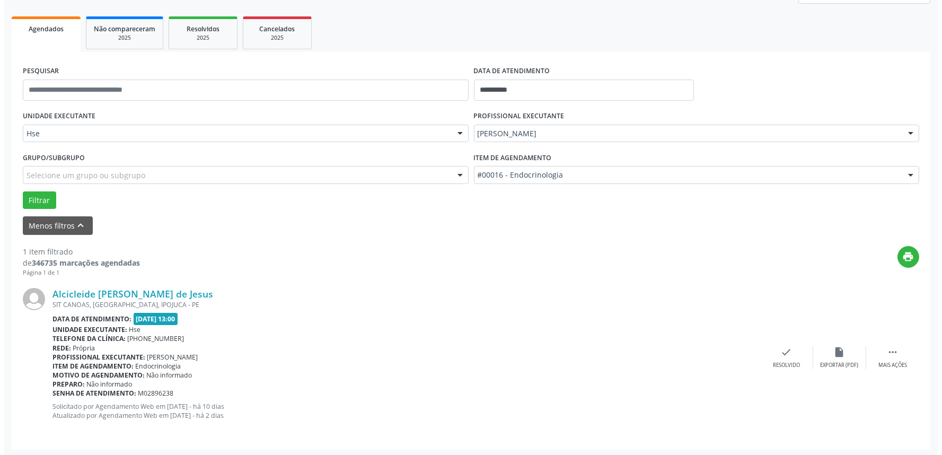
scroll to position [143, 0]
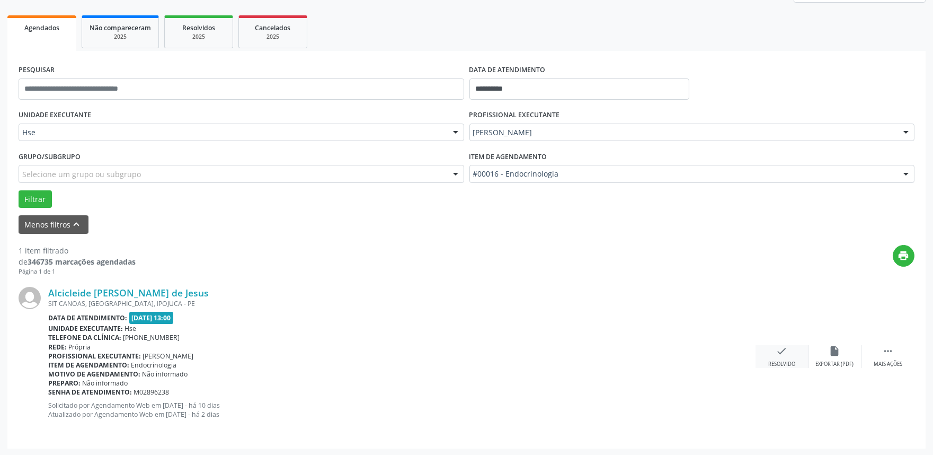
click at [782, 345] on icon "check" at bounding box center [782, 351] width 12 height 12
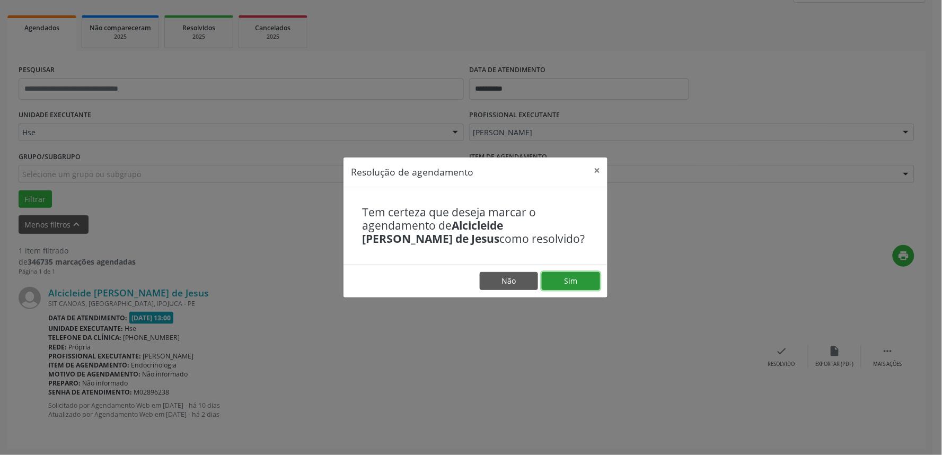
click at [584, 281] on button "Sim" at bounding box center [571, 281] width 58 height 18
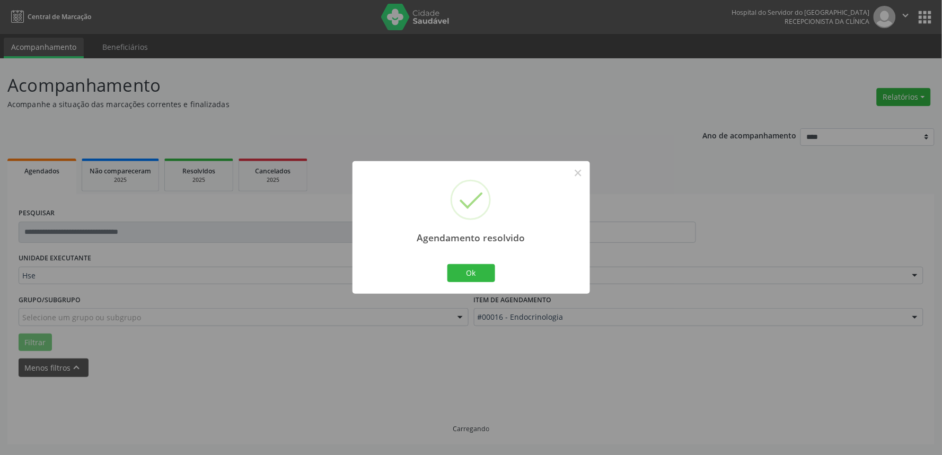
scroll to position [0, 0]
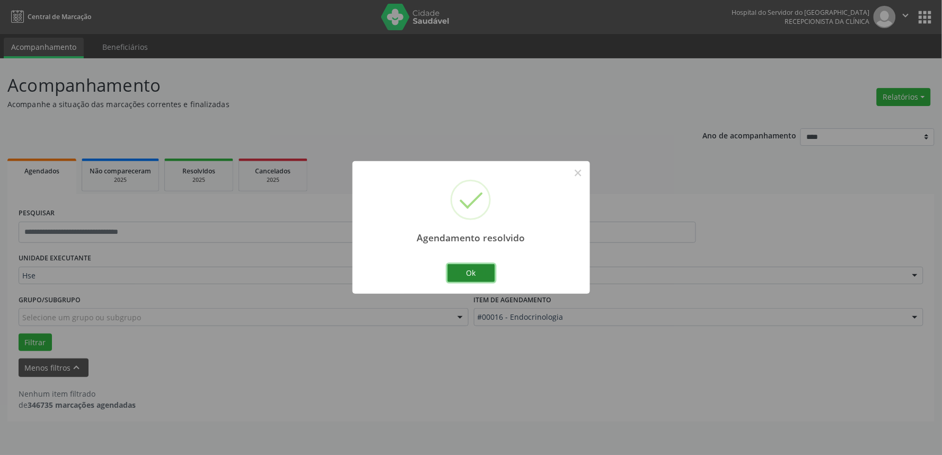
click at [464, 268] on button "Ok" at bounding box center [471, 273] width 48 height 18
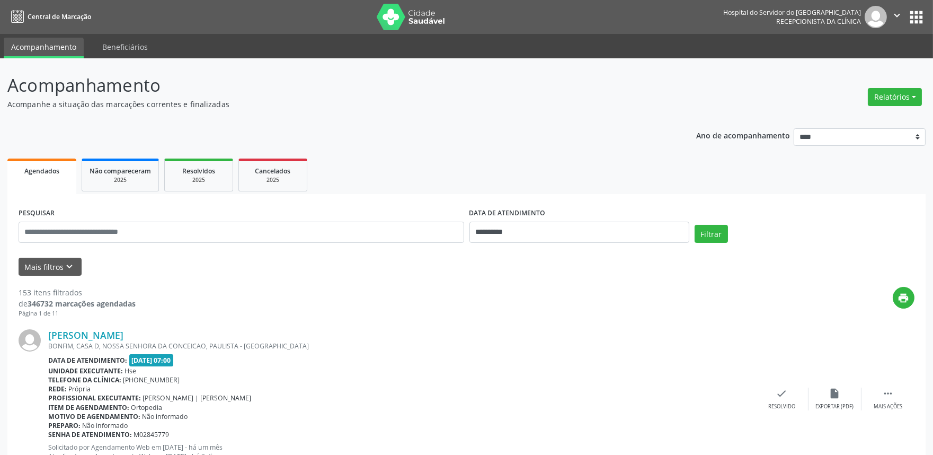
click at [75, 266] on button "Mais filtros keyboard_arrow_down" at bounding box center [50, 267] width 63 height 19
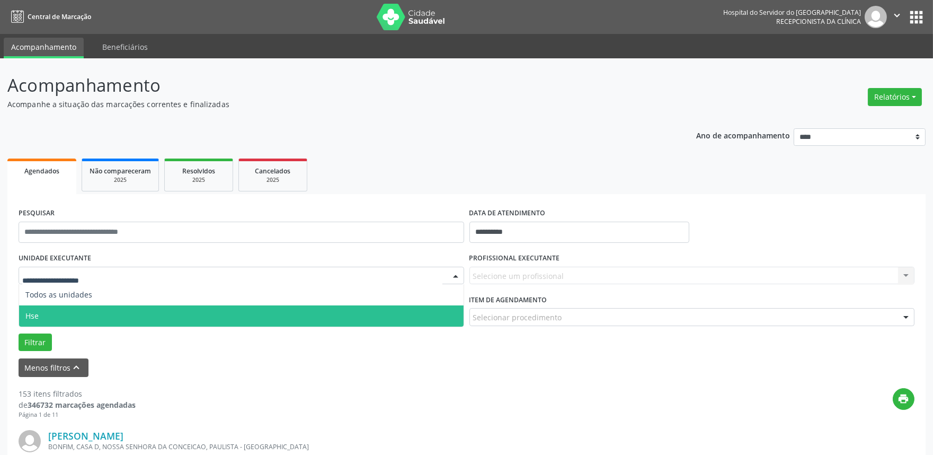
click at [67, 311] on span "Hse" at bounding box center [241, 315] width 445 height 21
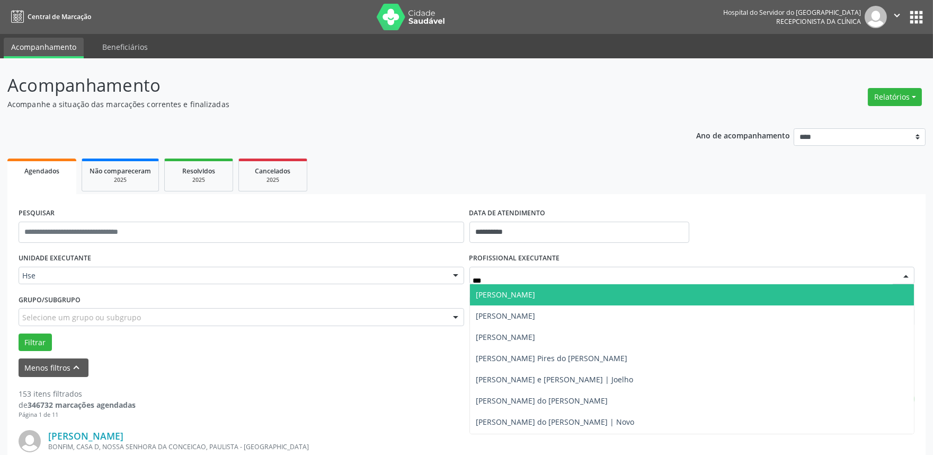
type input "****"
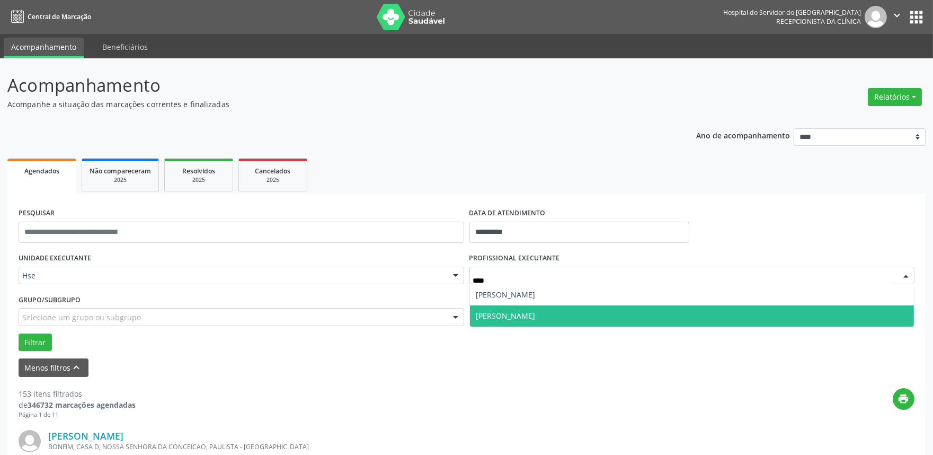
click at [528, 311] on span "[PERSON_NAME]" at bounding box center [505, 316] width 59 height 10
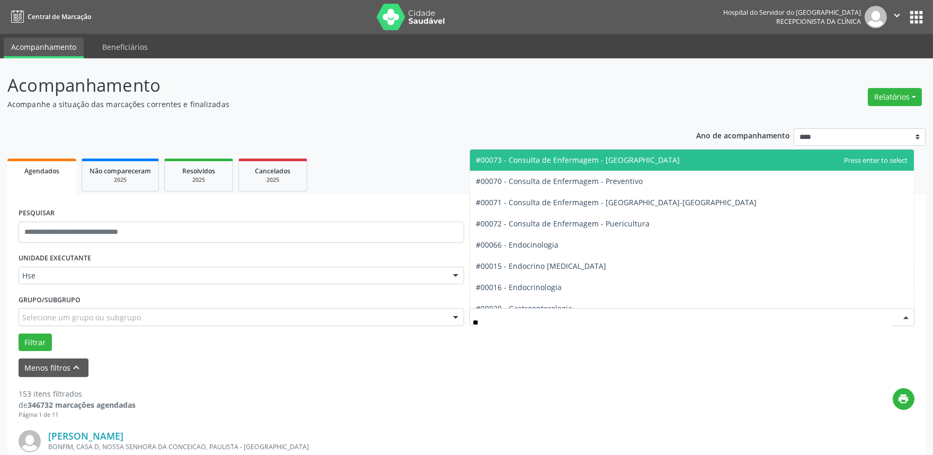
type input "***"
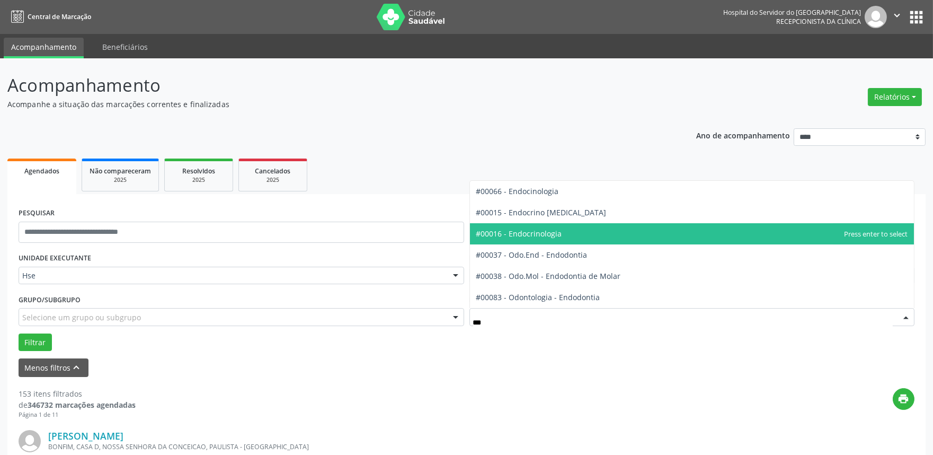
click at [542, 234] on span "#00016 - Endocrinologia" at bounding box center [519, 233] width 86 height 10
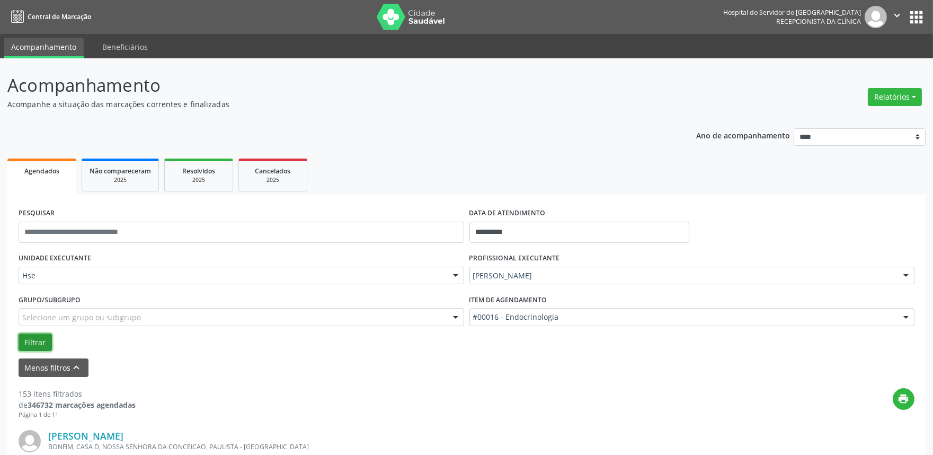
click at [33, 341] on button "Filtrar" at bounding box center [35, 342] width 33 height 18
